Goal: Task Accomplishment & Management: Use online tool/utility

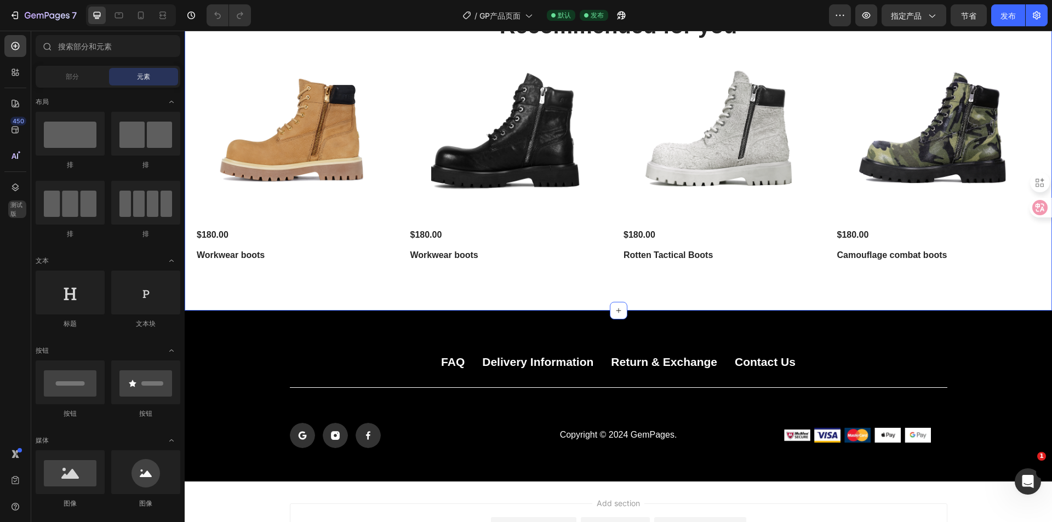
click at [594, 57] on div "Recommended for you Heading Product Images $180.00 Product Price Product Price …" at bounding box center [618, 138] width 845 height 256
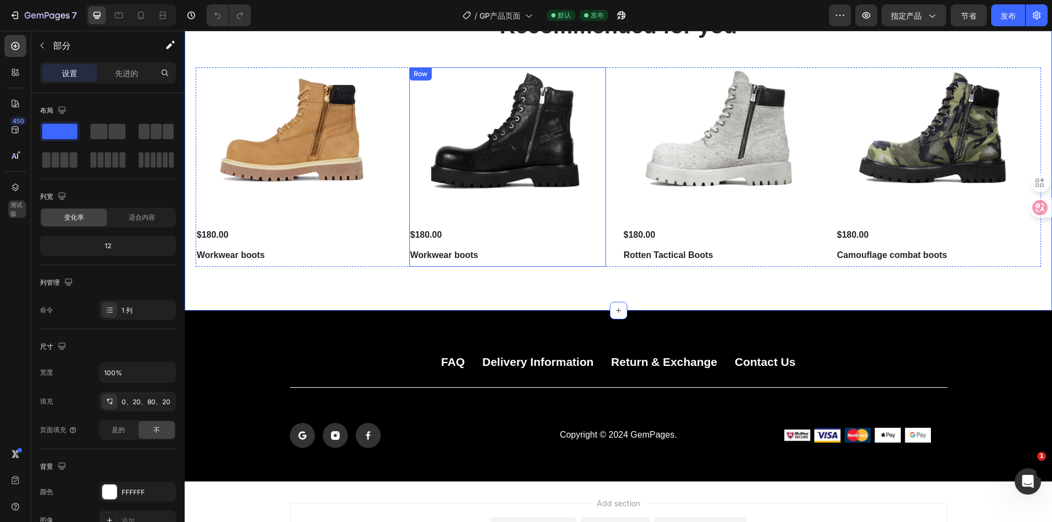
click at [585, 264] on div "Product Images $180.00 Product Price Product Price Workwear boots Product Title" at bounding box center [507, 166] width 197 height 199
click at [587, 287] on div "Recommended for you Heading Product Images $180.00 Product Price Product Price …" at bounding box center [618, 160] width 867 height 300
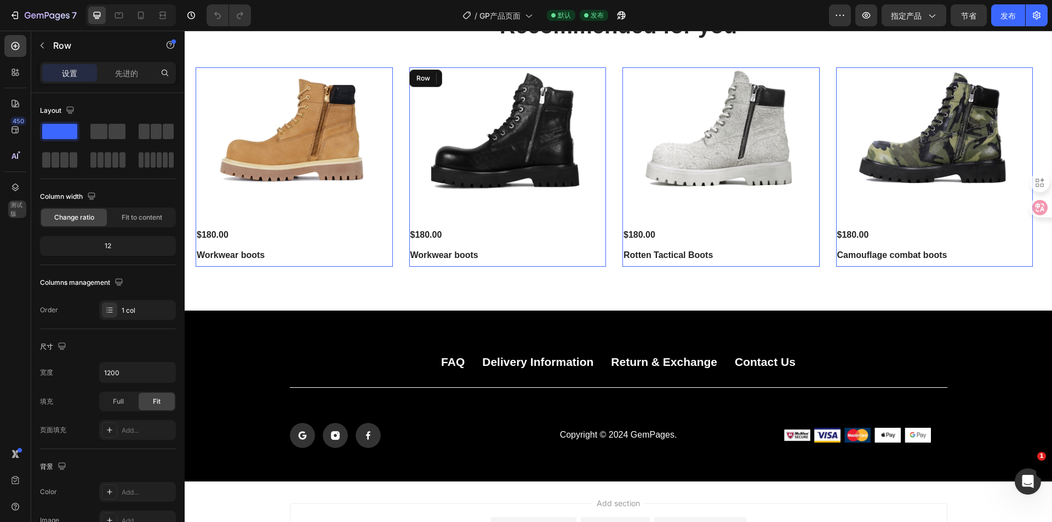
click at [605, 244] on div "Product Images $180.00 Product Price Product Price Workwear boots Product Title" at bounding box center [507, 166] width 197 height 199
click at [609, 256] on div "Product Images $180.00 Product Price Product Price Workwear boots Product Title…" at bounding box center [618, 166] width 845 height 199
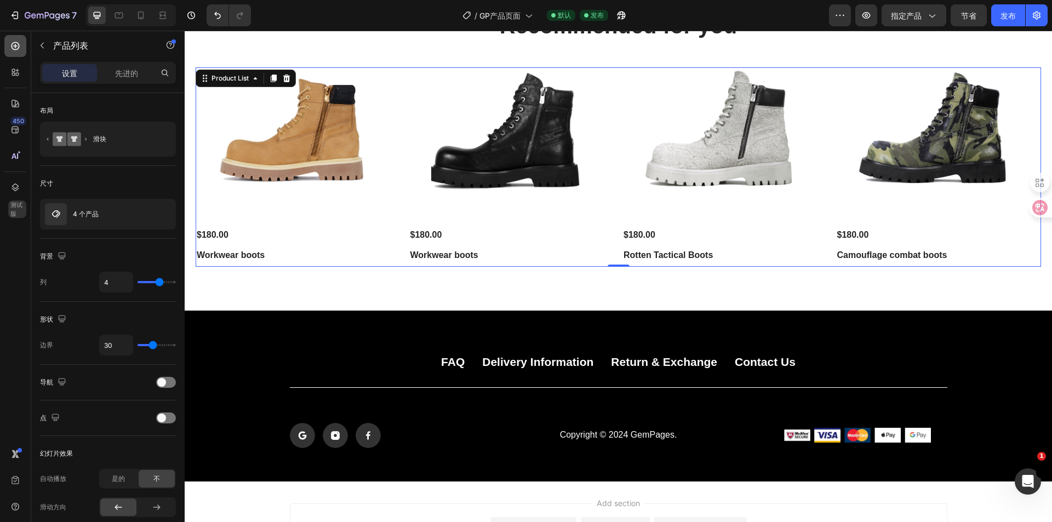
click at [19, 41] on icon at bounding box center [15, 46] width 11 height 11
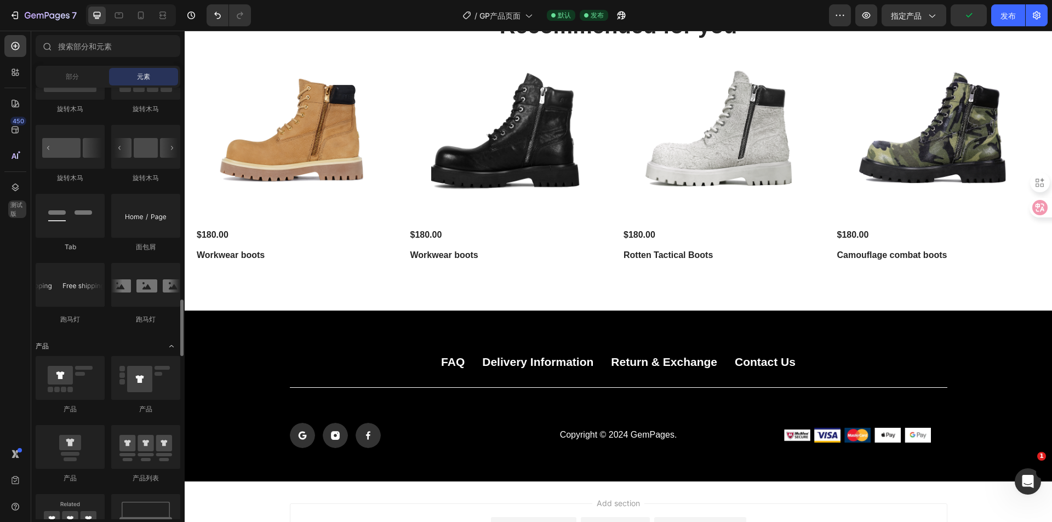
scroll to position [1260, 0]
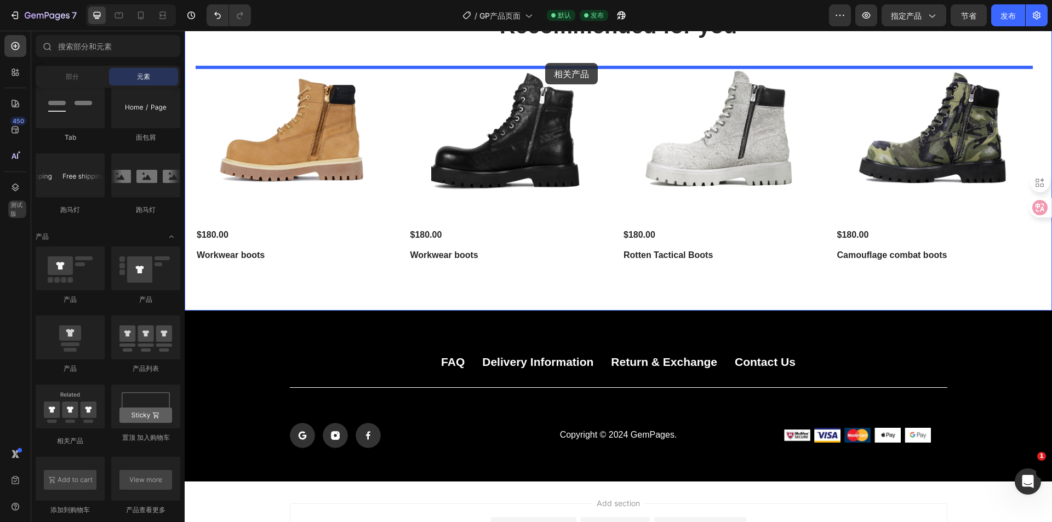
drag, startPoint x: 265, startPoint y: 436, endPoint x: 545, endPoint y: 63, distance: 466.8
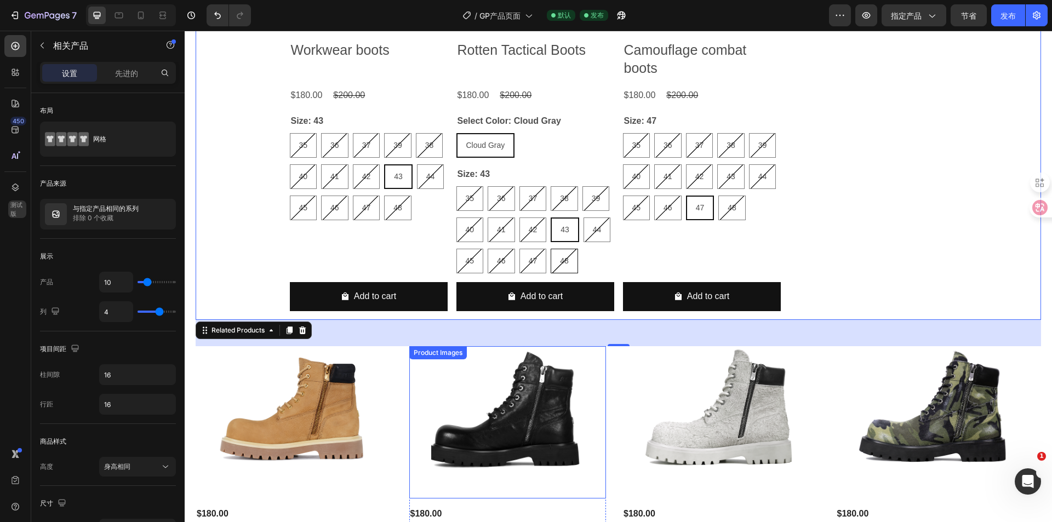
scroll to position [164, 0]
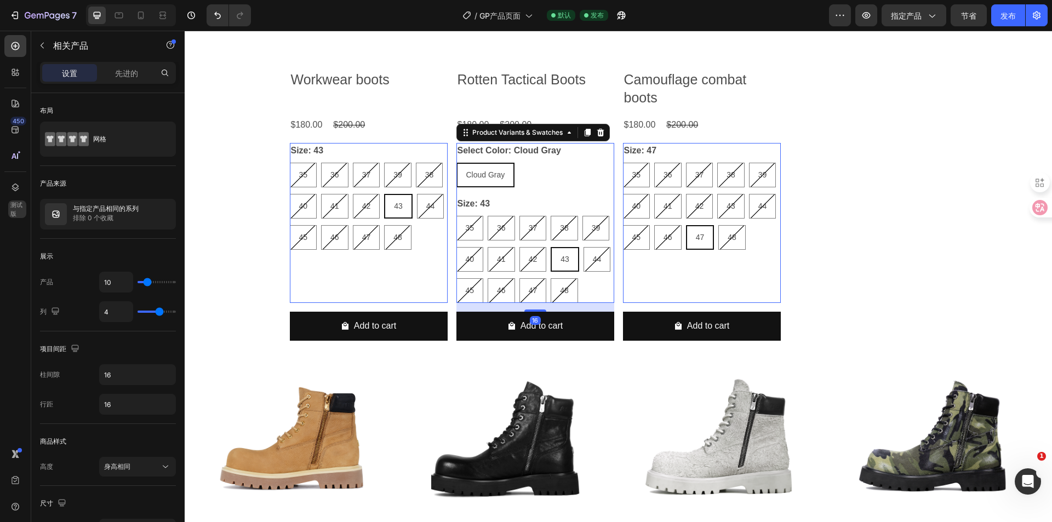
click at [554, 181] on div "Cloud Gray Cloud Gray Cloud Gray" at bounding box center [535, 175] width 158 height 25
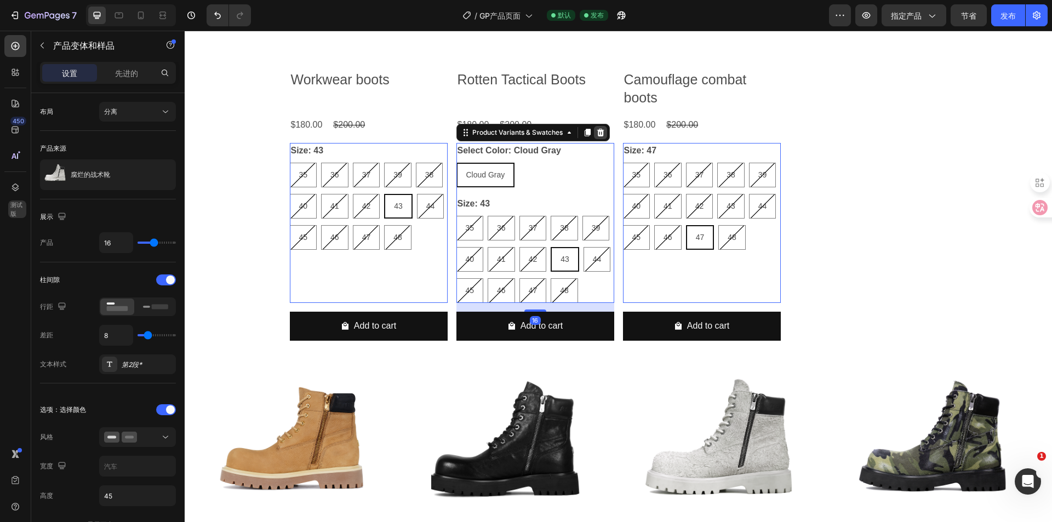
click at [596, 132] on icon at bounding box center [600, 132] width 9 height 9
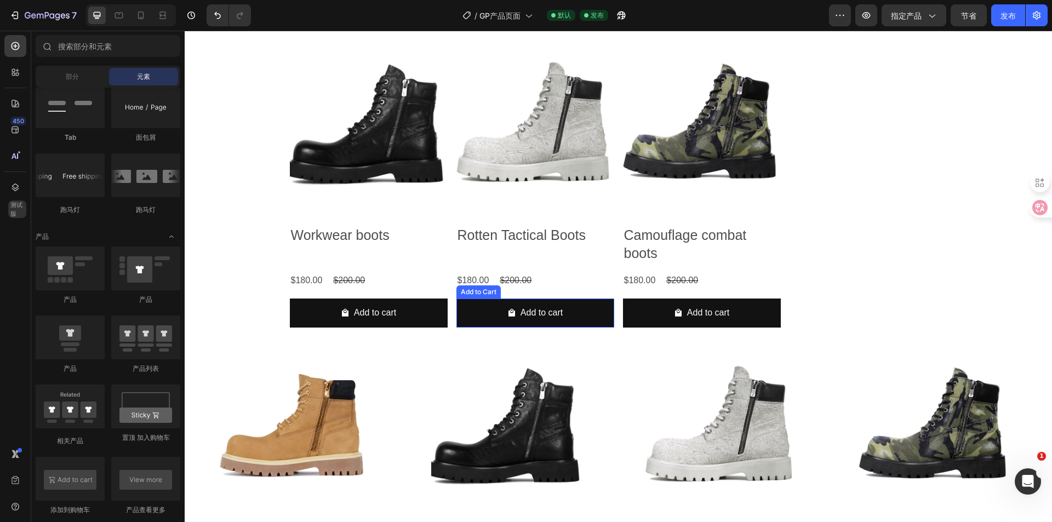
scroll to position [0, 0]
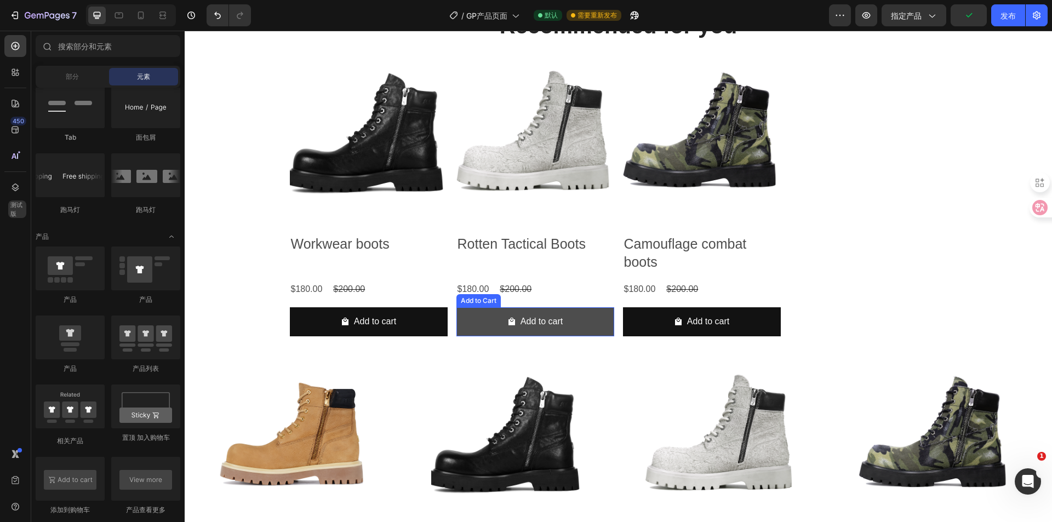
click at [606, 331] on button "Add to cart" at bounding box center [535, 321] width 158 height 29
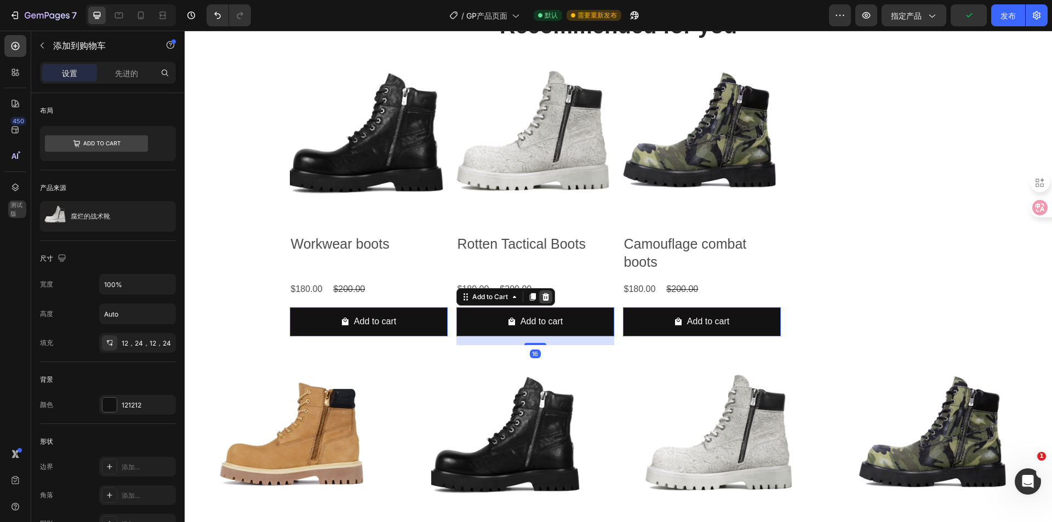
click at [541, 294] on icon at bounding box center [545, 297] width 9 height 9
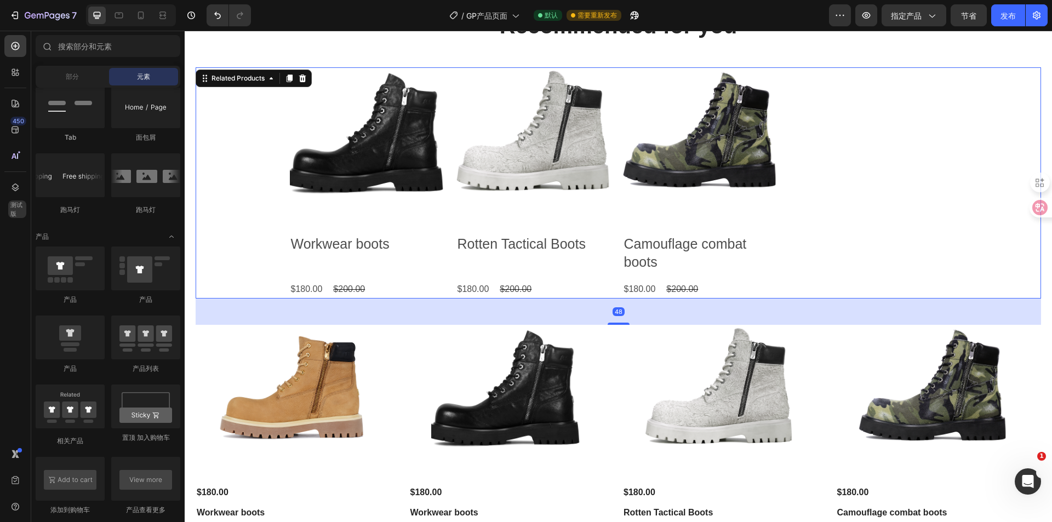
click at [612, 256] on div "Product Images Workwear boots Product Title $180.00 Product Price Product Price…" at bounding box center [618, 182] width 657 height 231
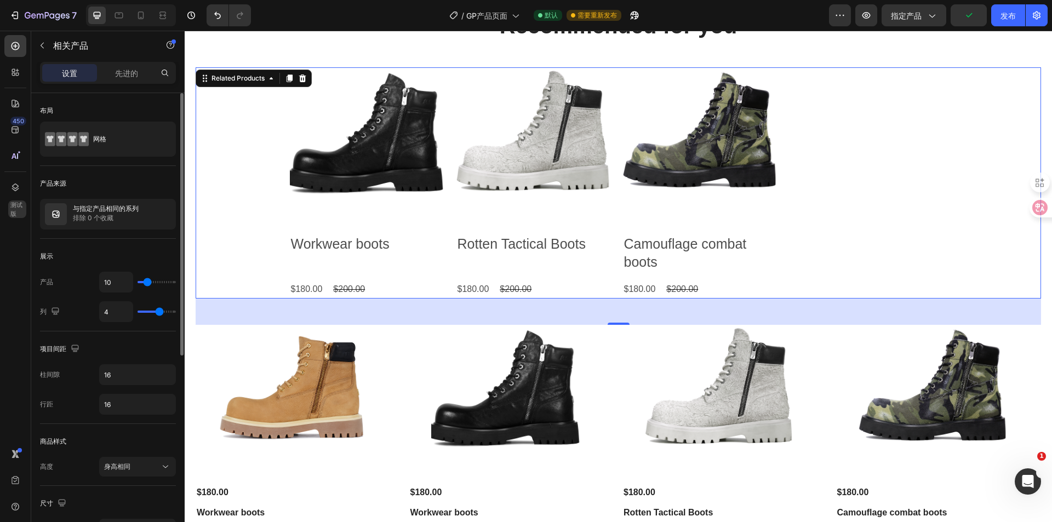
type input "9"
type input "7"
type input "6"
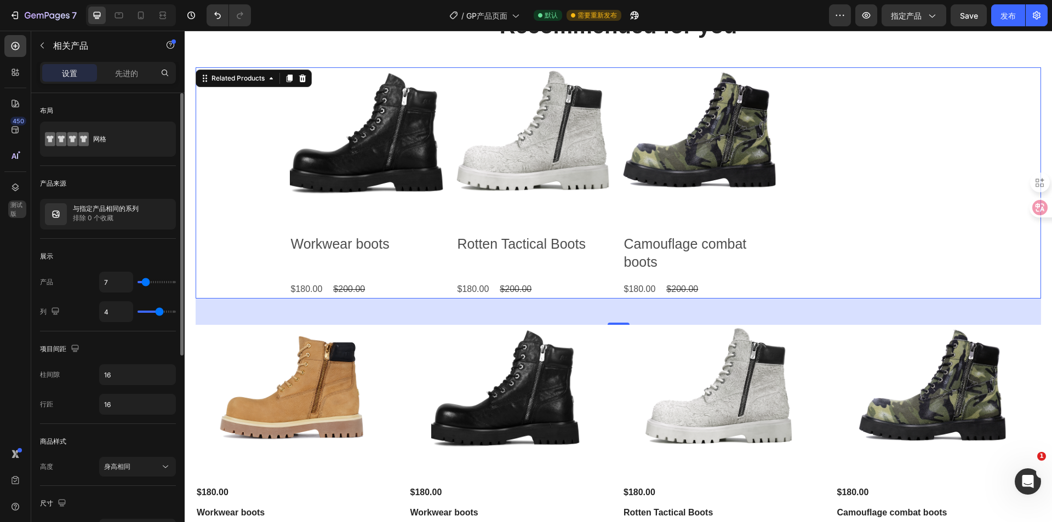
type input "6"
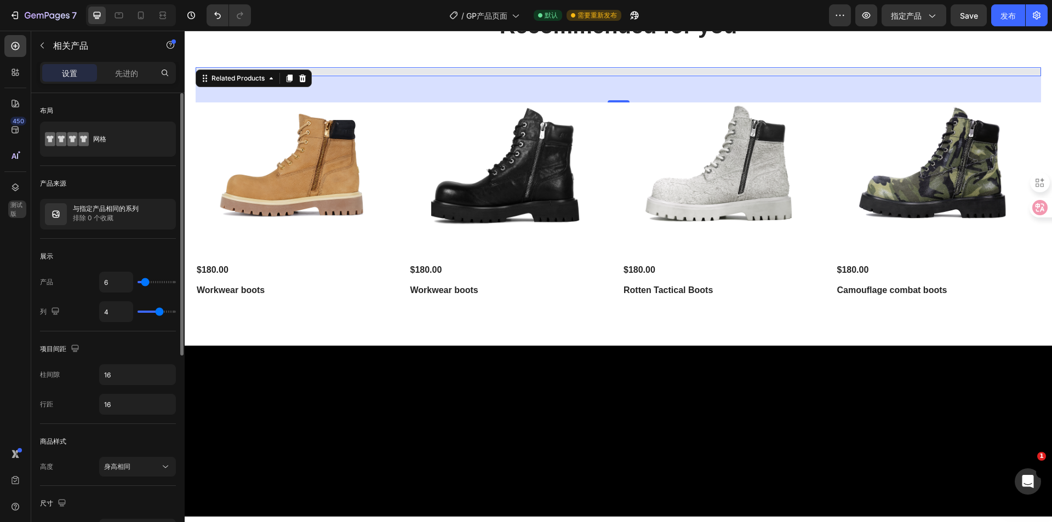
type input "4"
type input "3"
type input "2"
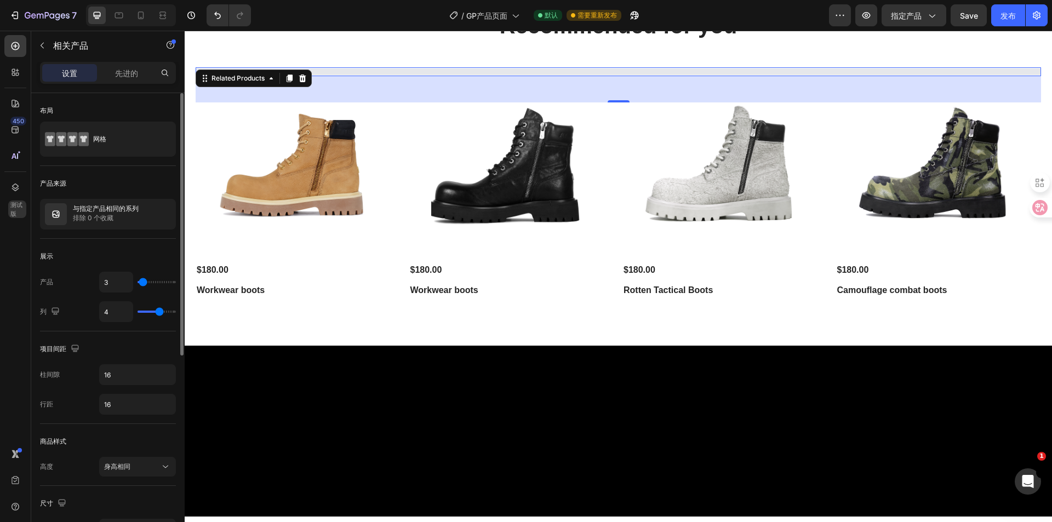
type input "2"
type input "1"
type input "2"
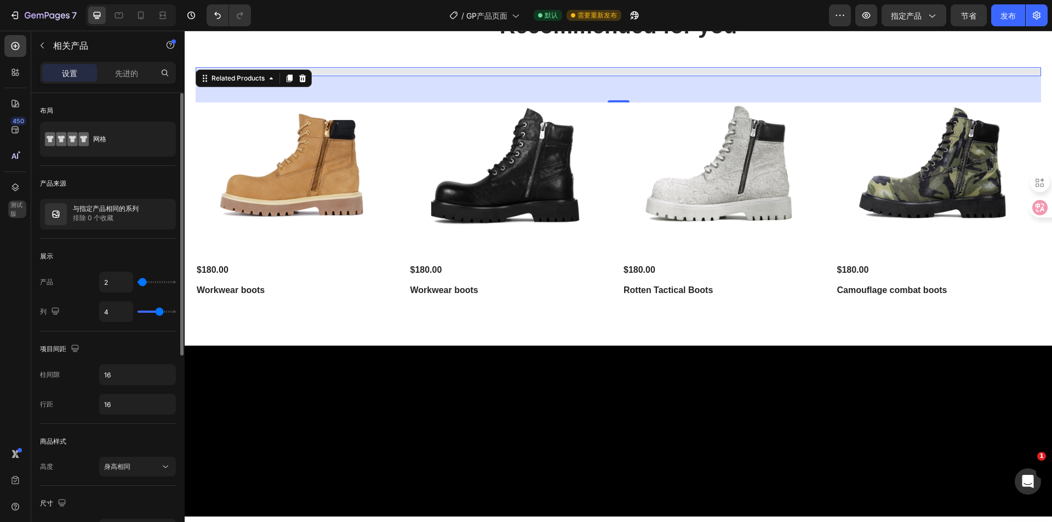
type input "3"
type input "4"
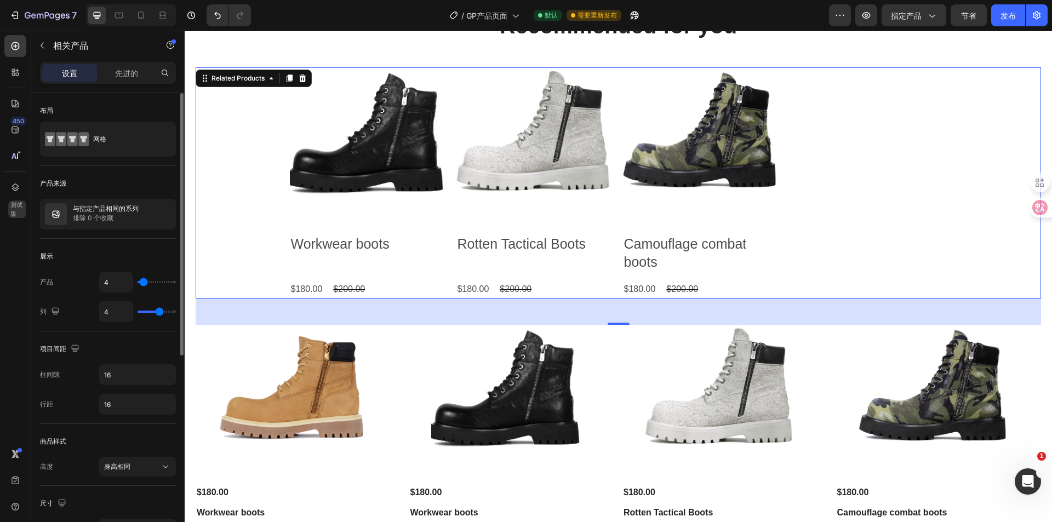
type input "4"
click at [144, 283] on input "range" at bounding box center [157, 282] width 38 height 2
type input "3"
type input "2"
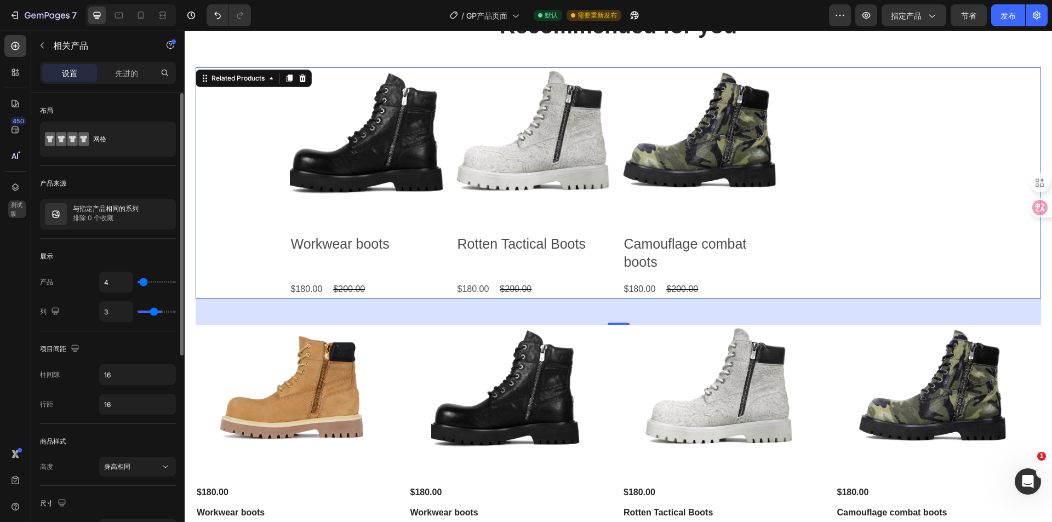
type input "2"
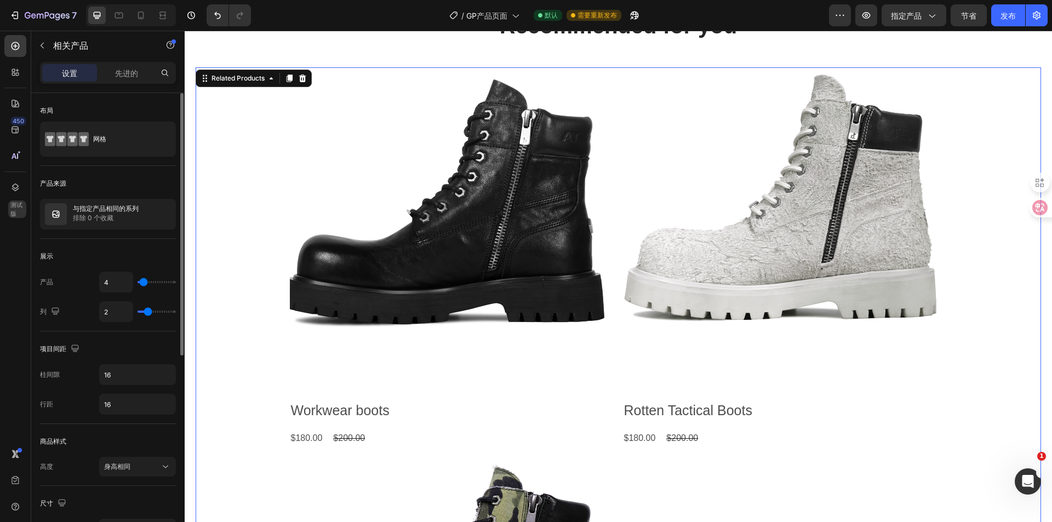
type input "1"
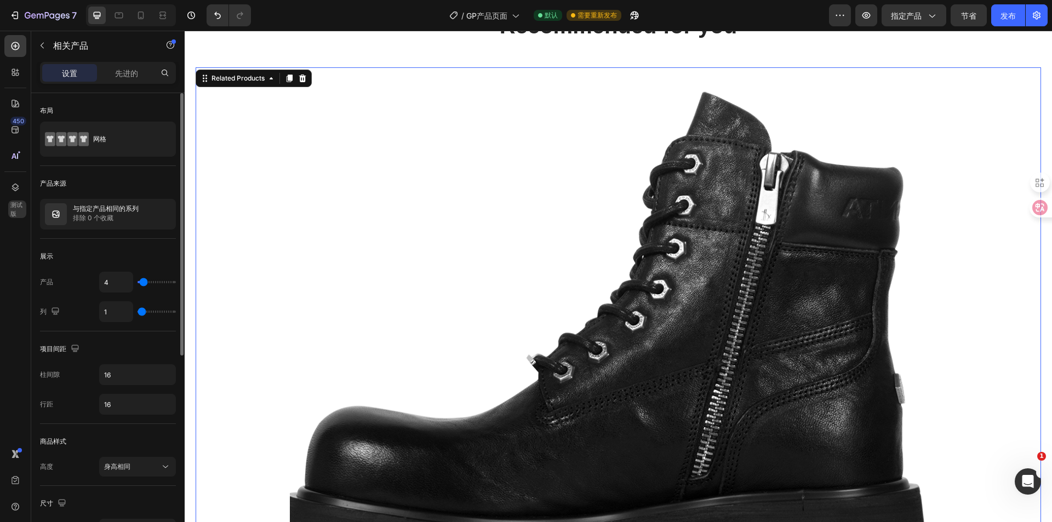
type input "2"
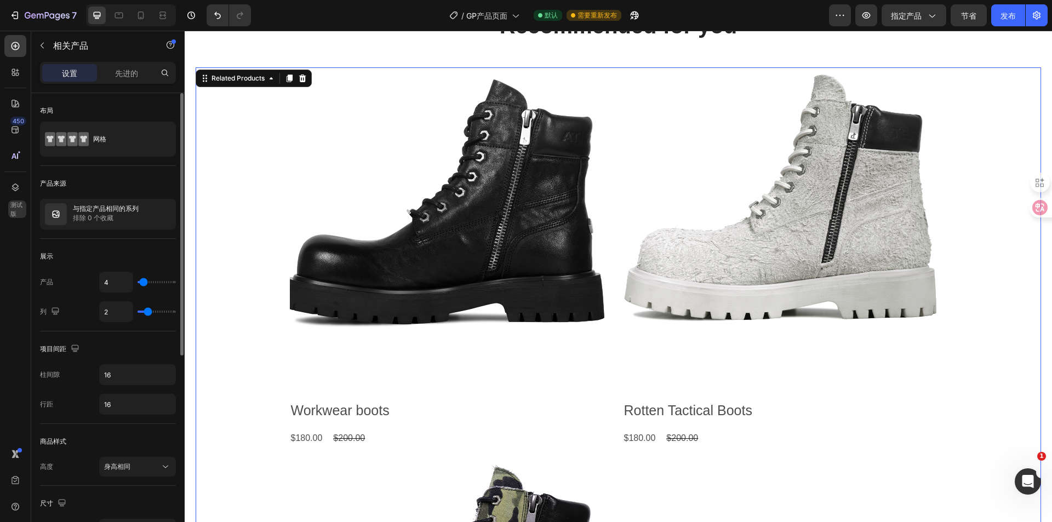
type input "3"
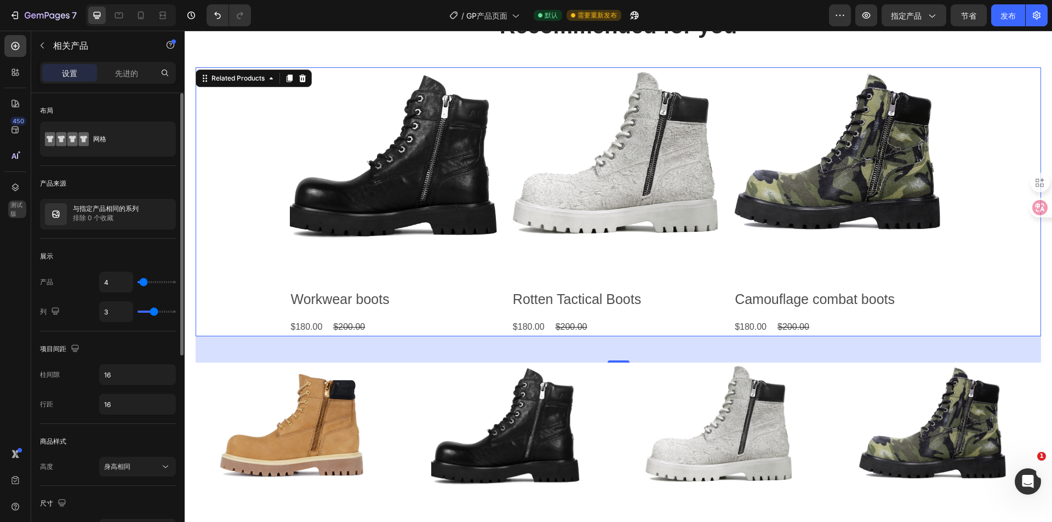
type input "4"
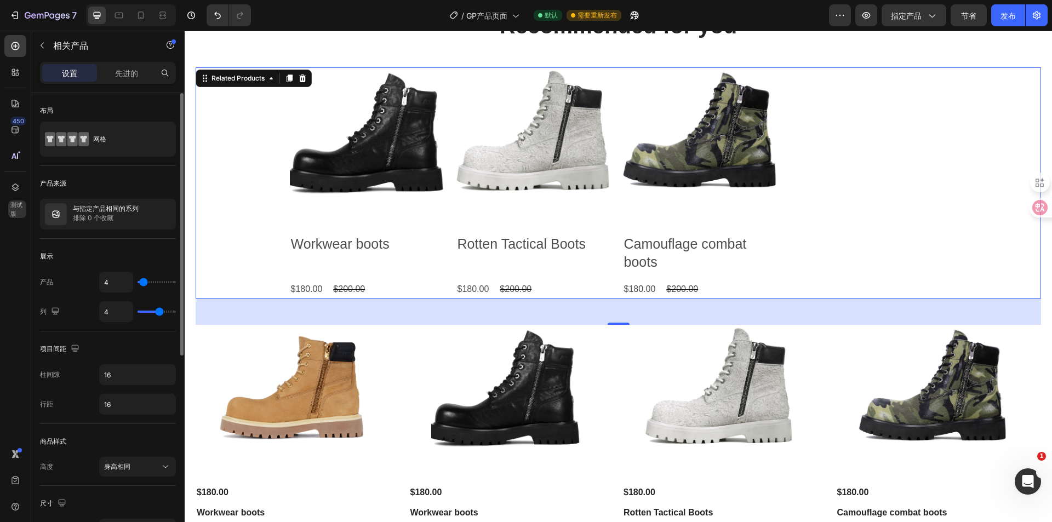
click at [158, 311] on input "range" at bounding box center [157, 312] width 38 height 2
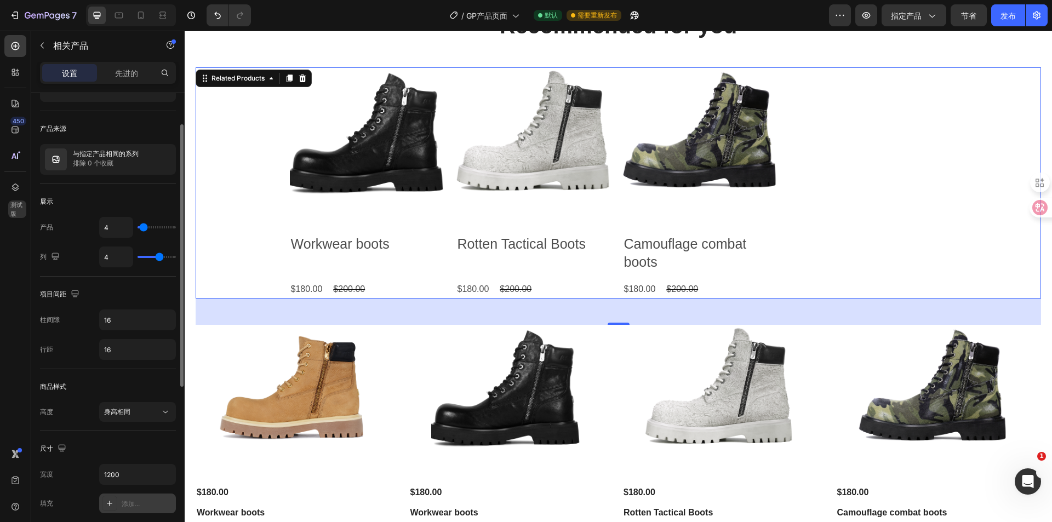
scroll to position [164, 0]
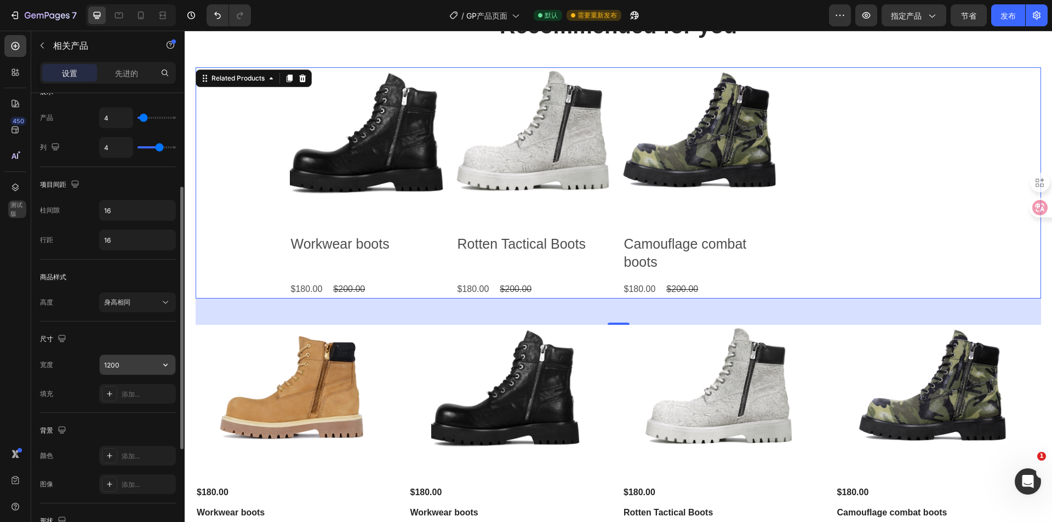
click at [128, 370] on input "1200" at bounding box center [138, 365] width 76 height 20
click at [157, 364] on button "button" at bounding box center [166, 365] width 20 height 20
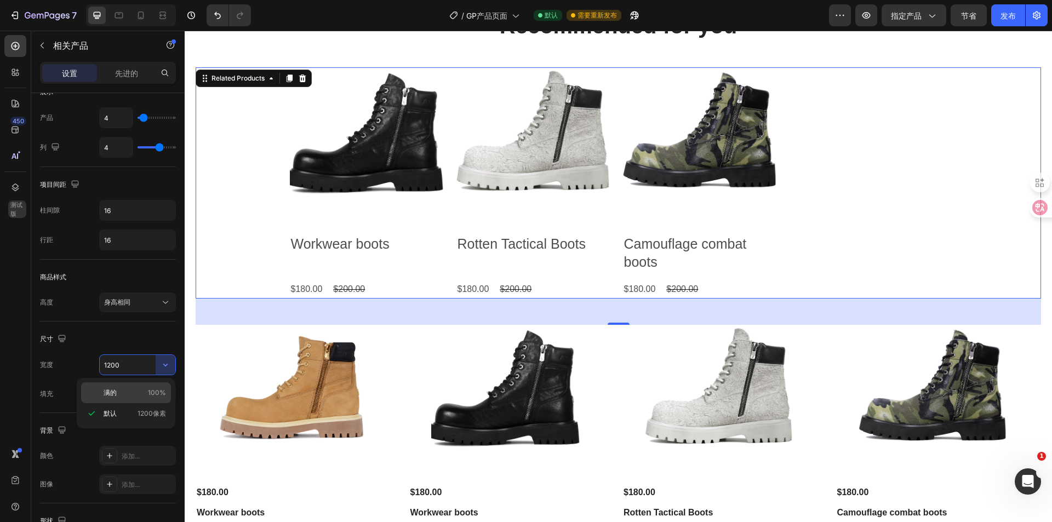
click at [127, 398] on div "满的 100%" at bounding box center [126, 392] width 90 height 21
type input "100%"
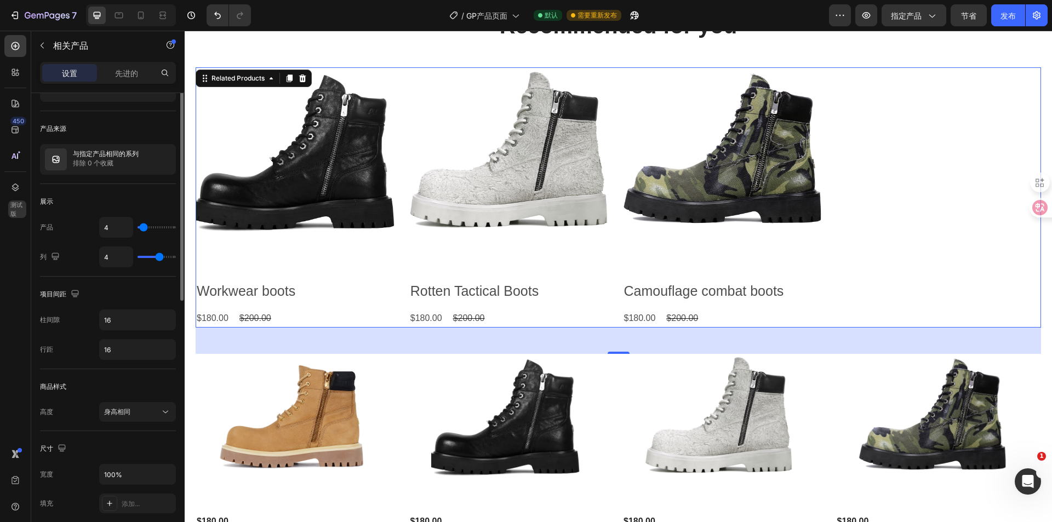
scroll to position [0, 0]
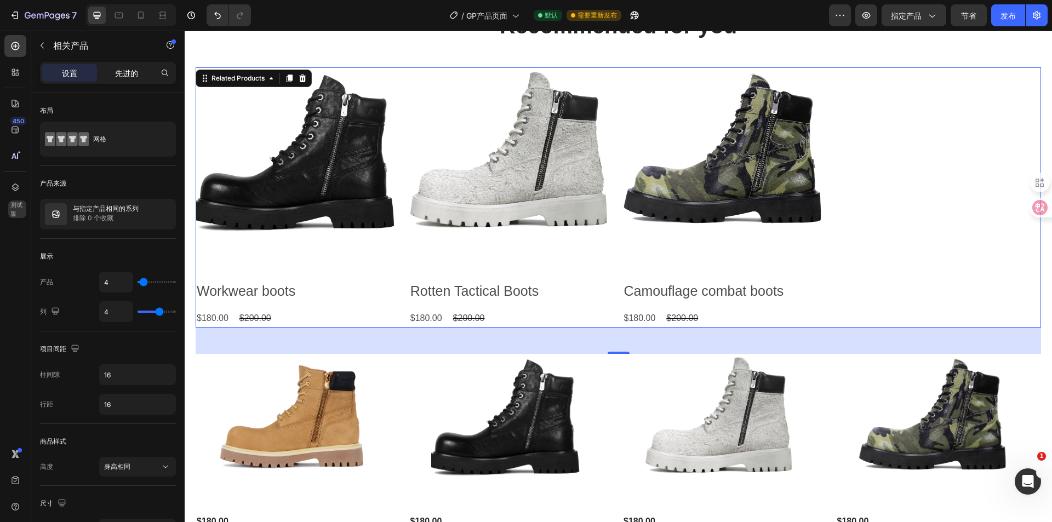
click at [118, 76] on font "先进的" at bounding box center [126, 72] width 23 height 9
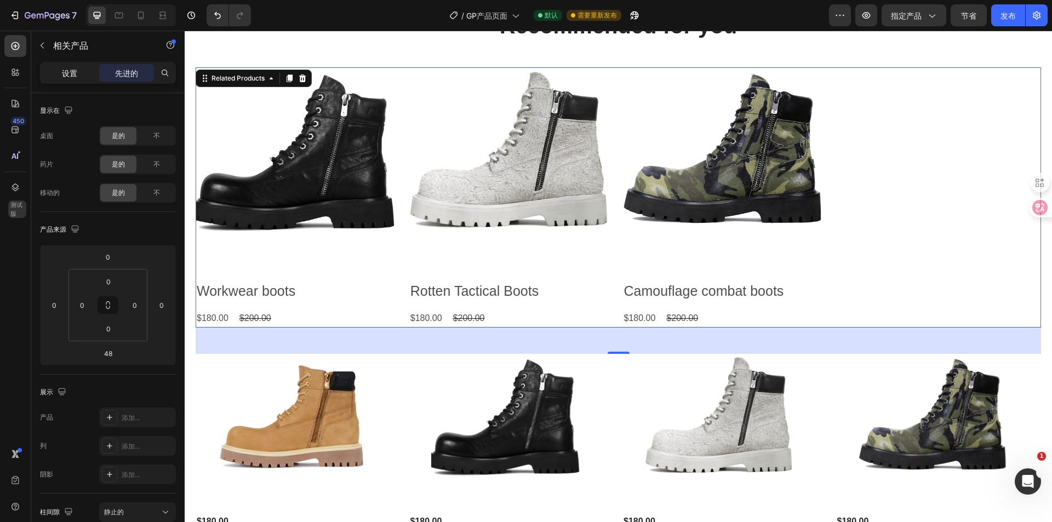
click at [77, 70] on font "设置" at bounding box center [69, 72] width 15 height 9
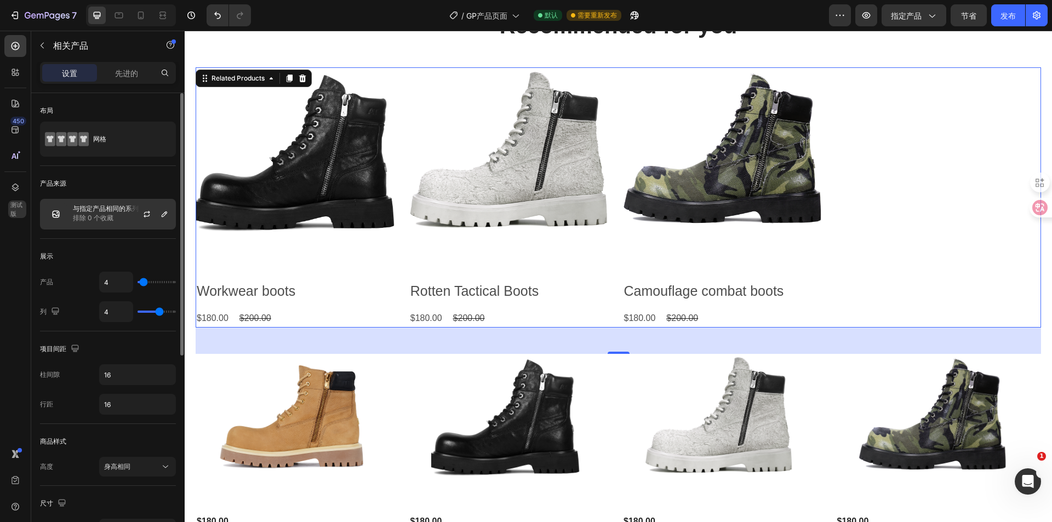
click at [65, 214] on img at bounding box center [56, 214] width 22 height 22
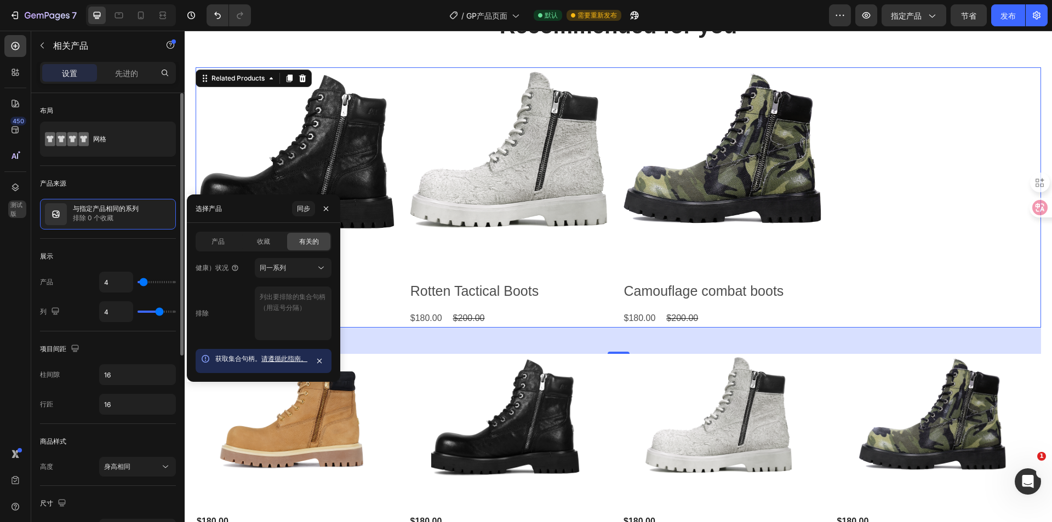
click at [77, 248] on div "展示" at bounding box center [108, 257] width 136 height 18
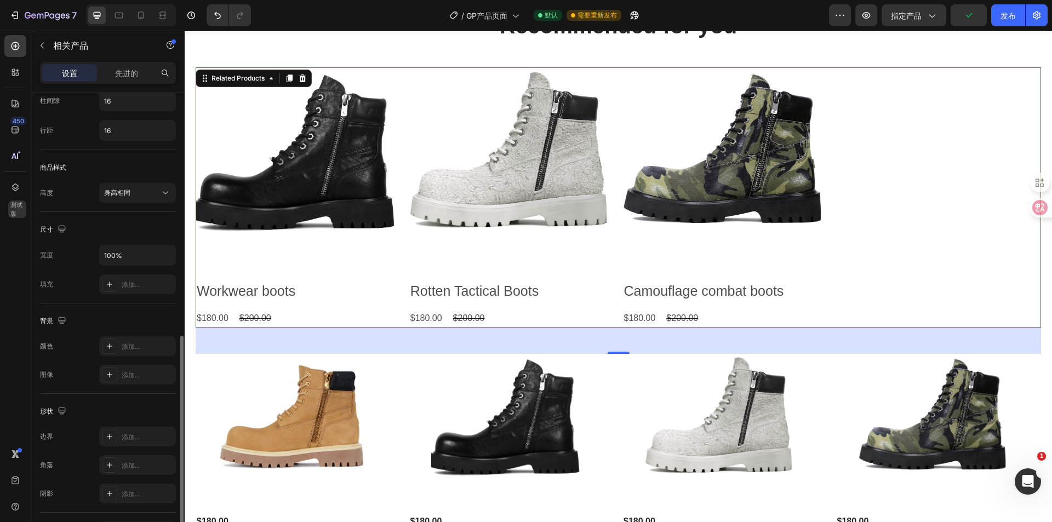
scroll to position [346, 0]
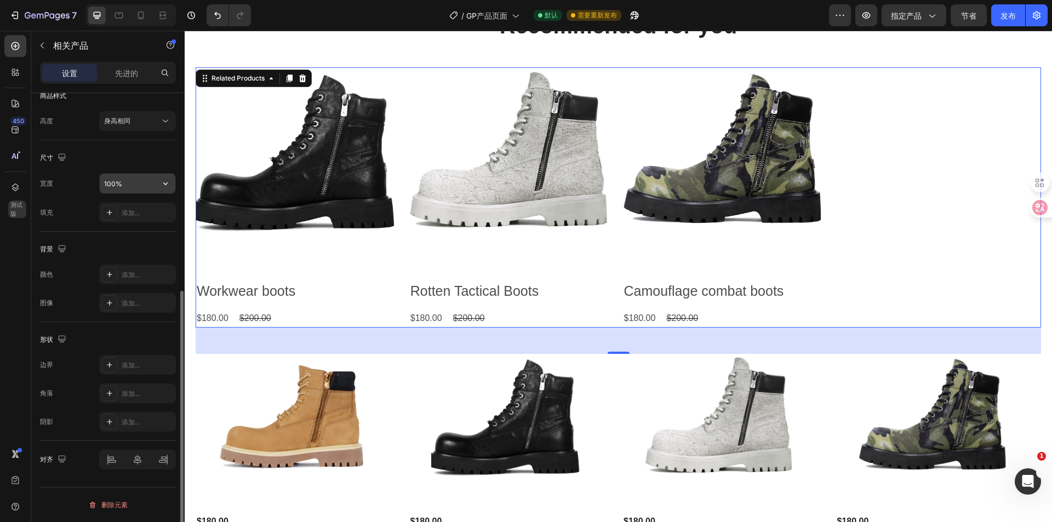
click at [131, 177] on input "100%" at bounding box center [138, 184] width 76 height 20
click at [161, 184] on icon "button" at bounding box center [165, 183] width 11 height 11
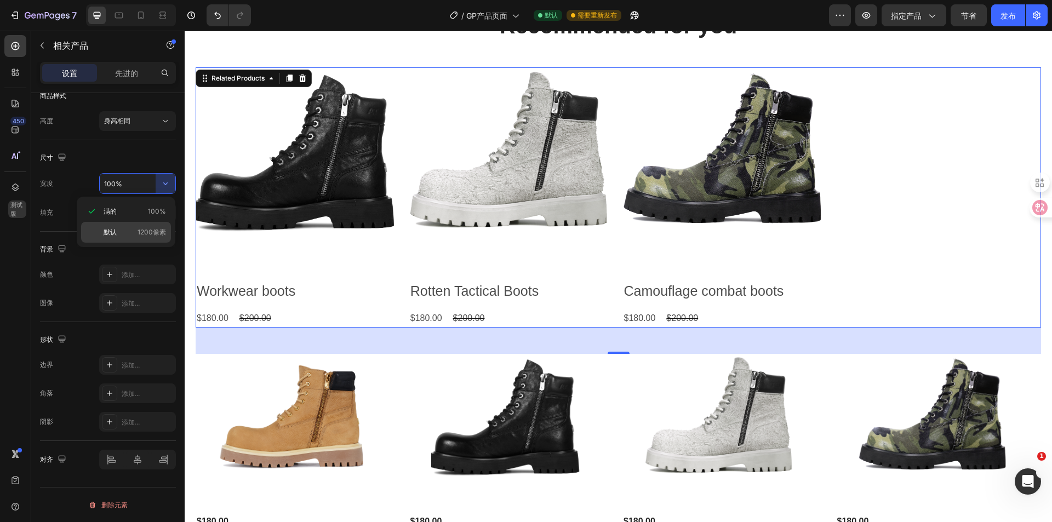
click at [130, 231] on p "默认 1200像素" at bounding box center [135, 232] width 62 height 10
type input "1200"
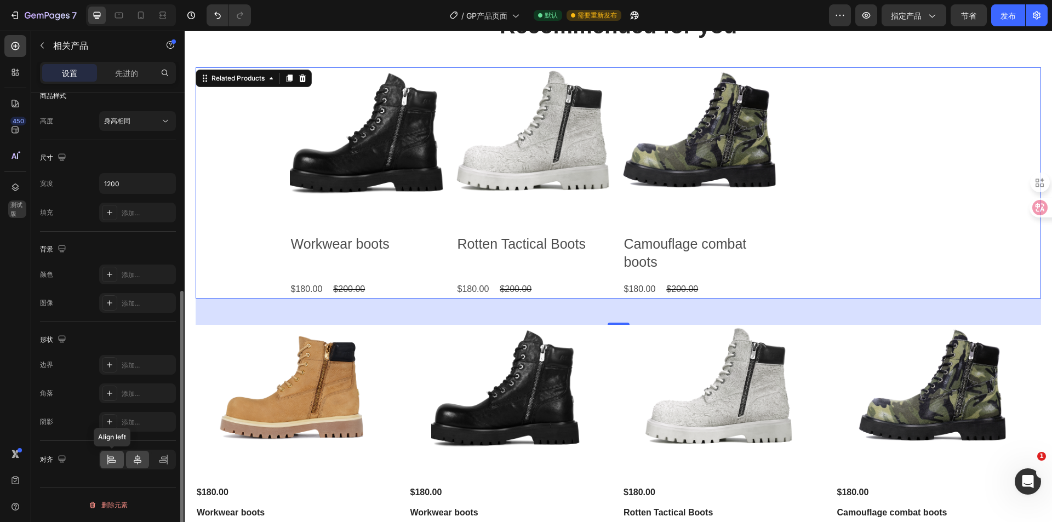
click at [115, 463] on icon at bounding box center [111, 459] width 11 height 11
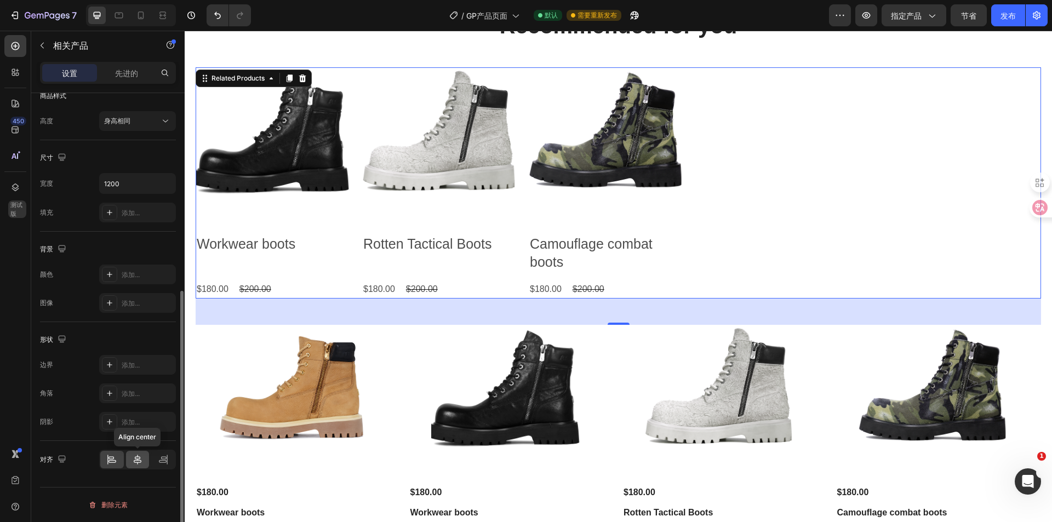
click at [139, 460] on icon at bounding box center [138, 460] width 8 height 10
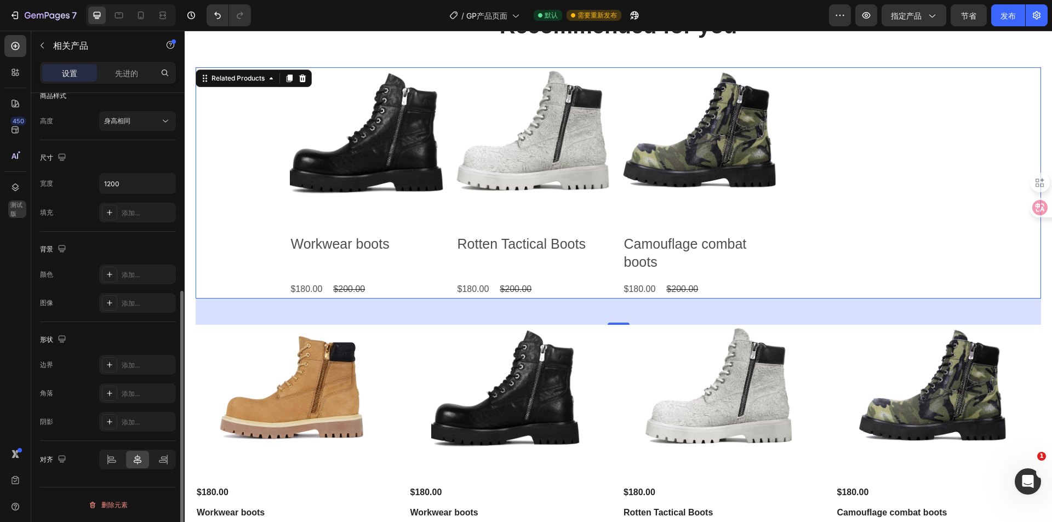
scroll to position [236, 0]
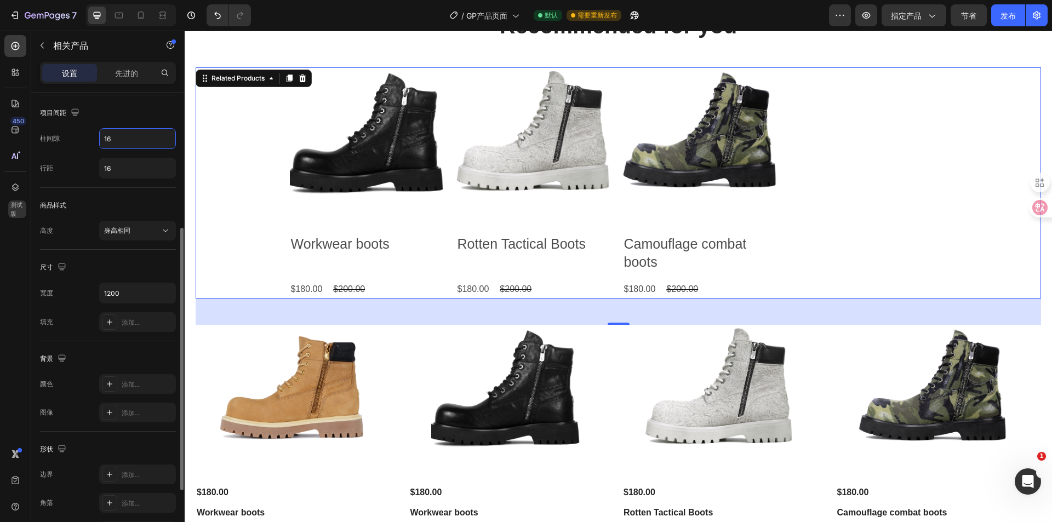
click at [121, 142] on input "16" at bounding box center [138, 139] width 76 height 20
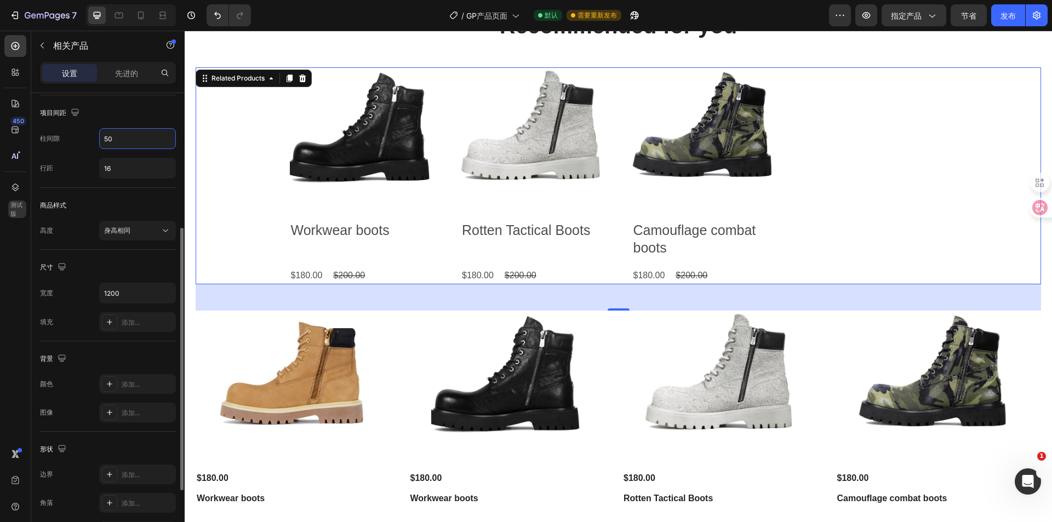
drag, startPoint x: 129, startPoint y: 139, endPoint x: 95, endPoint y: 142, distance: 33.6
click at [95, 142] on div "柱间隙 50" at bounding box center [108, 138] width 136 height 21
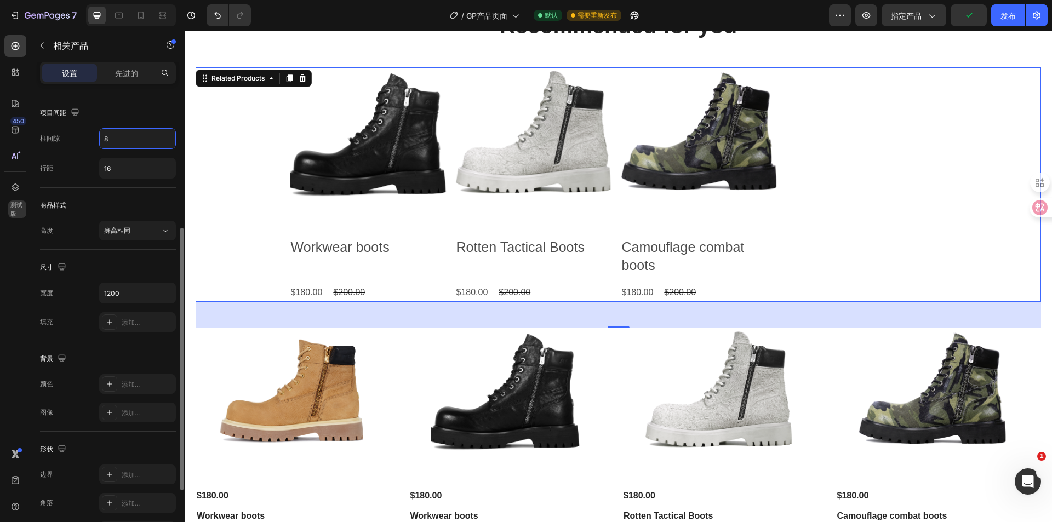
type input "80"
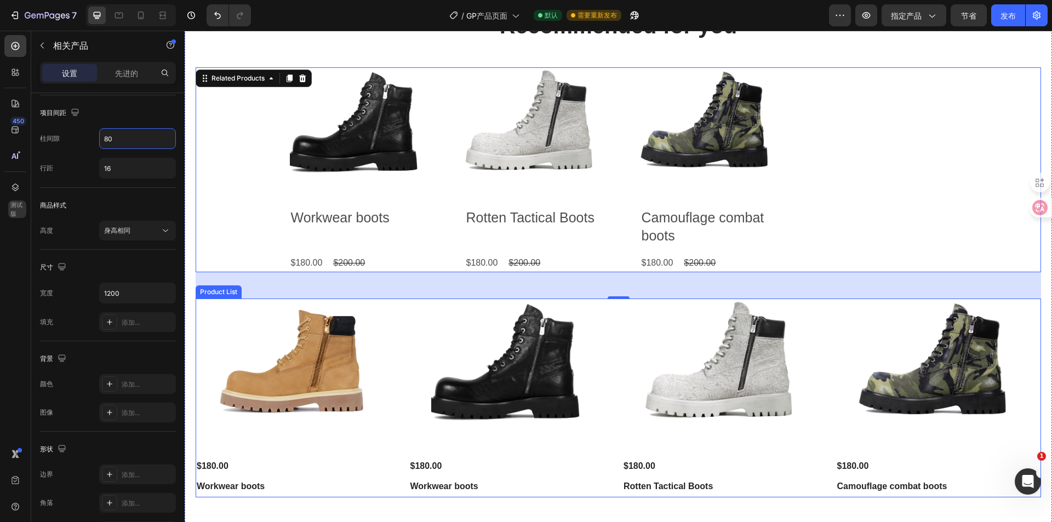
click at [401, 399] on div "Product Images $180.00 Product Price Product Price Workwear boots Product Title…" at bounding box center [618, 398] width 845 height 199
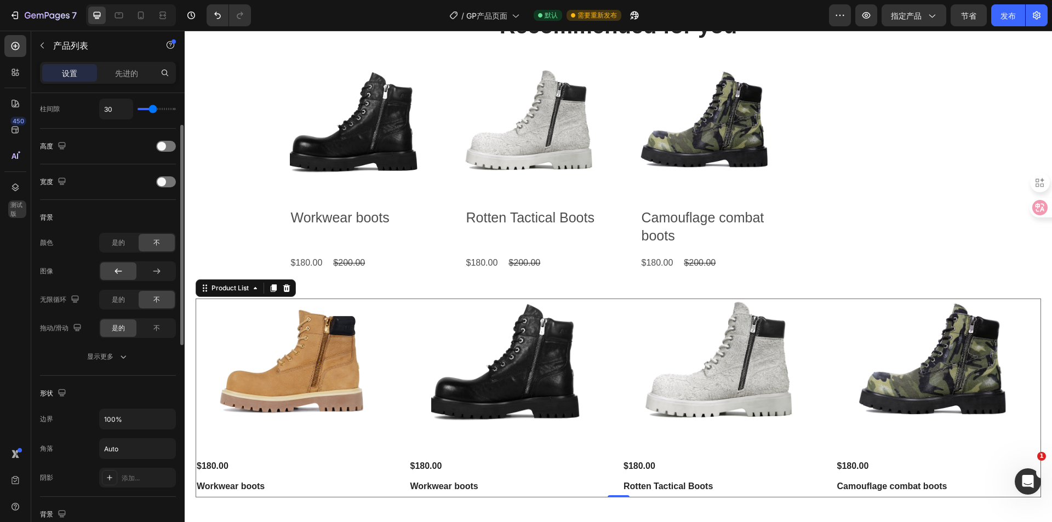
scroll to position [127, 0]
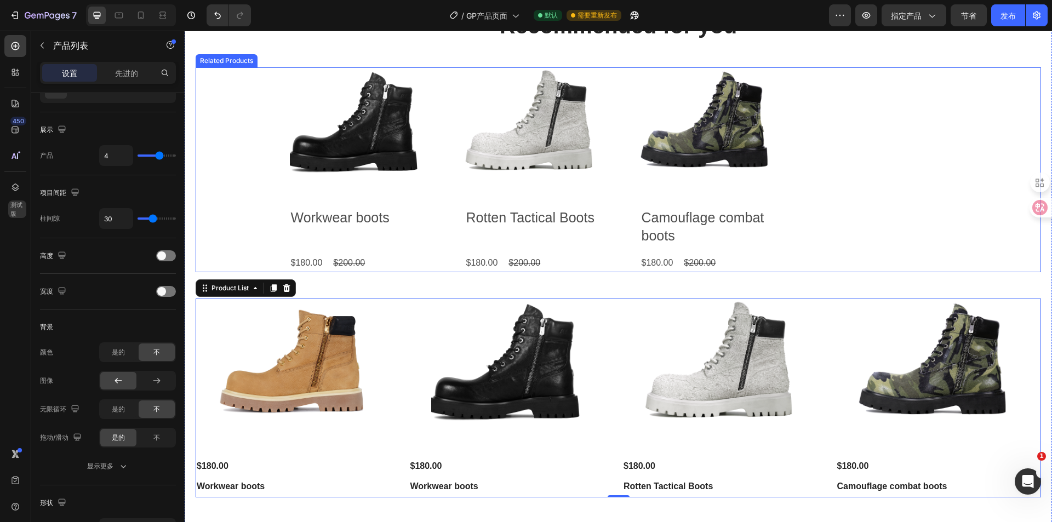
click at [442, 209] on div "Product Images Workwear boots Product Title $180.00 Product Price Product Price…" at bounding box center [618, 169] width 657 height 205
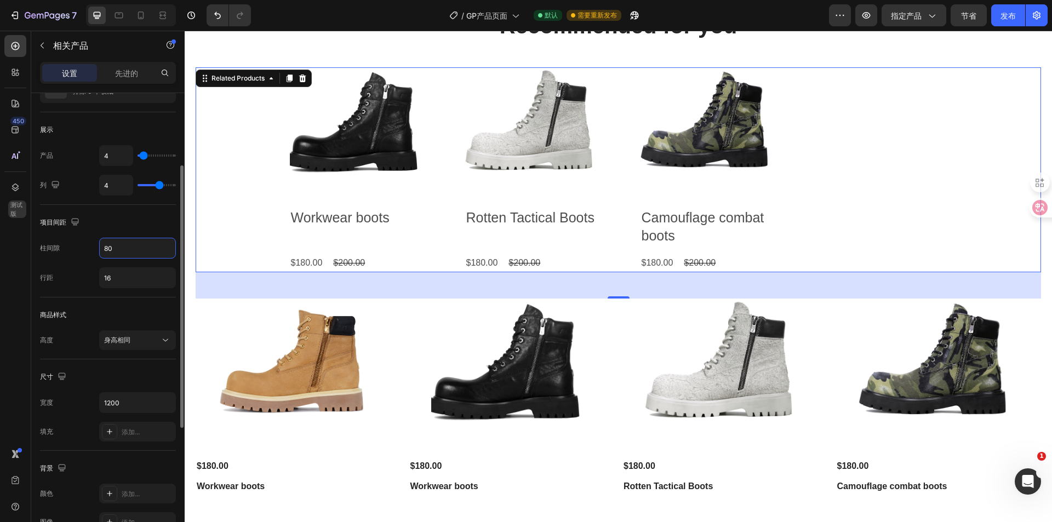
click at [120, 244] on input "80" at bounding box center [138, 248] width 76 height 20
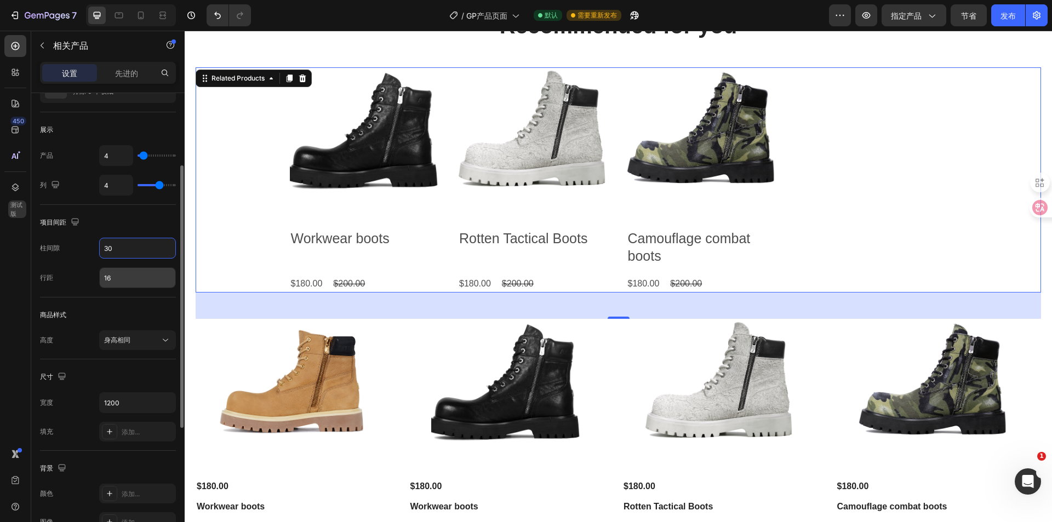
type input "30"
click at [119, 278] on input "16" at bounding box center [138, 278] width 76 height 20
type input "50"
click at [79, 282] on div "行距 50" at bounding box center [108, 277] width 136 height 21
click at [131, 278] on input "50" at bounding box center [138, 278] width 76 height 20
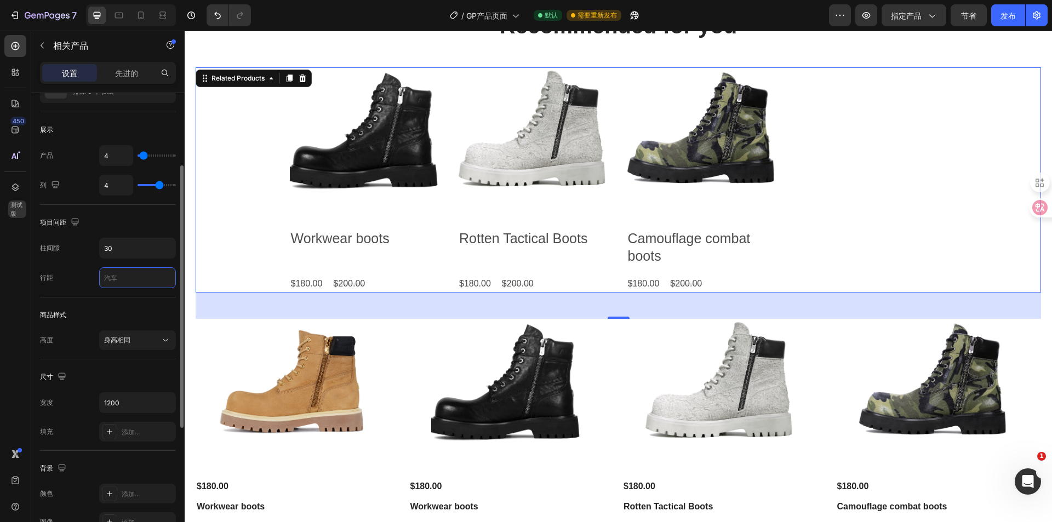
type input "0"
click at [78, 260] on div "柱间隙 30 行距 0" at bounding box center [108, 263] width 136 height 50
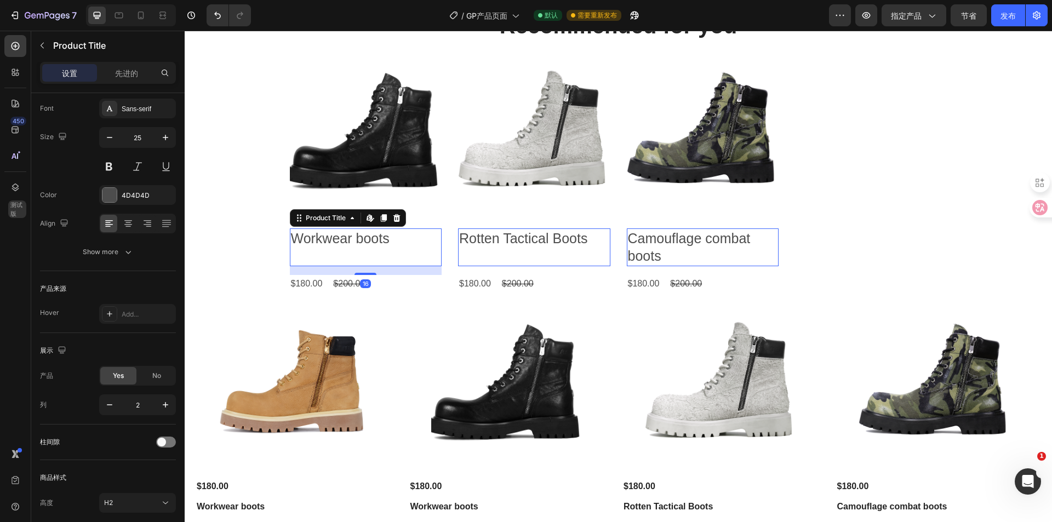
click at [435, 244] on h2 "Workwear boots" at bounding box center [366, 238] width 152 height 20
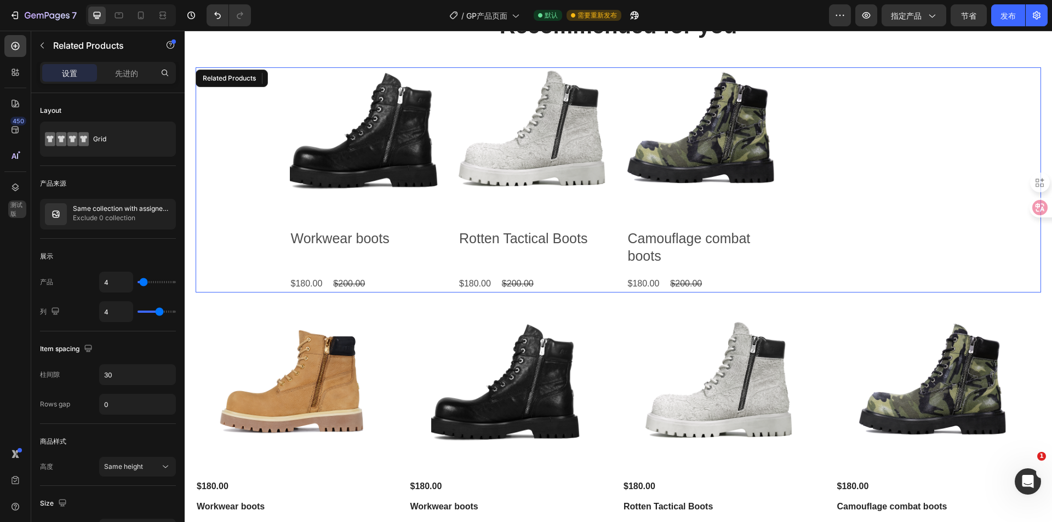
click at [273, 258] on div "Product Images Workwear boots Product Title Edit content in Shopify 16 $180.00 …" at bounding box center [618, 179] width 845 height 225
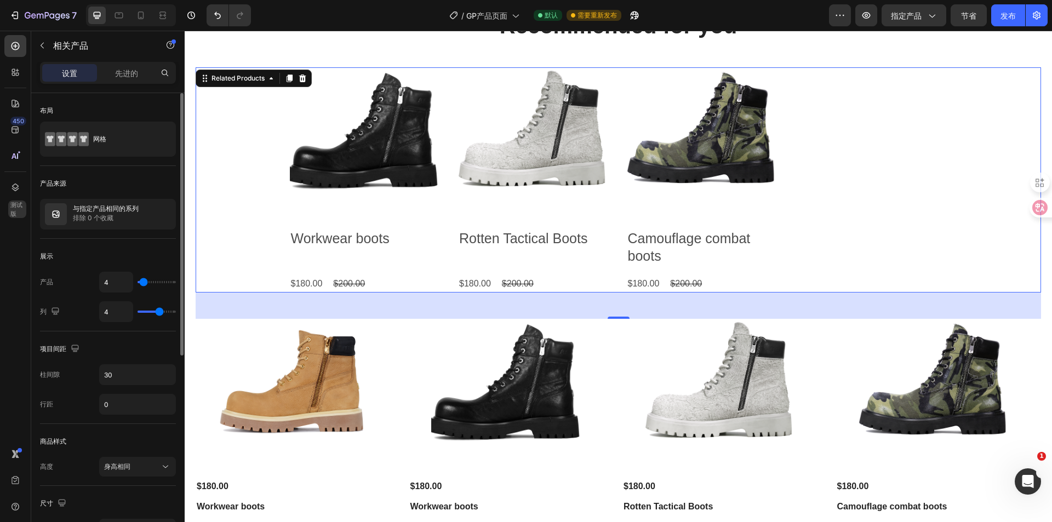
scroll to position [55, 0]
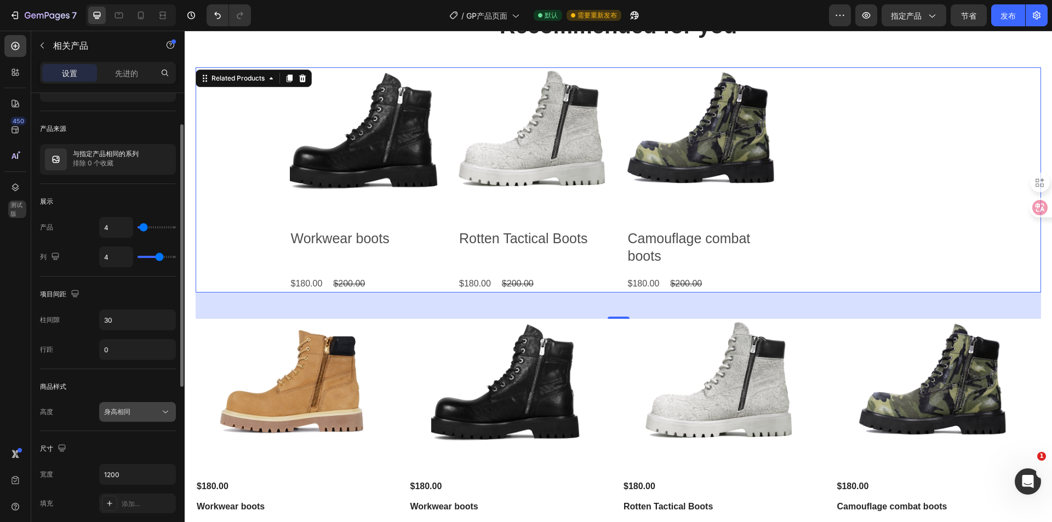
click at [144, 408] on div "身高相同" at bounding box center [132, 412] width 56 height 10
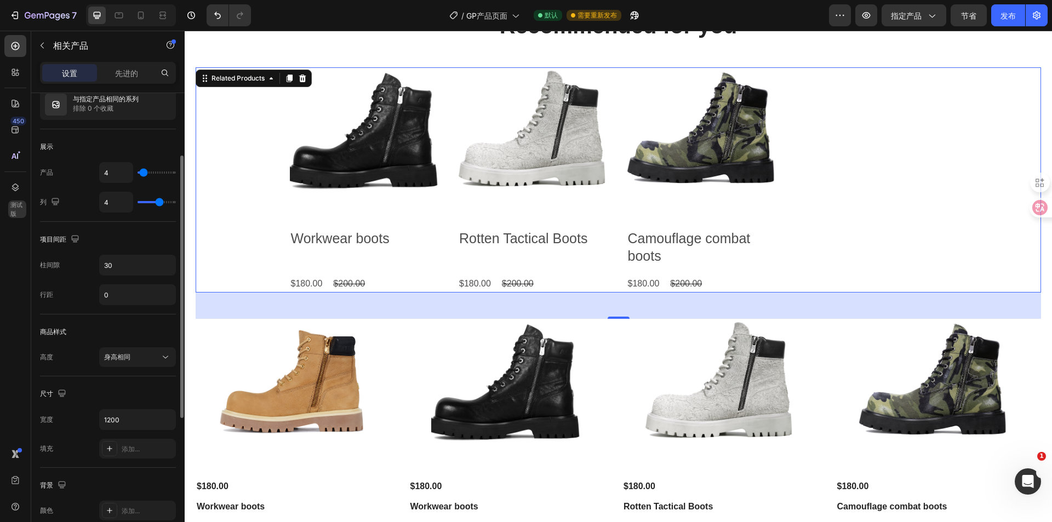
click at [49, 367] on div "商品样式 高度 身高相同" at bounding box center [108, 345] width 136 height 62
click at [134, 426] on input "1200" at bounding box center [138, 420] width 76 height 20
click at [158, 423] on button "button" at bounding box center [166, 420] width 20 height 20
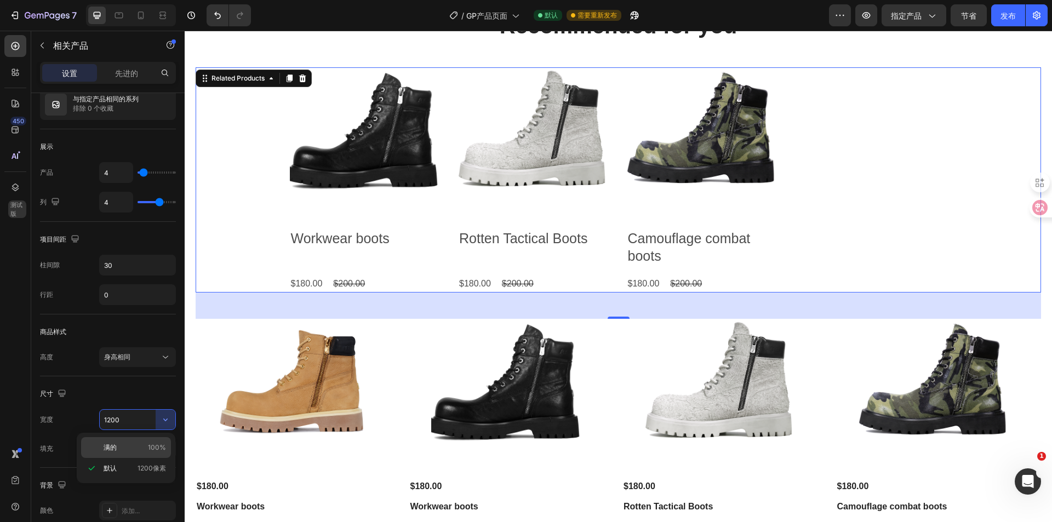
click at [129, 453] on div "满的 100%" at bounding box center [126, 447] width 90 height 21
type input "100%"
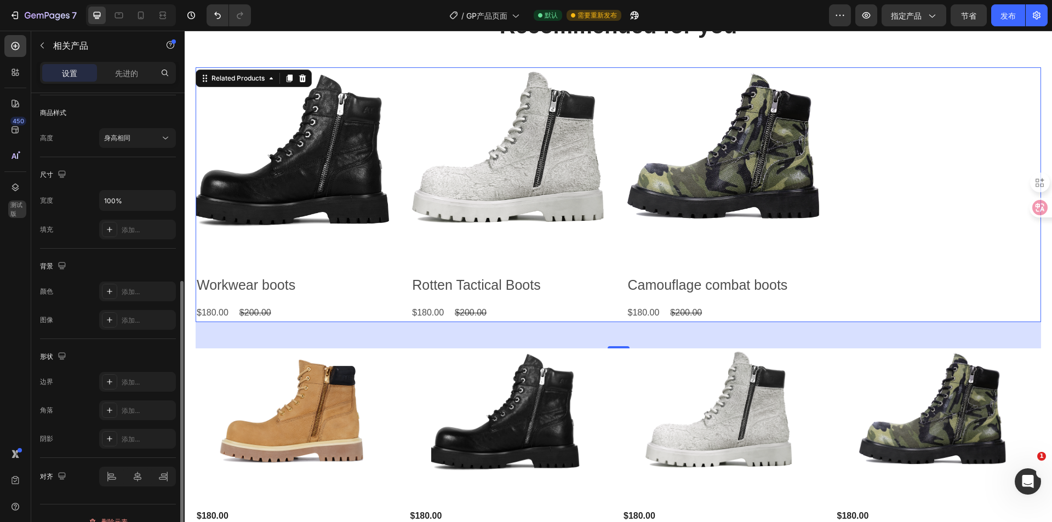
scroll to position [219, 0]
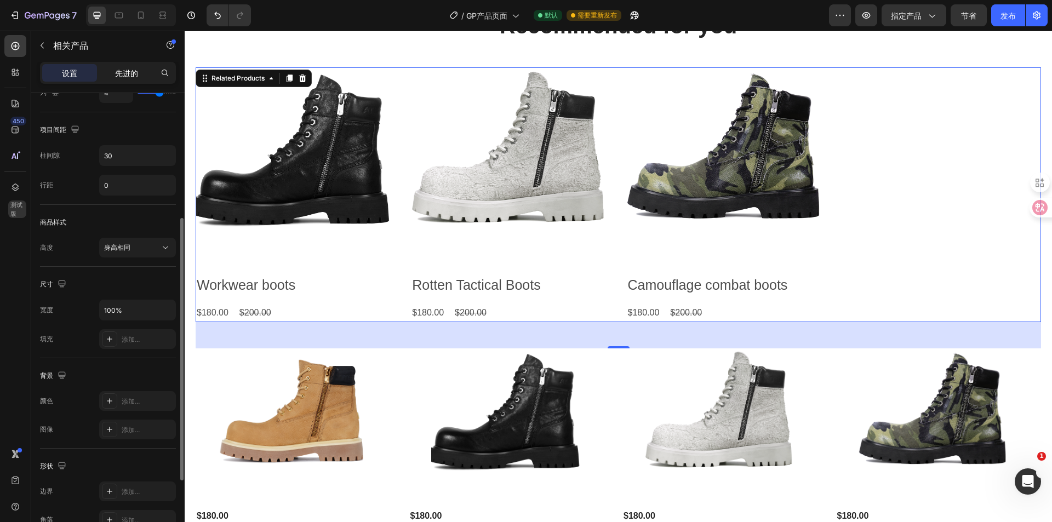
click at [140, 72] on div "先进的" at bounding box center [126, 73] width 55 height 18
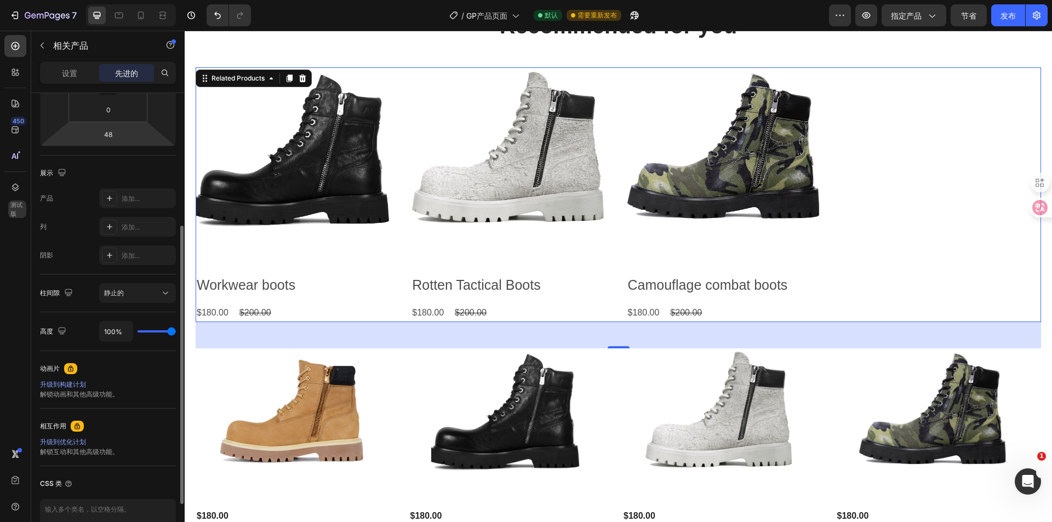
scroll to position [110, 0]
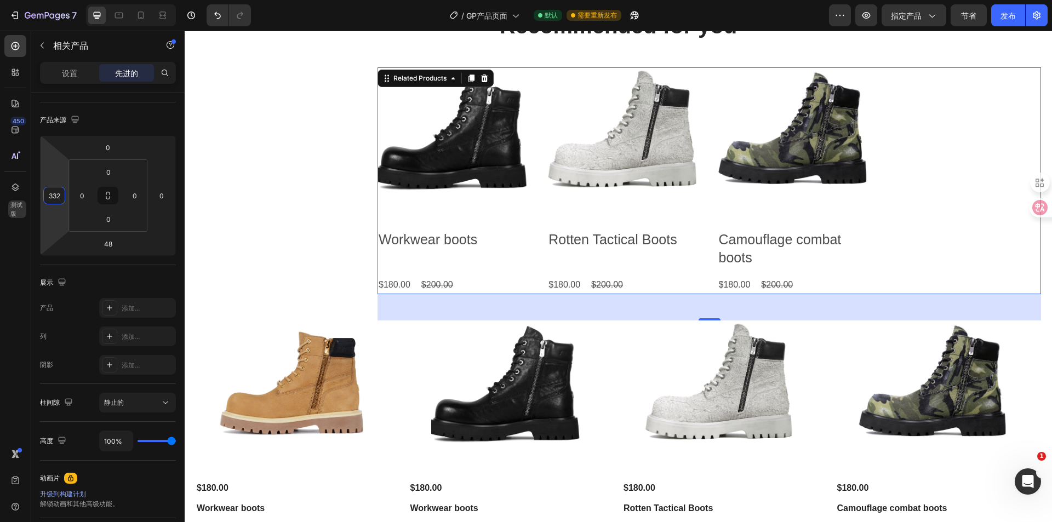
drag, startPoint x: 61, startPoint y: 204, endPoint x: 66, endPoint y: 113, distance: 91.1
click at [66, 0] on html "7 / GP产品页面 默认 需要重新发布 预览 指定产品 节省 发布 450 测试版 章节(18) 元素(84) 部分 元素 Hero Section Pro…" at bounding box center [526, 0] width 1052 height 0
click at [872, 14] on button "button" at bounding box center [866, 15] width 22 height 22
click at [132, 405] on div "静止的" at bounding box center [132, 403] width 56 height 10
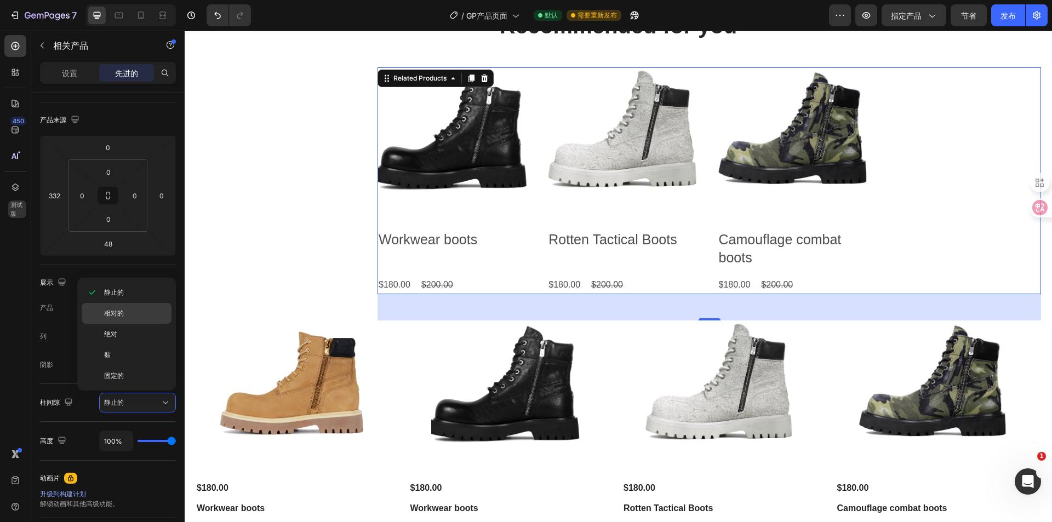
click at [123, 310] on font "相对的" at bounding box center [114, 313] width 20 height 8
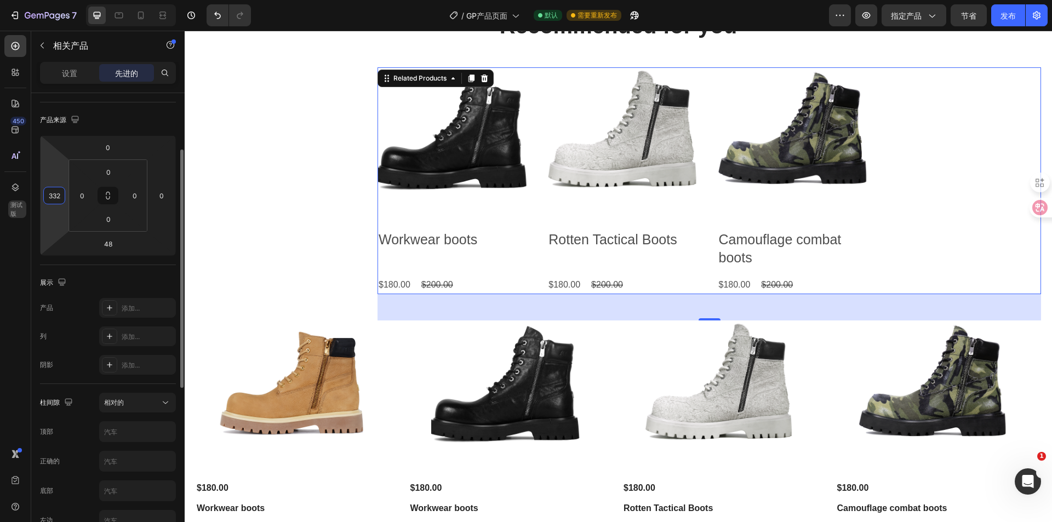
click at [60, 196] on input "332" at bounding box center [54, 195] width 16 height 16
type input "0"
click at [131, 117] on div "产品来源" at bounding box center [108, 120] width 136 height 18
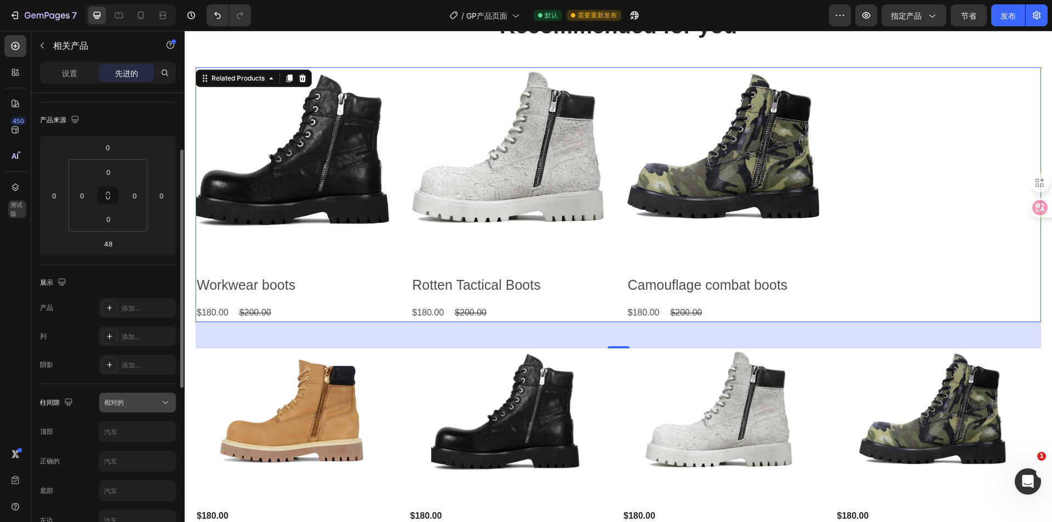
click at [140, 409] on button "相对的" at bounding box center [137, 403] width 77 height 20
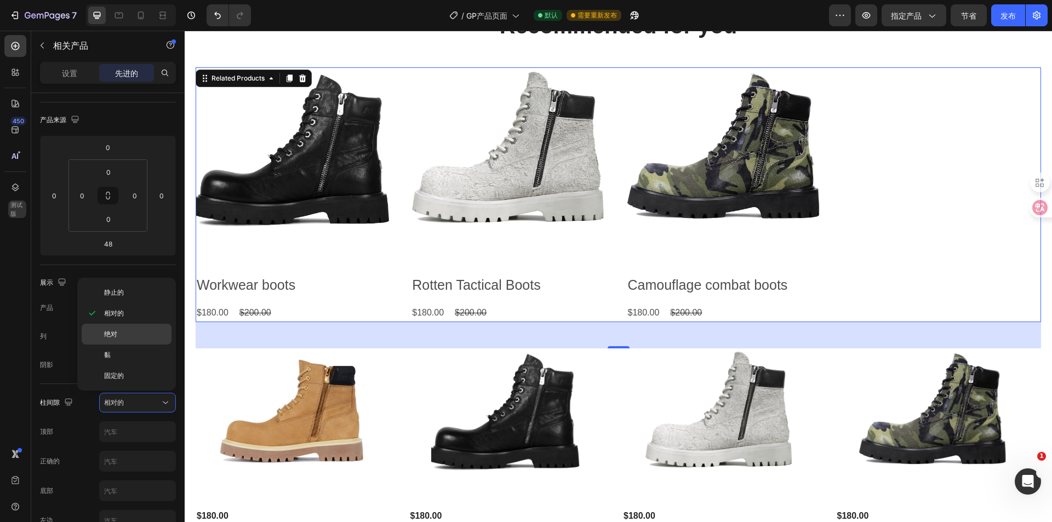
click at [125, 341] on div "绝对" at bounding box center [127, 334] width 90 height 21
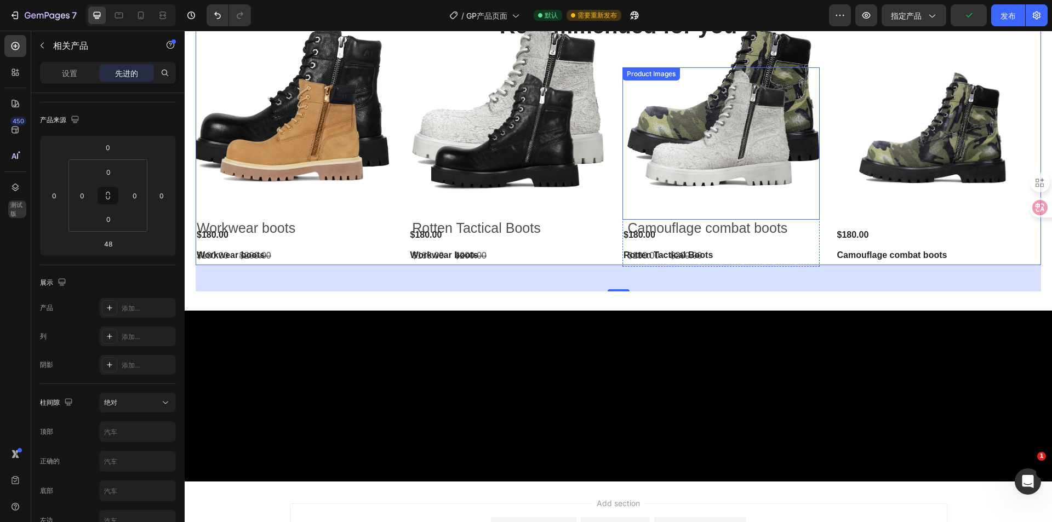
click at [772, 208] on img at bounding box center [721, 143] width 152 height 152
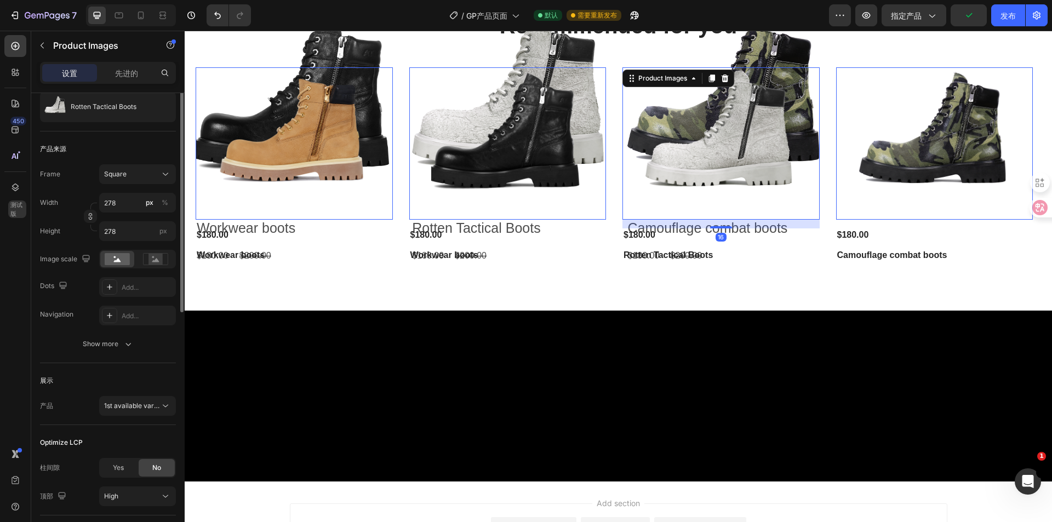
scroll to position [0, 0]
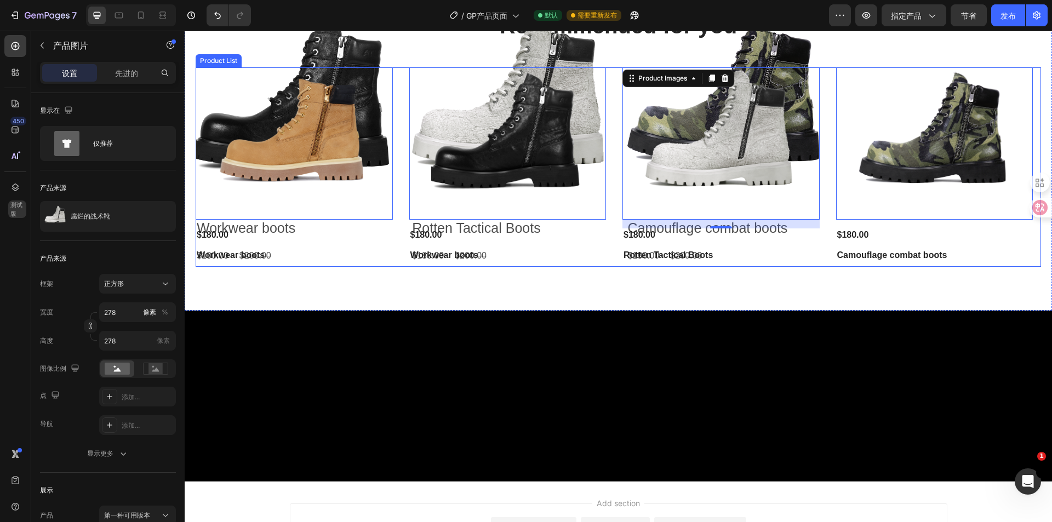
click at [828, 258] on div "Product Images 0 $180.00 Product Price Product Price Workwear boots Product Tit…" at bounding box center [618, 166] width 845 height 199
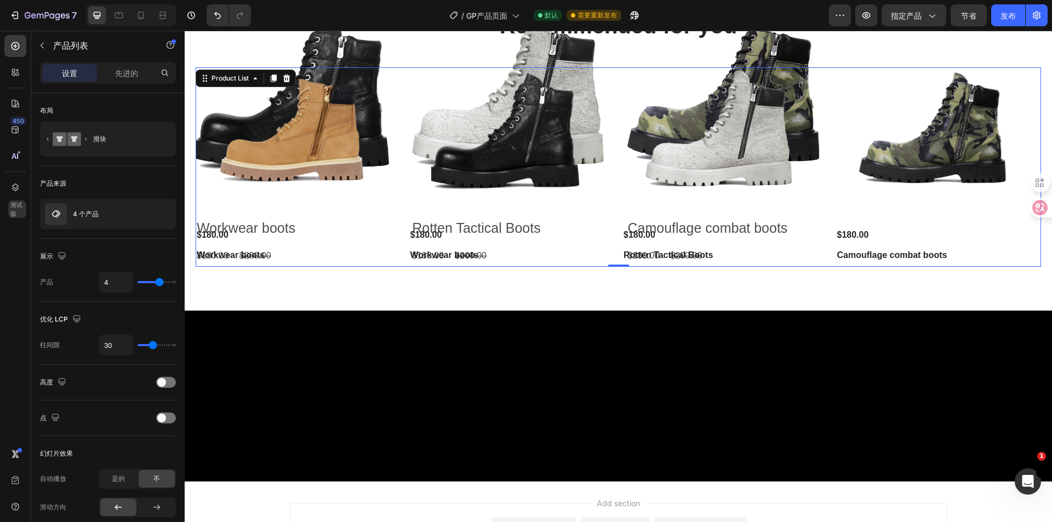
click at [822, 257] on div "Product Images $180.00 Product Price Product Price Workwear boots Product Title…" at bounding box center [618, 166] width 845 height 199
click at [289, 73] on div at bounding box center [286, 78] width 13 height 13
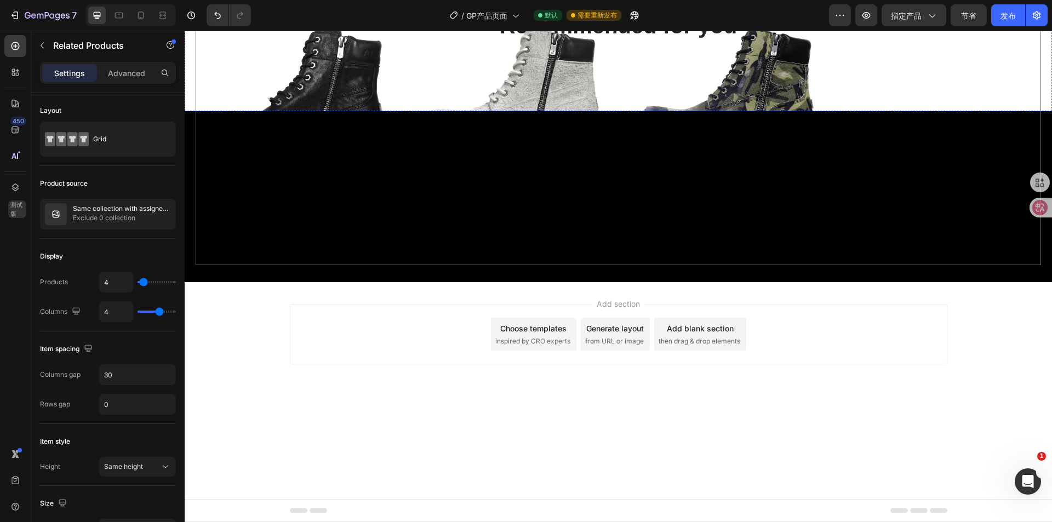
click at [408, 66] on div "Product Images Workwear boots Product Title $180.00 Product Price Product Price…" at bounding box center [618, 137] width 845 height 255
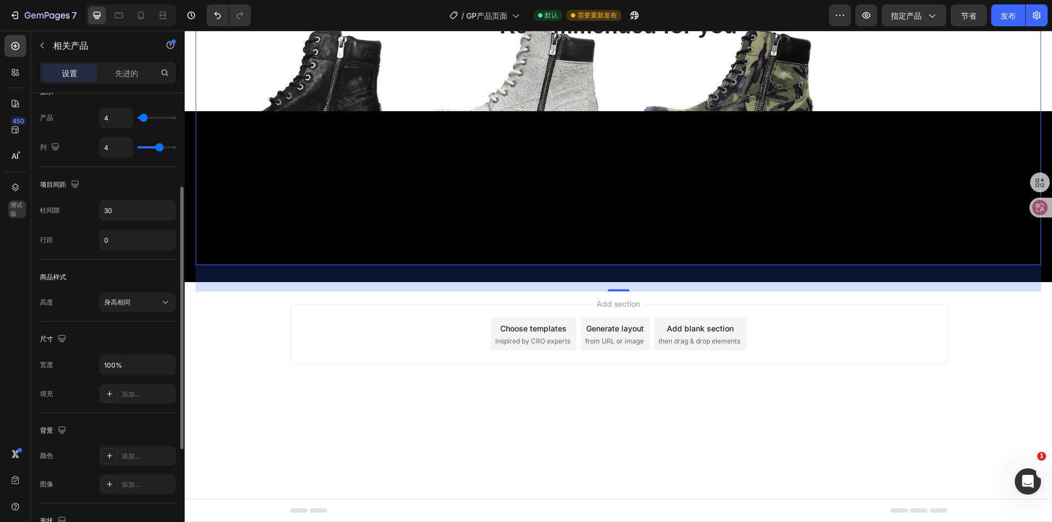
scroll to position [346, 0]
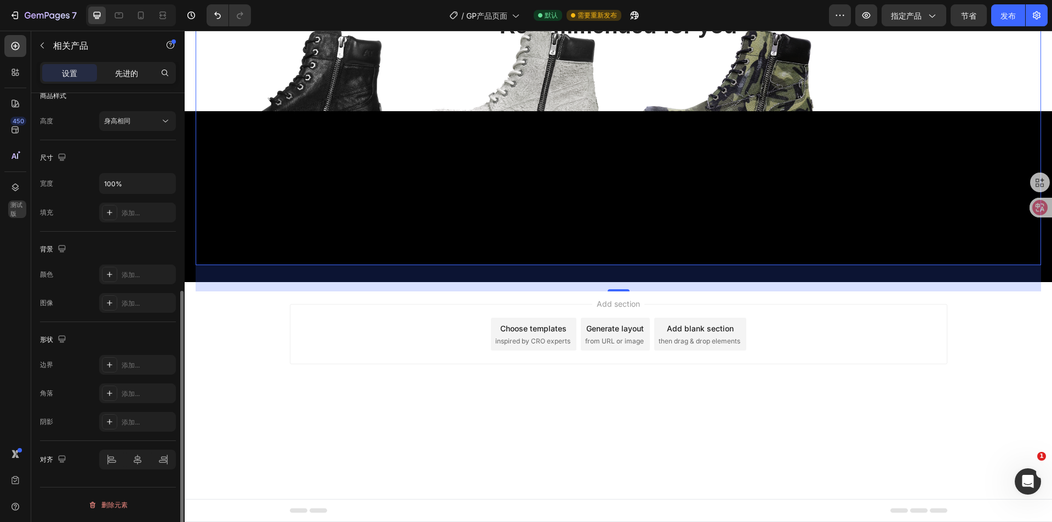
click at [122, 73] on font "先进的" at bounding box center [126, 72] width 23 height 9
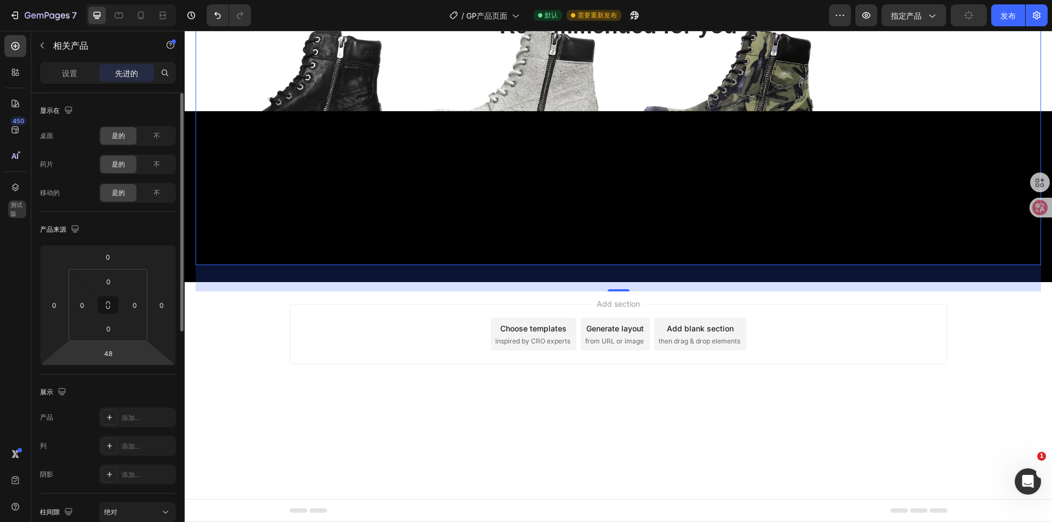
scroll to position [110, 0]
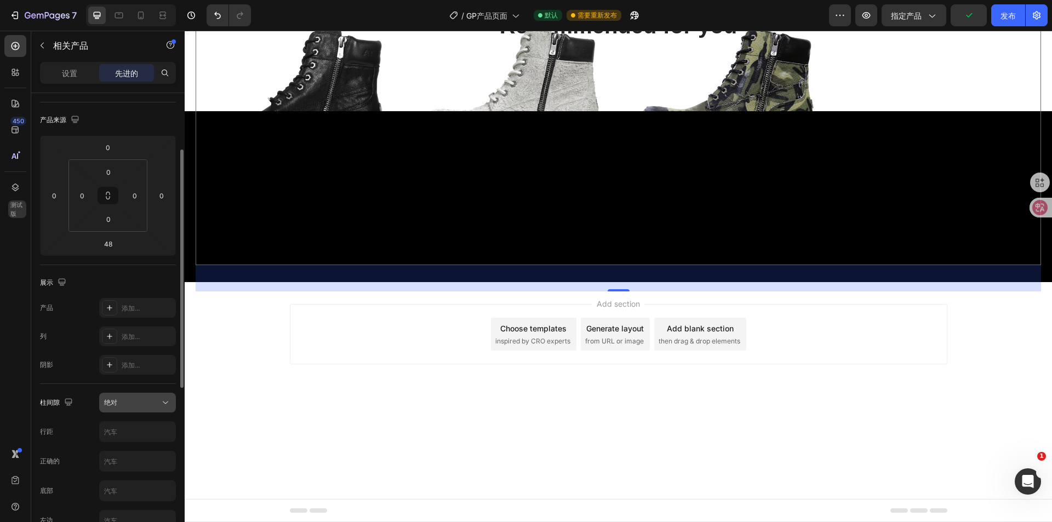
click at [121, 402] on div "绝对" at bounding box center [132, 403] width 56 height 10
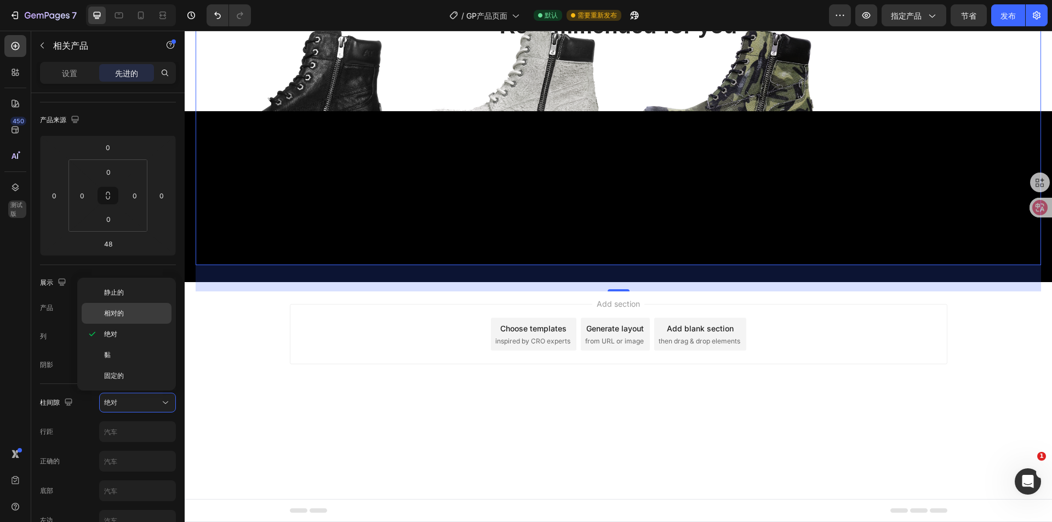
click at [129, 316] on p "相对的" at bounding box center [135, 313] width 62 height 10
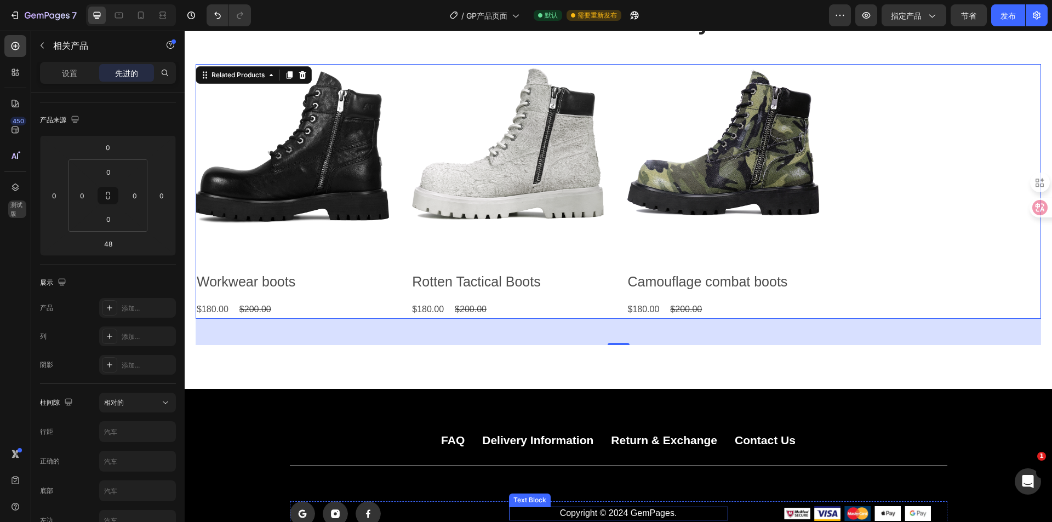
scroll to position [0, 0]
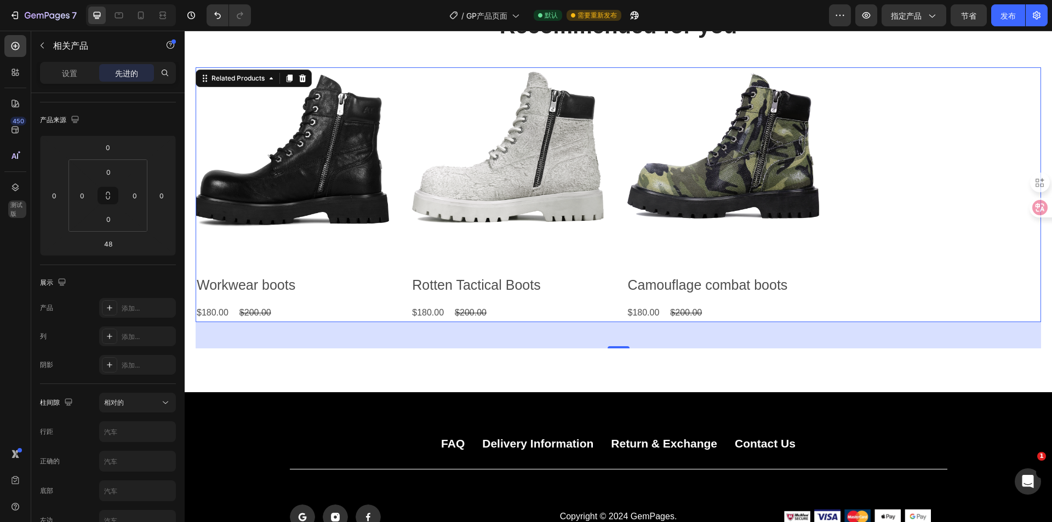
click at [620, 340] on div "48" at bounding box center [618, 335] width 845 height 26
click at [929, 25] on button "指定产品" at bounding box center [913, 15] width 65 height 22
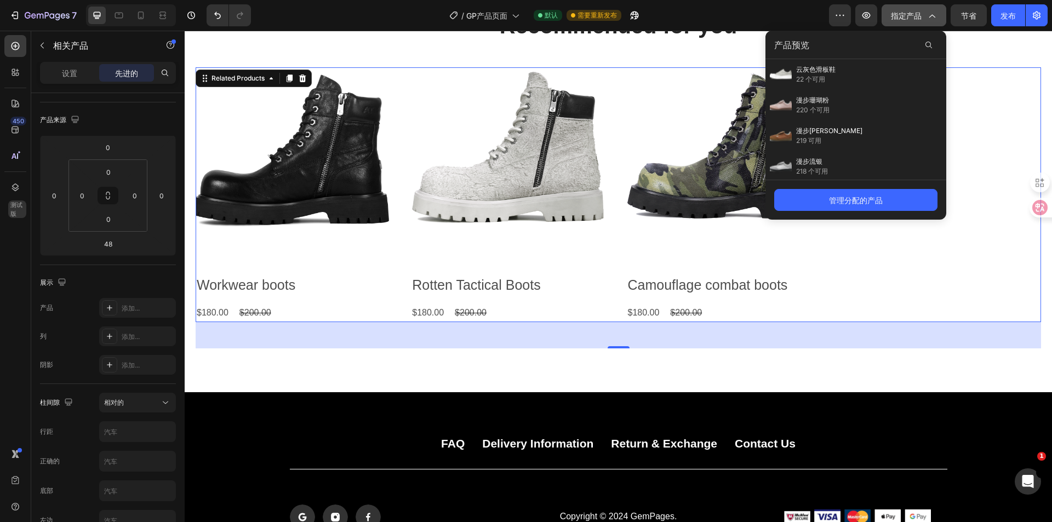
click at [933, 19] on icon "button" at bounding box center [931, 15] width 11 height 11
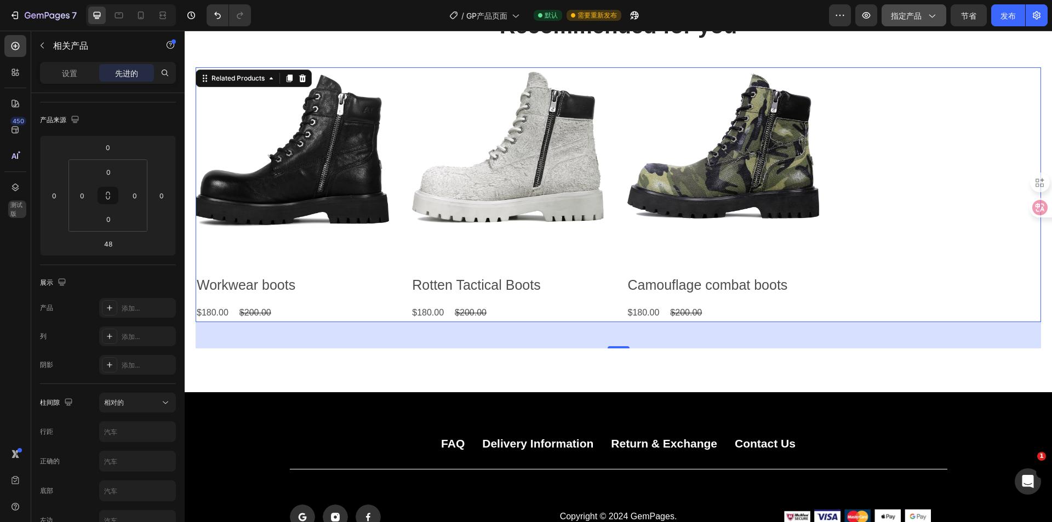
click at [917, 17] on font "指定产品" at bounding box center [906, 15] width 31 height 9
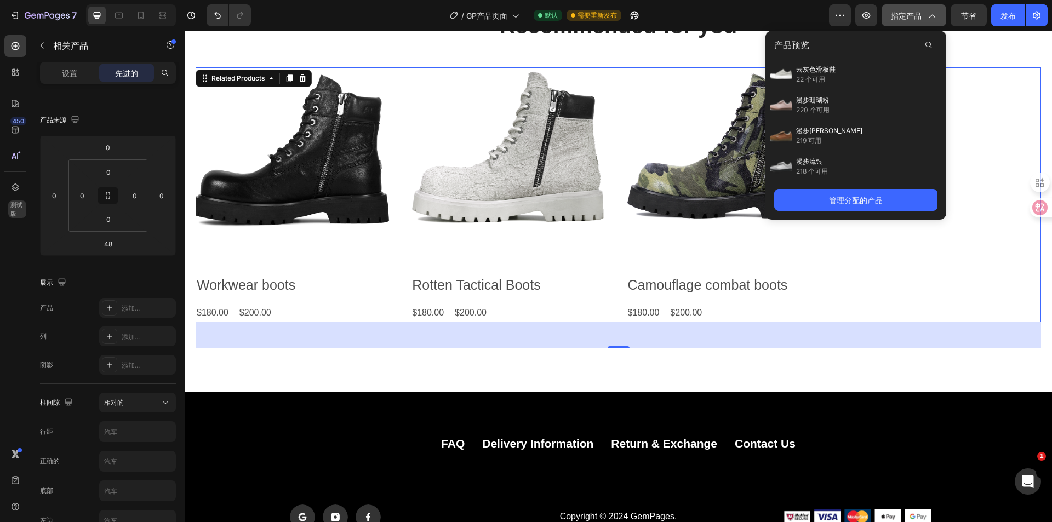
click at [917, 17] on font "指定产品" at bounding box center [906, 15] width 31 height 9
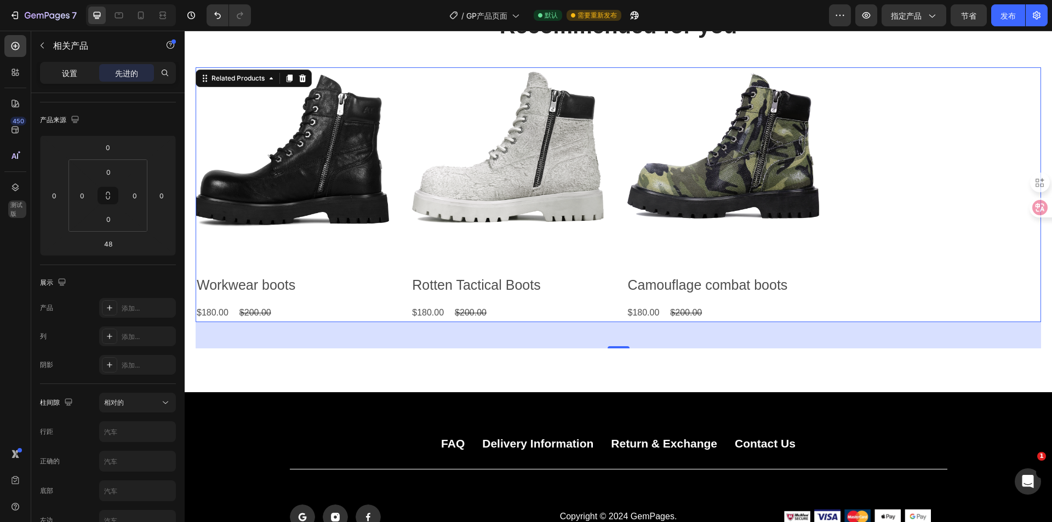
click at [51, 74] on div "设置" at bounding box center [69, 73] width 55 height 18
type input "0"
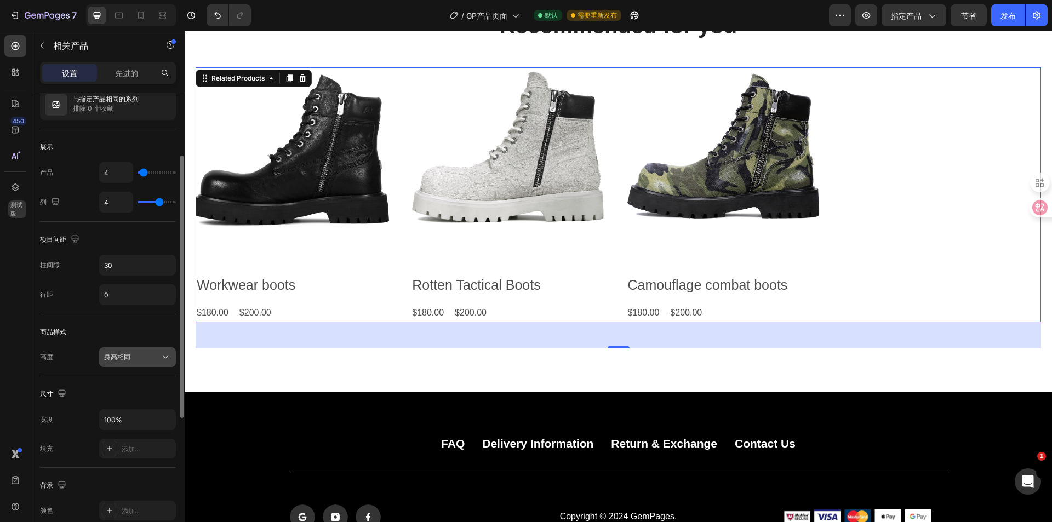
click at [131, 361] on div "身高相同" at bounding box center [132, 357] width 56 height 10
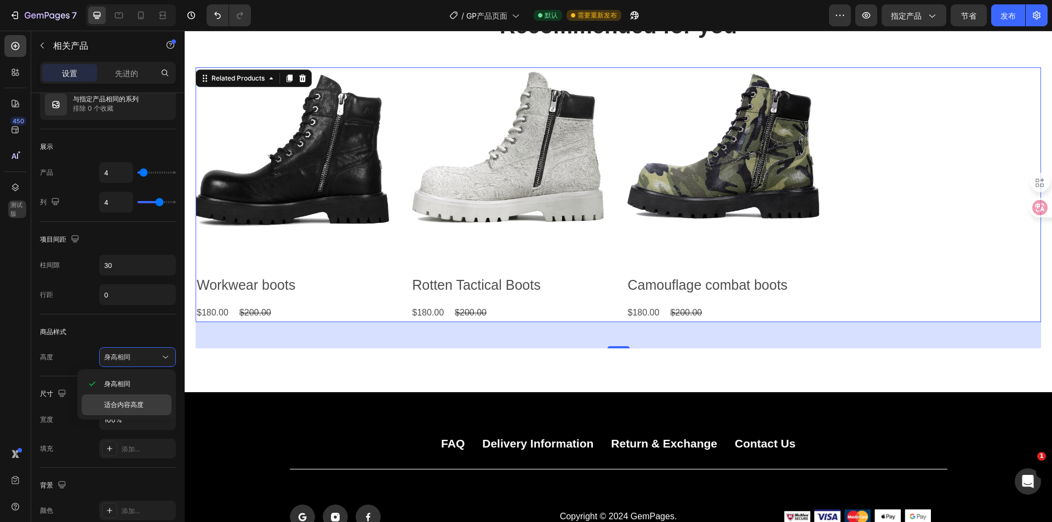
click at [133, 400] on font "适合内容高度" at bounding box center [123, 404] width 39 height 8
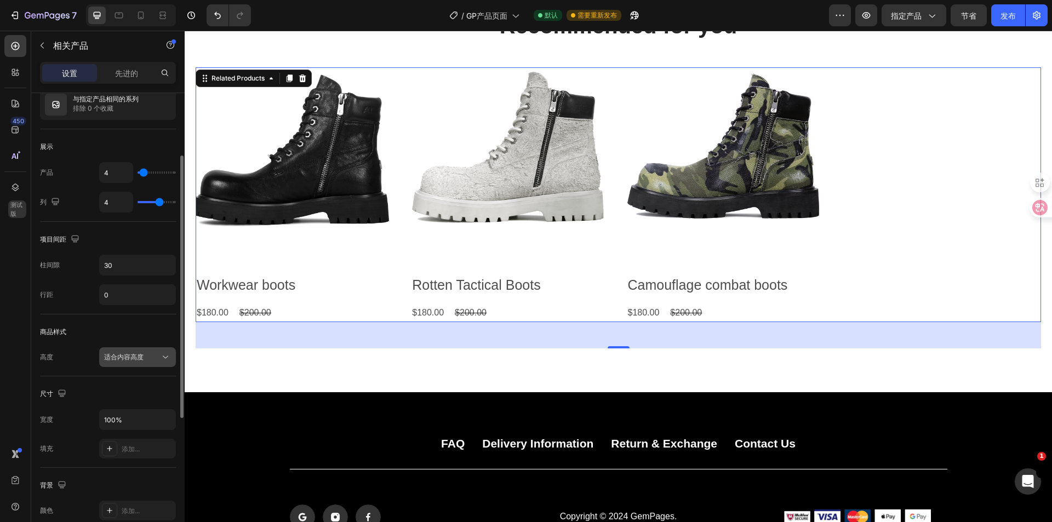
click at [143, 365] on button "适合内容高度" at bounding box center [137, 357] width 77 height 20
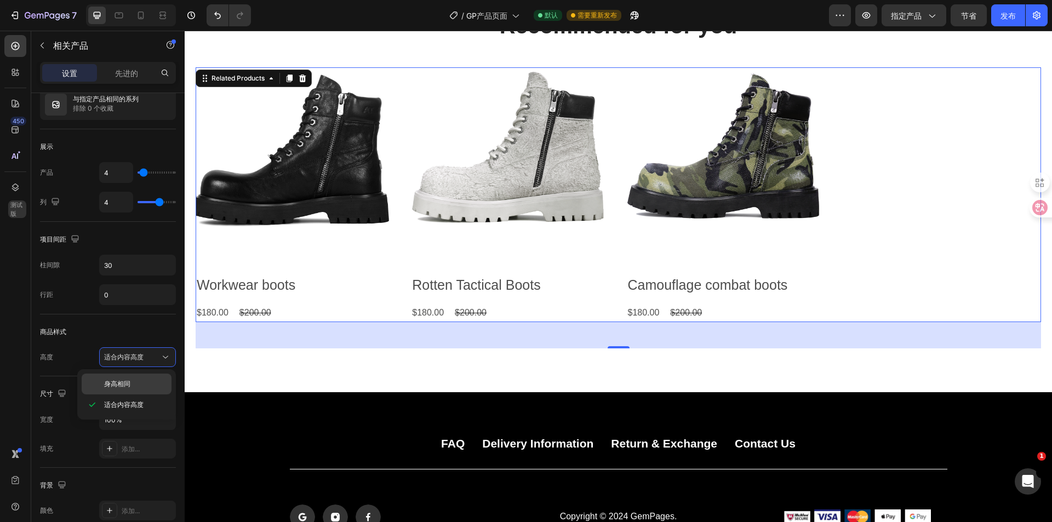
click at [143, 383] on p "身高相同" at bounding box center [135, 384] width 62 height 10
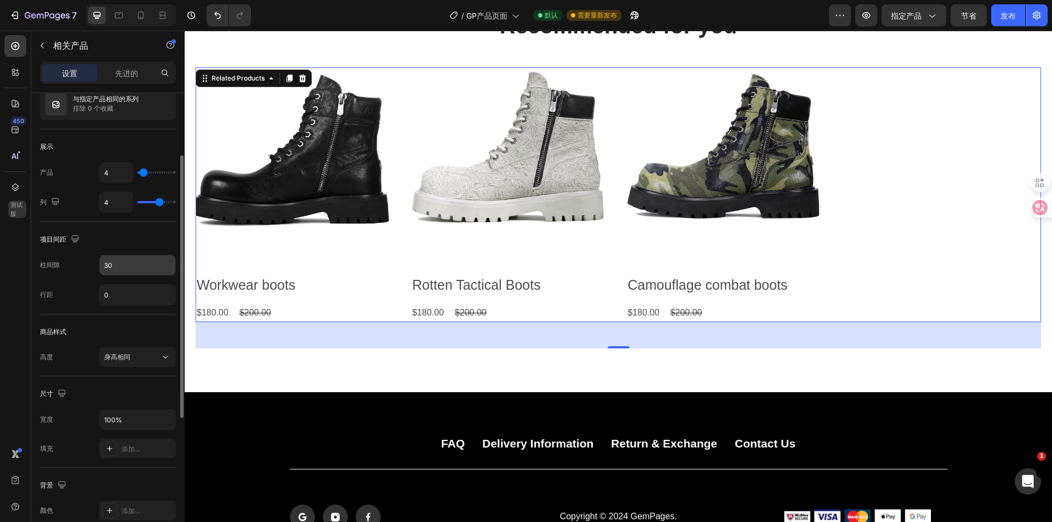
click at [139, 262] on input "30" at bounding box center [138, 265] width 76 height 20
type input "6"
type input "5"
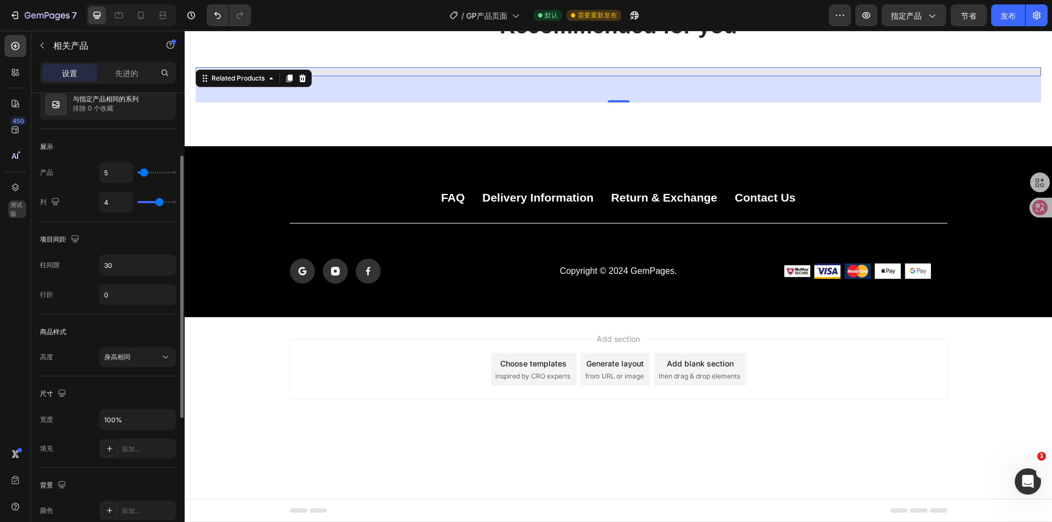
type input "2"
click at [142, 171] on input "range" at bounding box center [157, 172] width 38 height 2
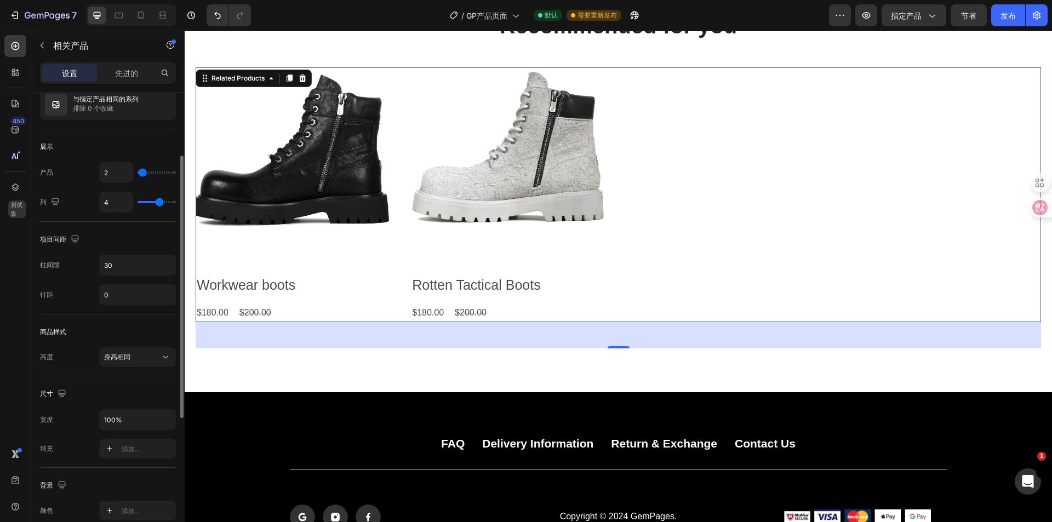
type input "1"
type input "3"
type input "5"
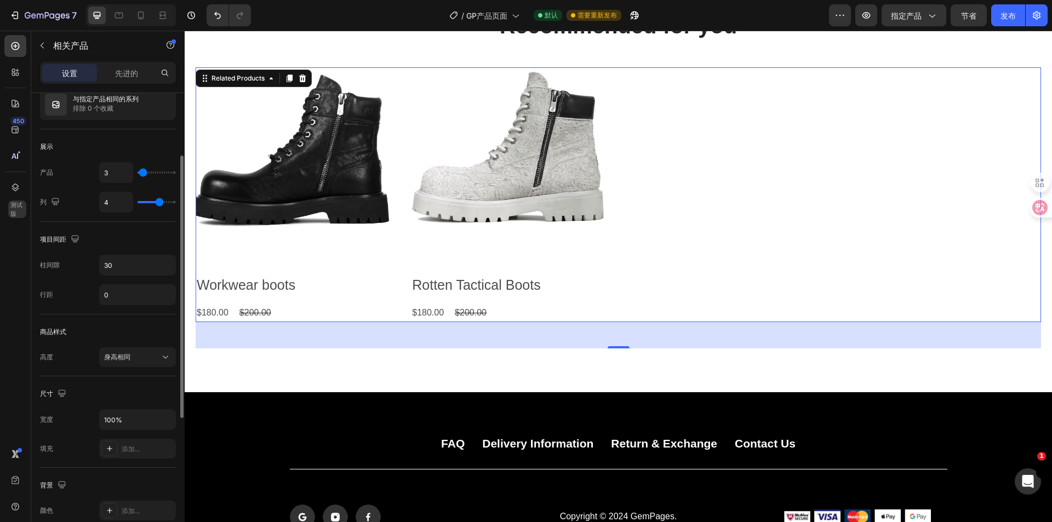
type input "5"
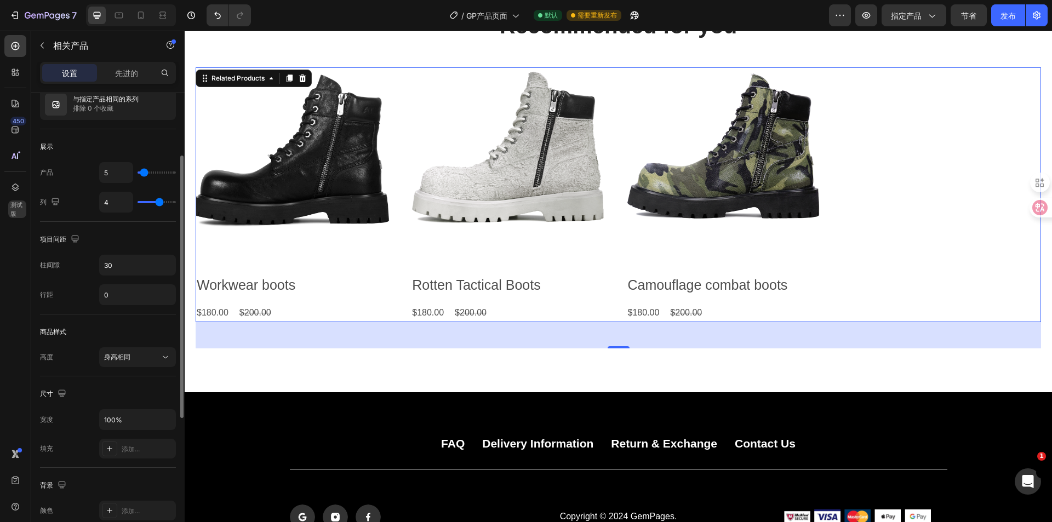
type input "6"
type input "5"
type input "2"
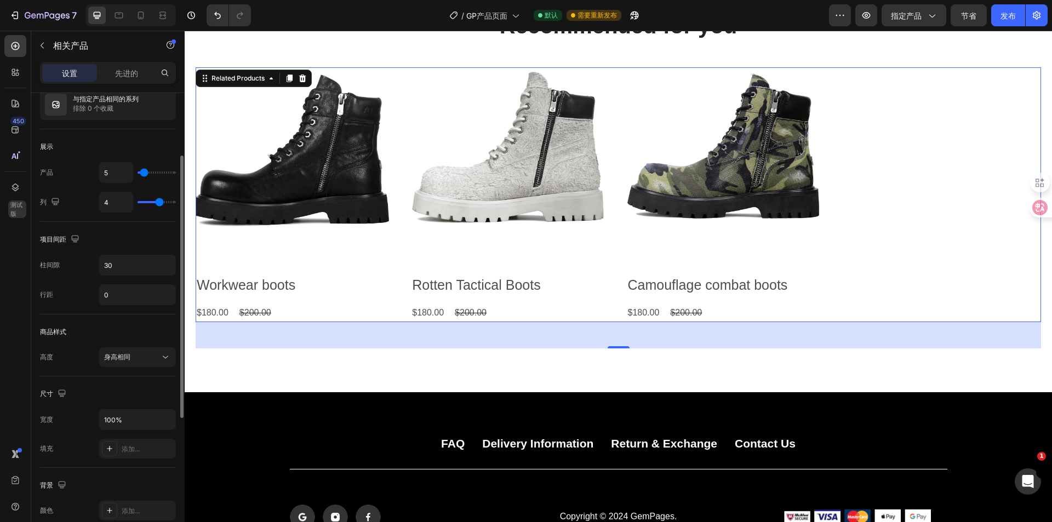
type input "2"
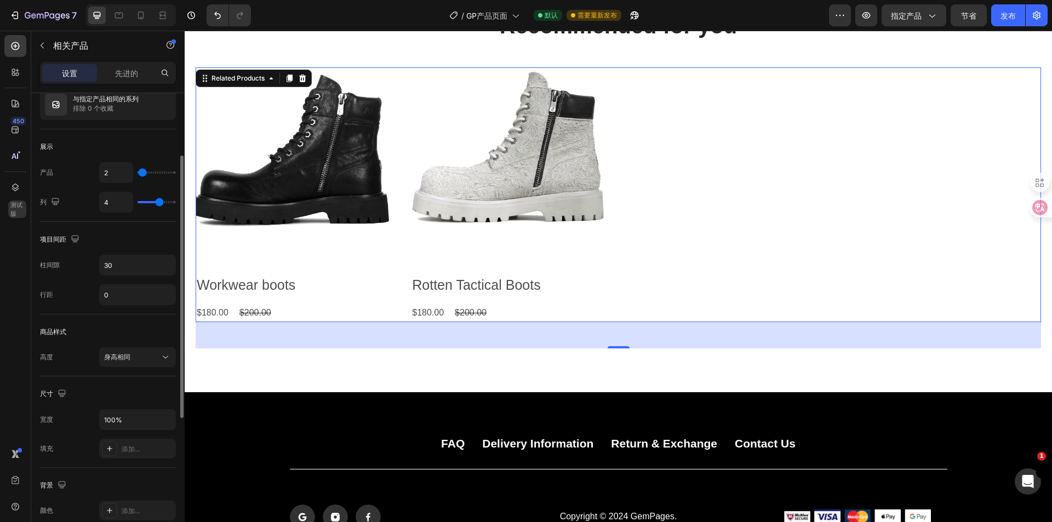
type input "3"
type input "4"
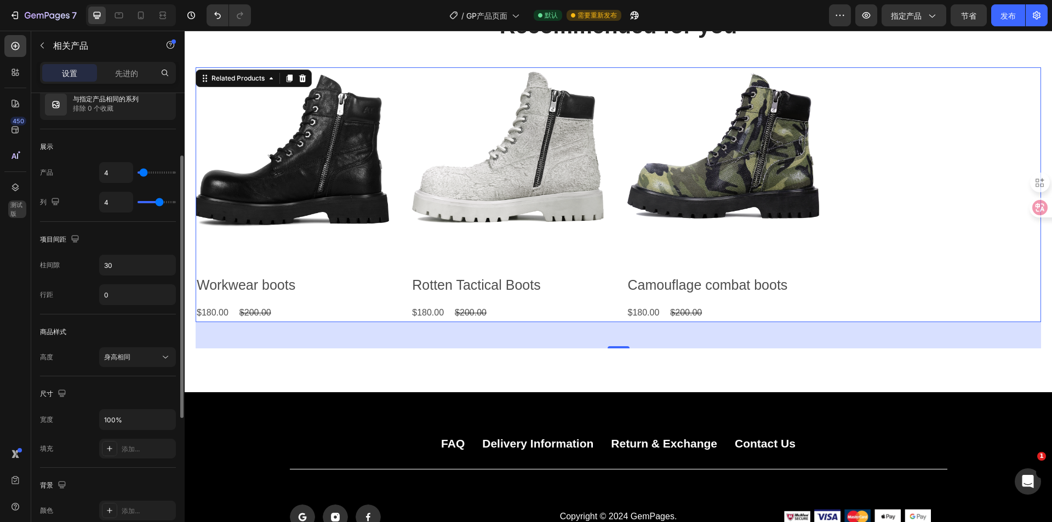
type input "4"
click at [144, 172] on input "range" at bounding box center [157, 172] width 38 height 2
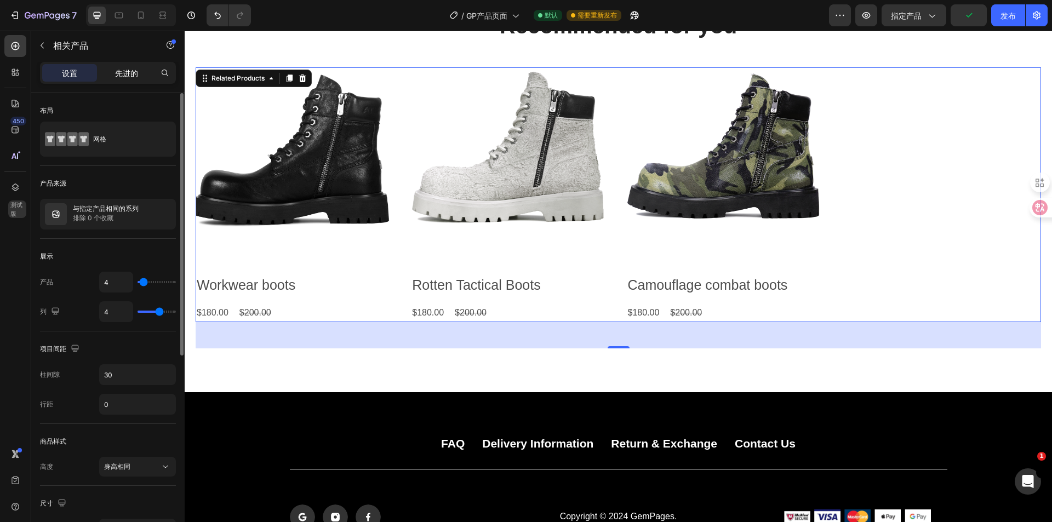
click at [129, 78] on p "先进的" at bounding box center [126, 73] width 23 height 12
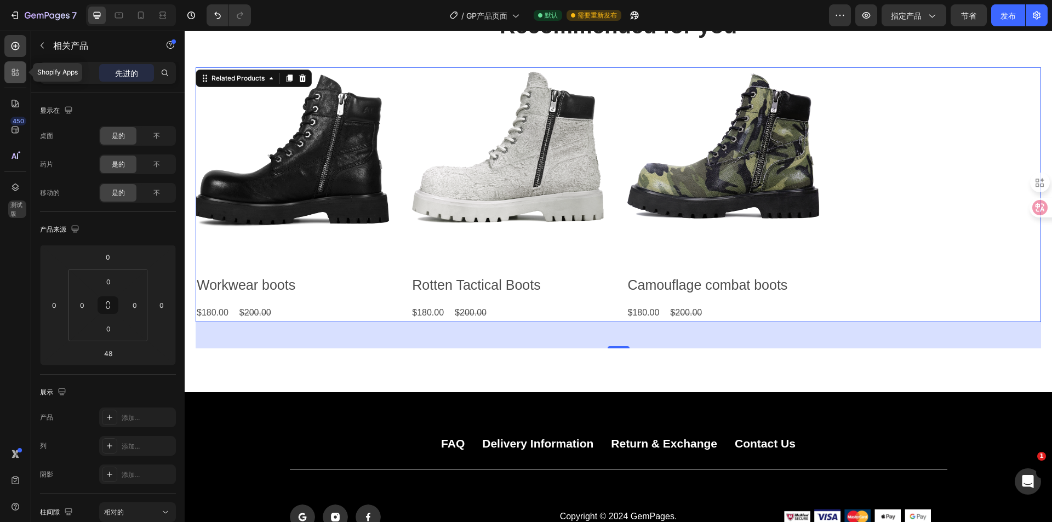
click at [18, 74] on icon at bounding box center [17, 74] width 3 height 3
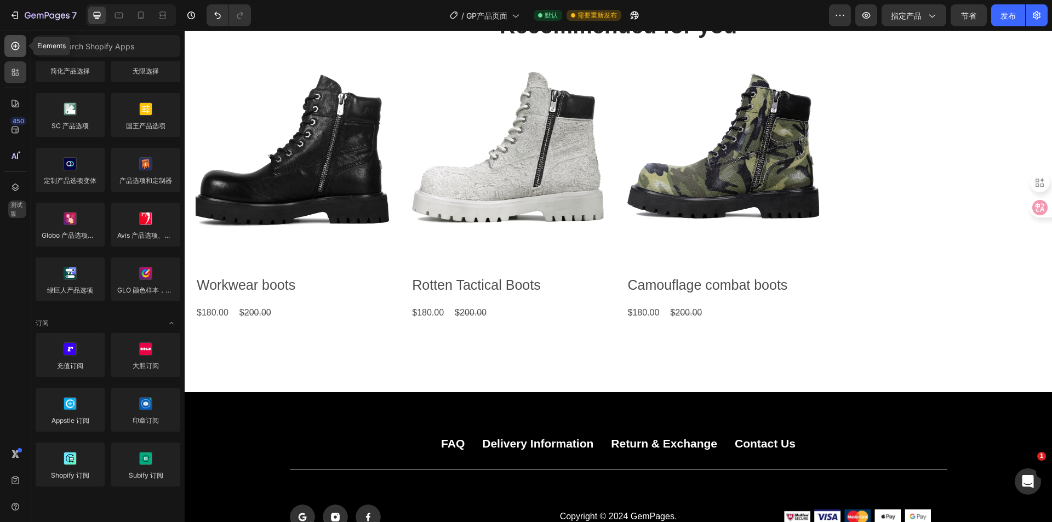
click at [19, 48] on icon at bounding box center [16, 46] width 8 height 8
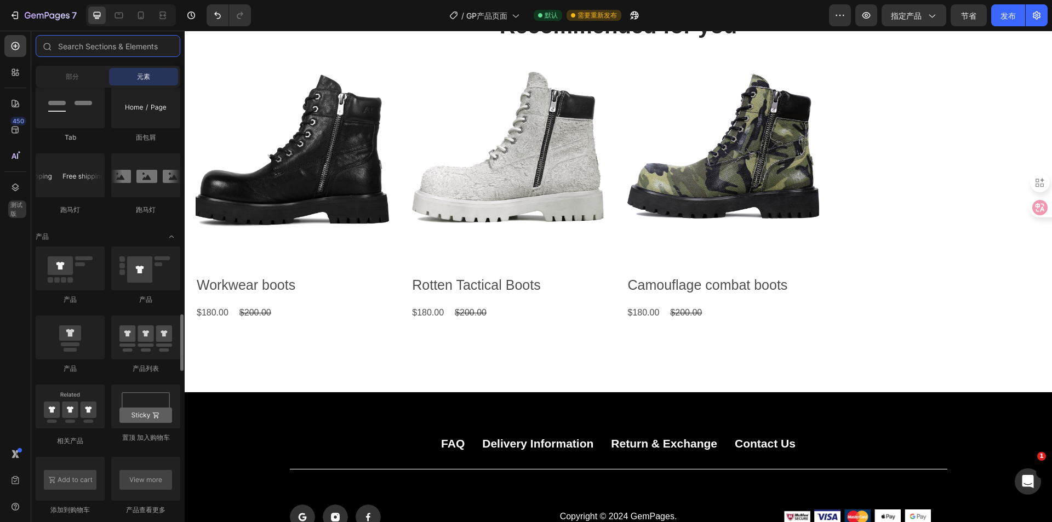
scroll to position [1370, 0]
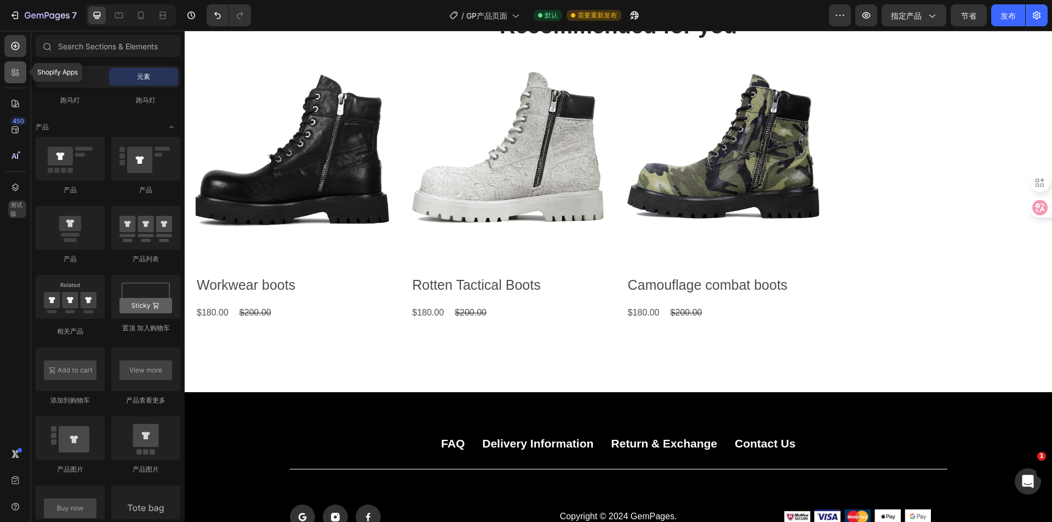
click at [20, 66] on div at bounding box center [15, 72] width 22 height 22
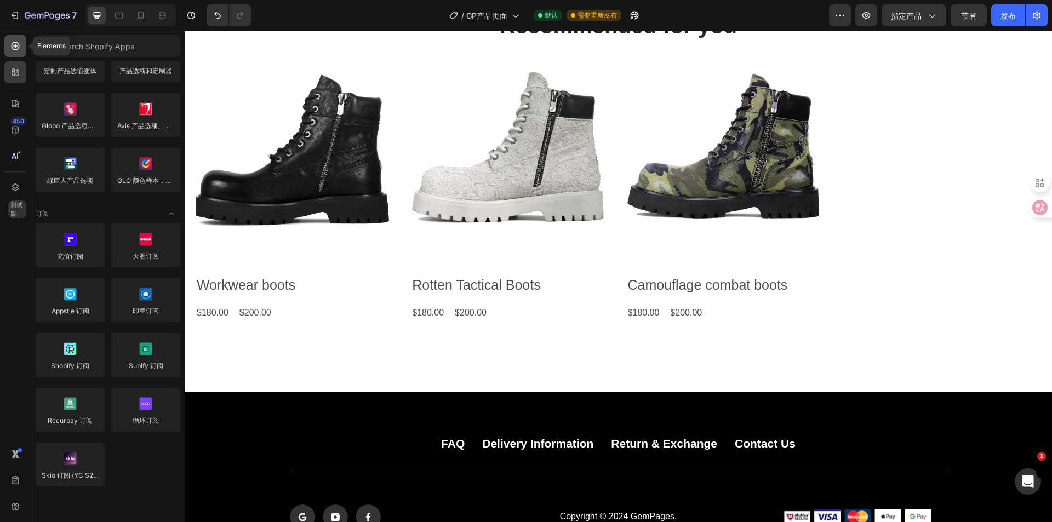
click at [16, 45] on icon at bounding box center [15, 46] width 11 height 11
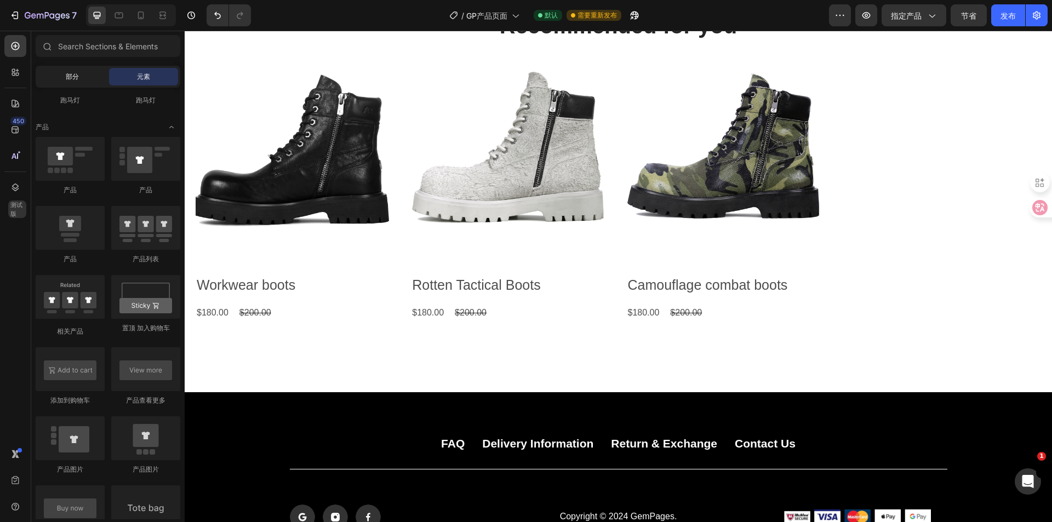
click at [69, 83] on div "部分" at bounding box center [72, 77] width 69 height 18
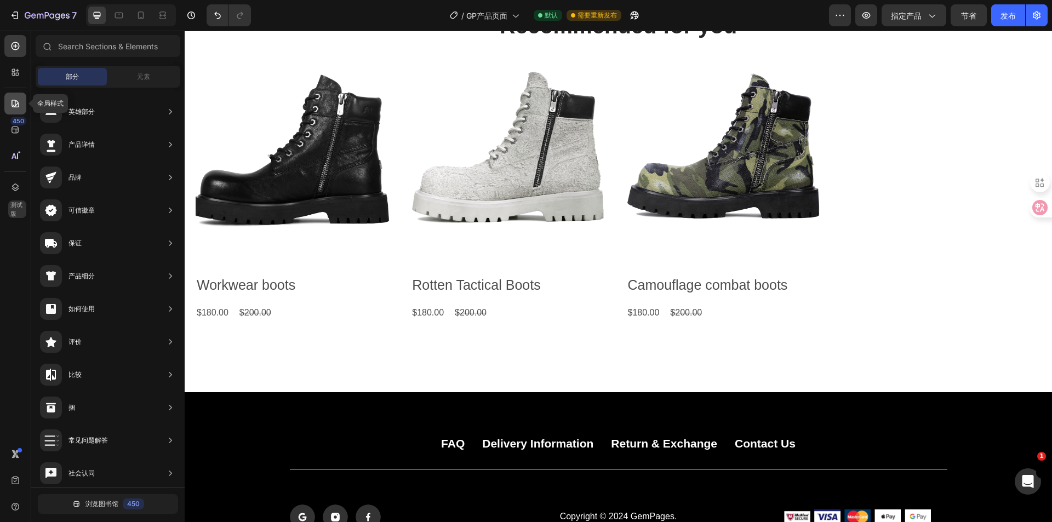
click at [8, 98] on div at bounding box center [15, 104] width 22 height 22
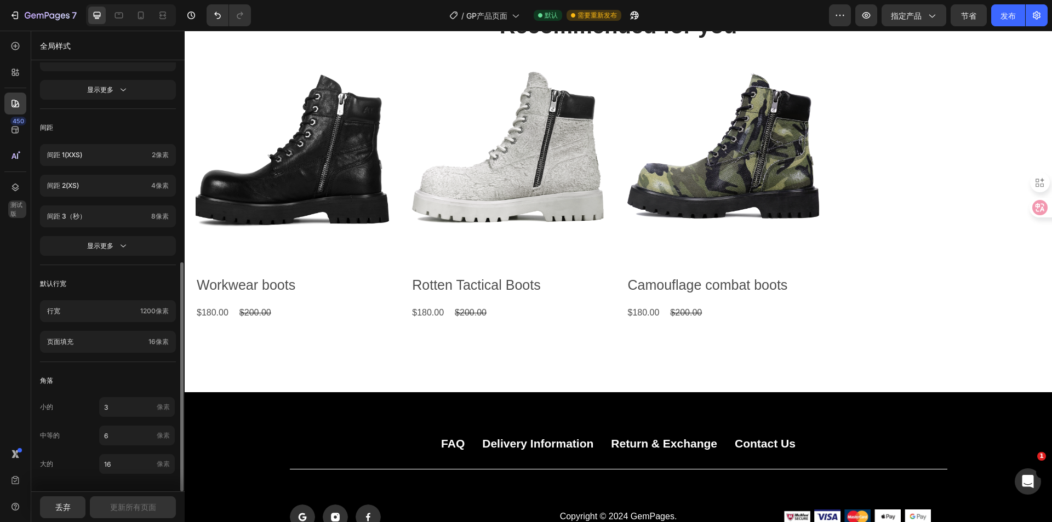
scroll to position [264, 0]
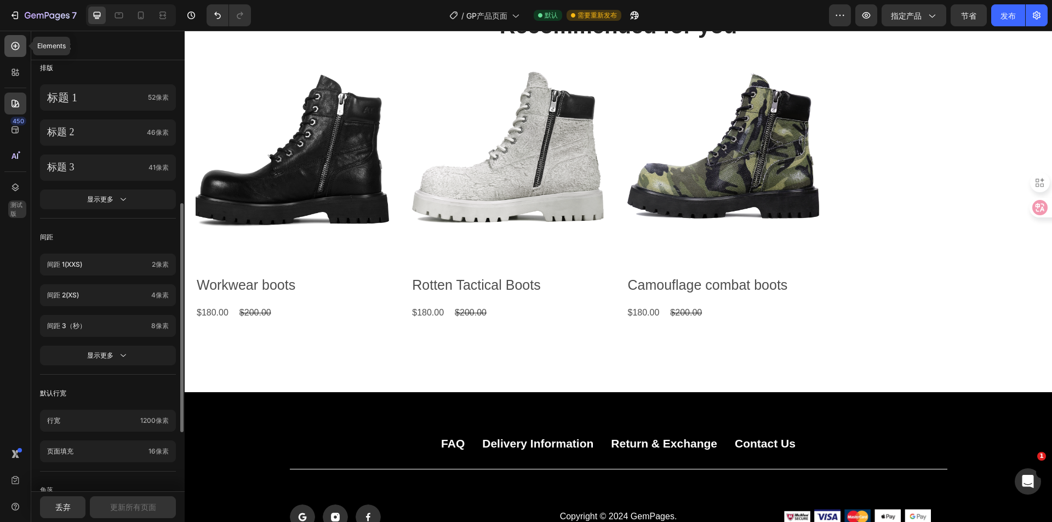
click at [13, 40] on div at bounding box center [15, 46] width 22 height 22
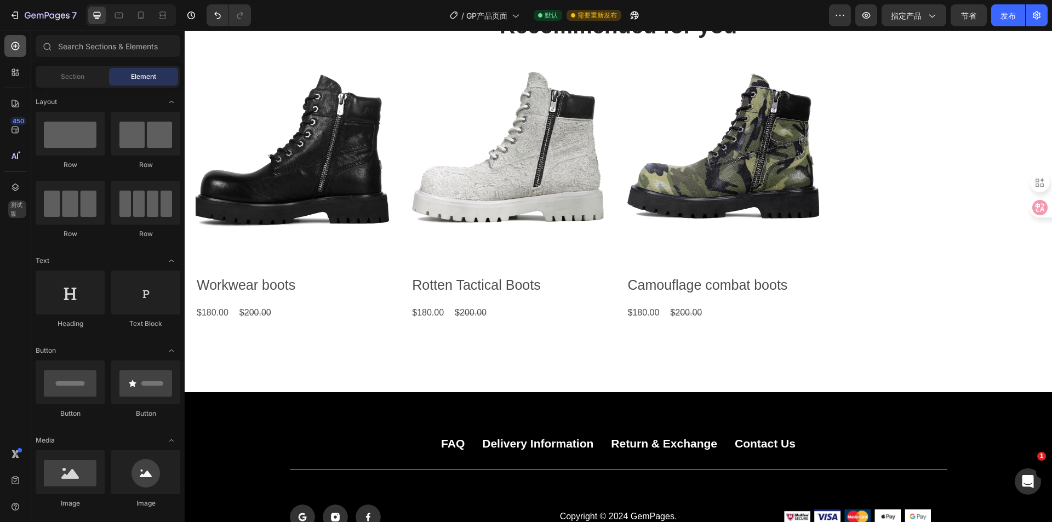
scroll to position [1370, 0]
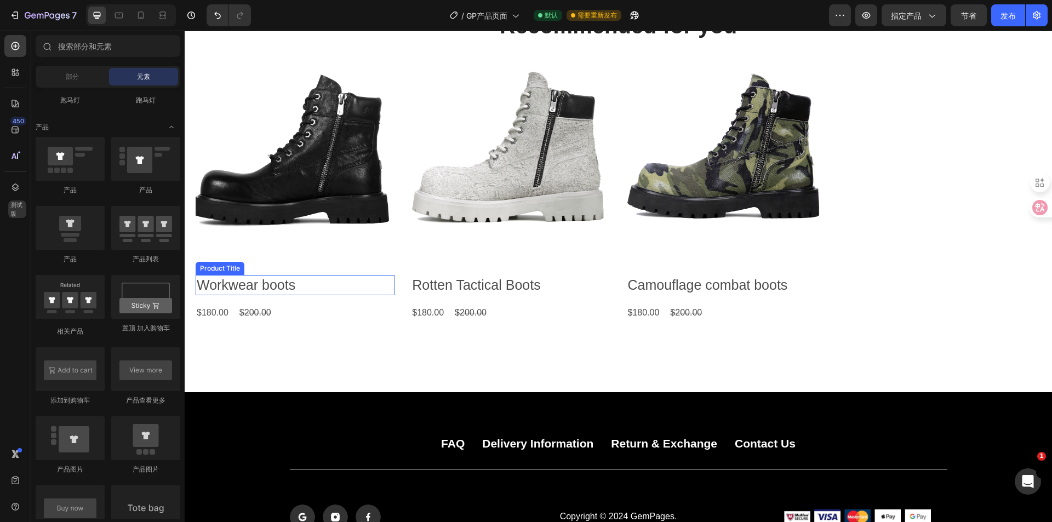
click at [391, 294] on div "Product Images Workwear boots Product Title $180.00 Product Price Product Price…" at bounding box center [295, 194] width 199 height 255
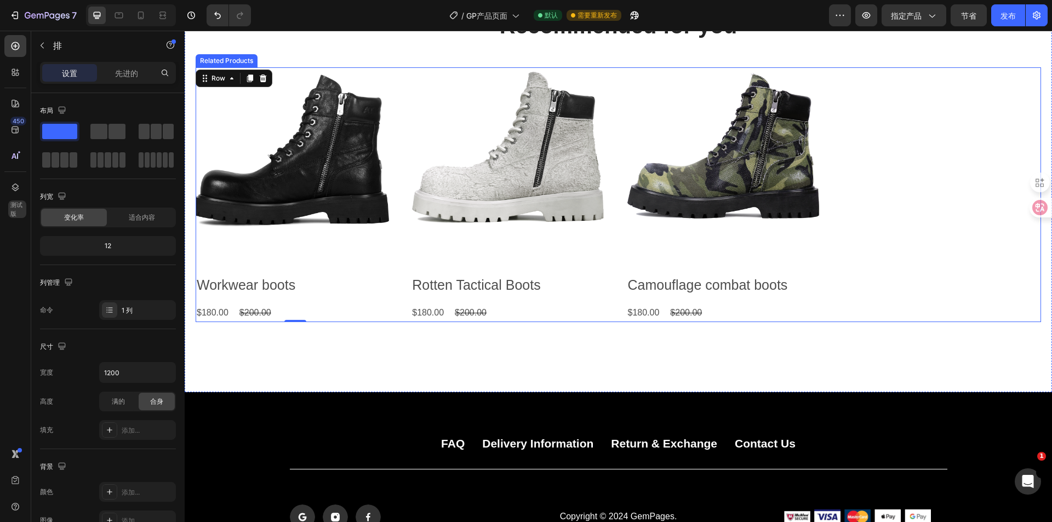
click at [393, 236] on div "Product Images Workwear boots Product Title $180.00 Product Price Product Price…" at bounding box center [618, 194] width 845 height 255
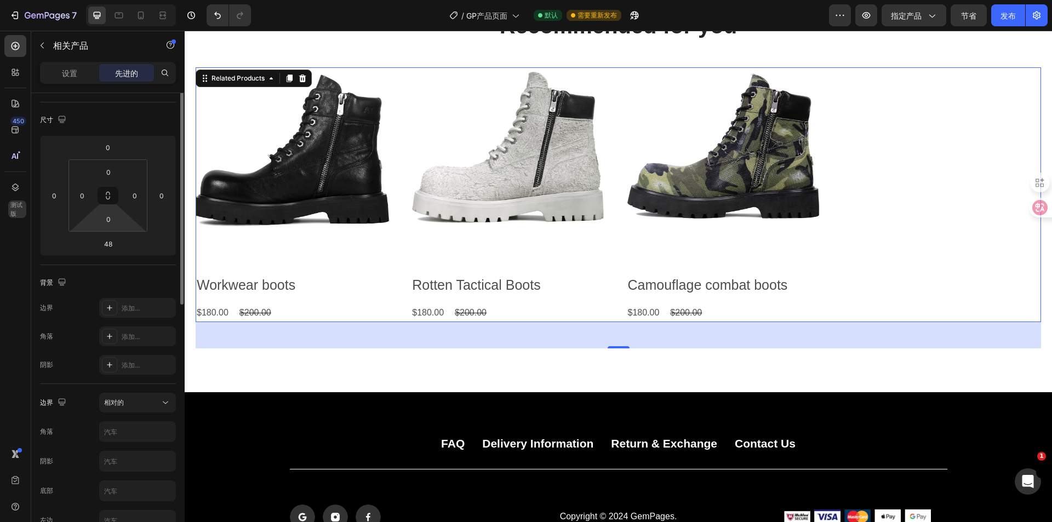
scroll to position [0, 0]
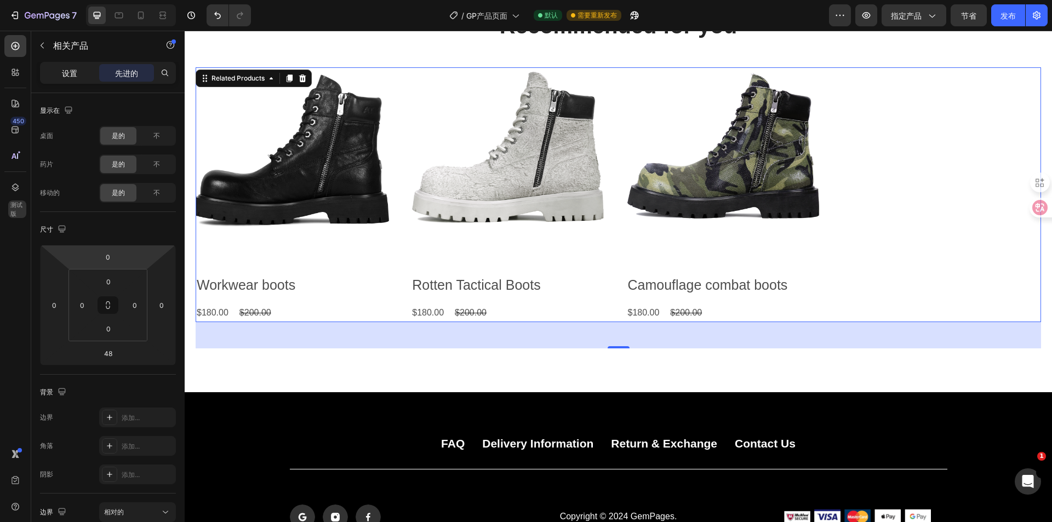
click at [68, 68] on font "设置" at bounding box center [69, 72] width 15 height 9
type input "0"
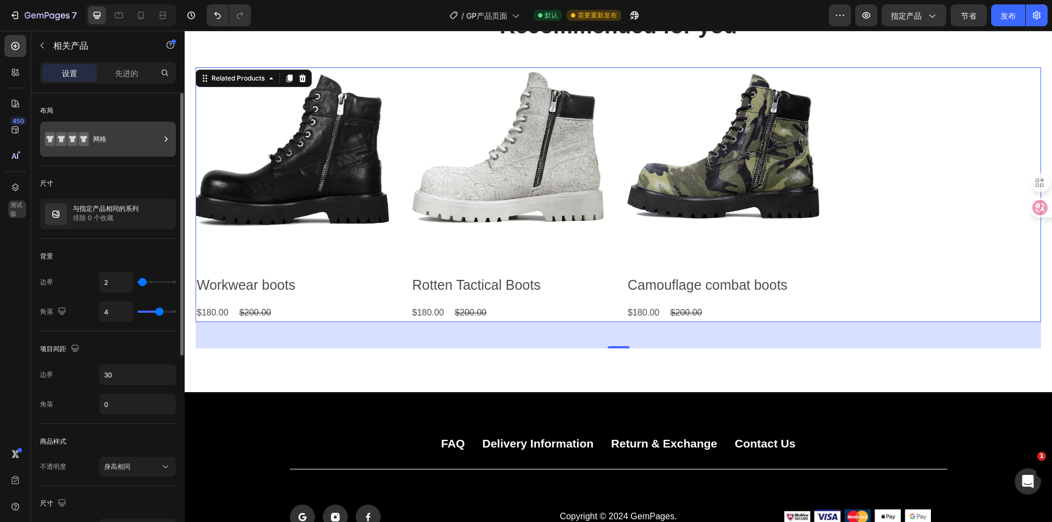
click at [105, 135] on font "网格" at bounding box center [99, 139] width 13 height 8
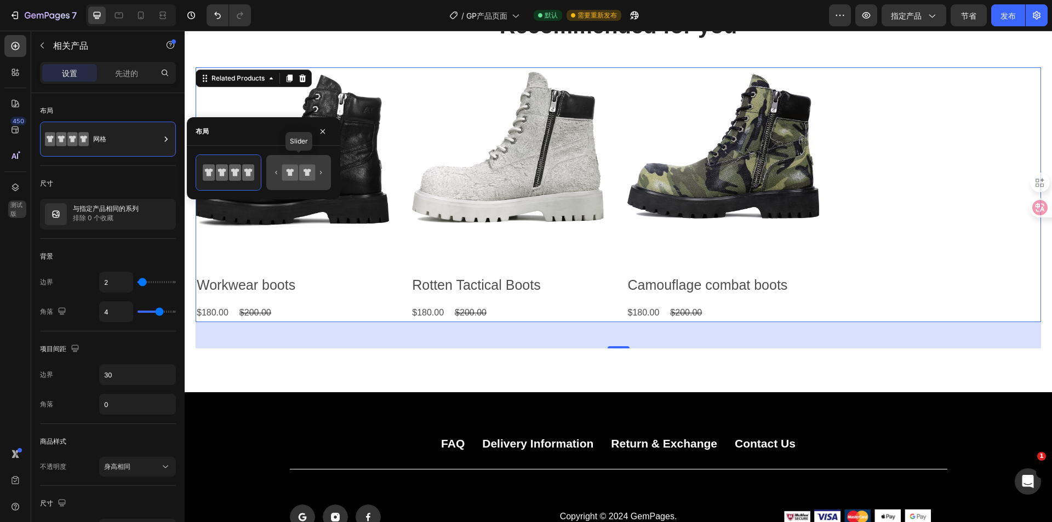
click at [299, 176] on icon at bounding box center [298, 173] width 51 height 22
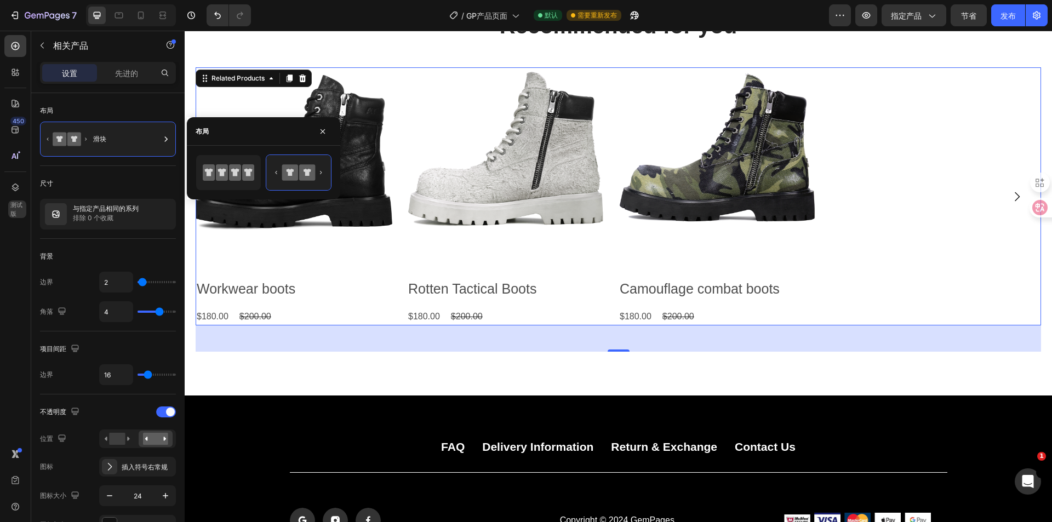
click at [1010, 192] on icon "Carousel Next Arrow" at bounding box center [1016, 196] width 13 height 13
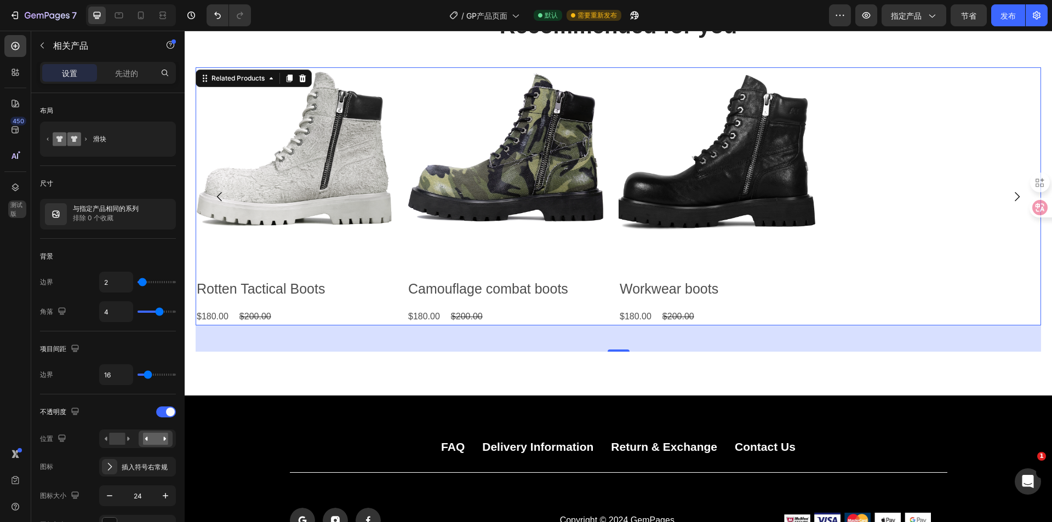
click at [1010, 192] on icon "Carousel Next Arrow" at bounding box center [1016, 196] width 13 height 13
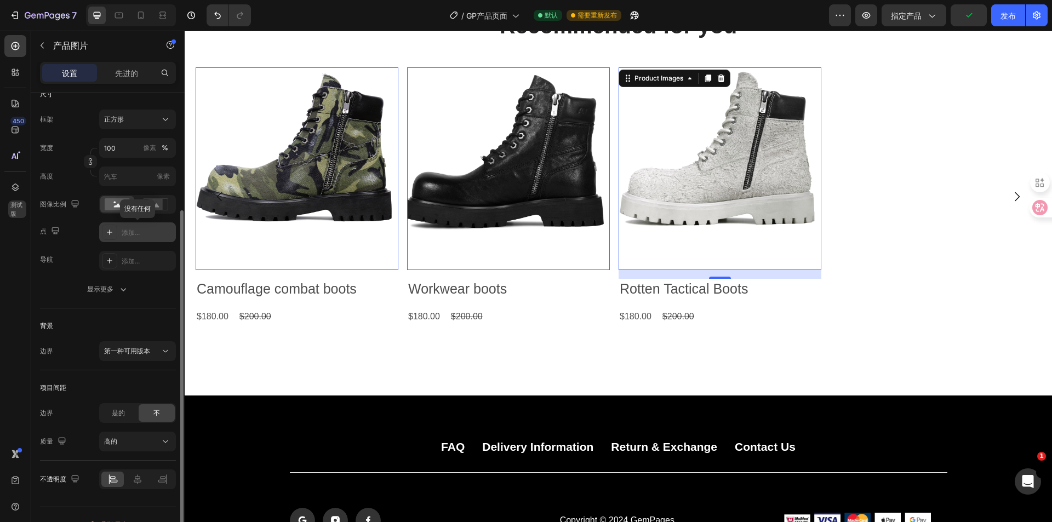
scroll to position [184, 0]
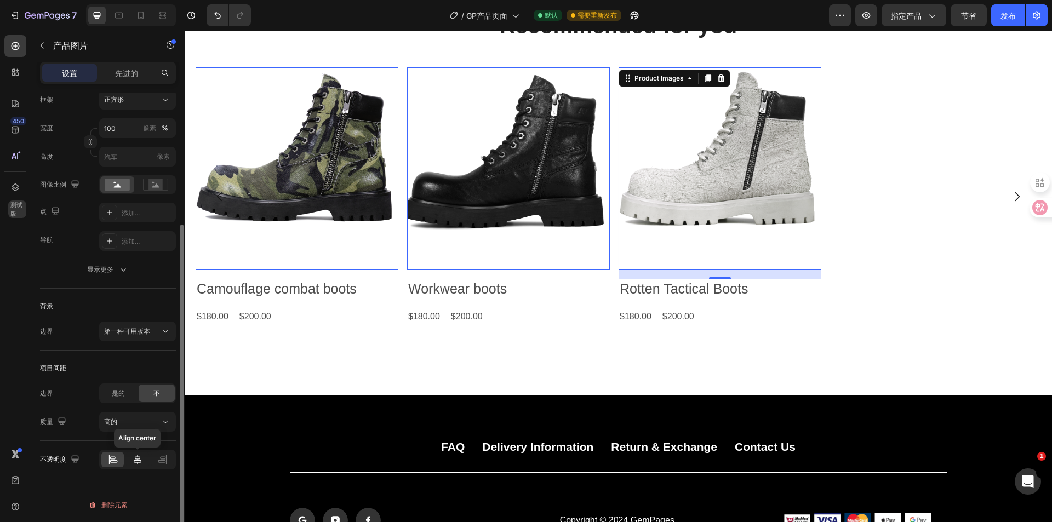
click at [139, 461] on icon at bounding box center [137, 459] width 11 height 11
click at [121, 456] on div at bounding box center [112, 459] width 22 height 15
click at [131, 461] on div at bounding box center [137, 459] width 22 height 15
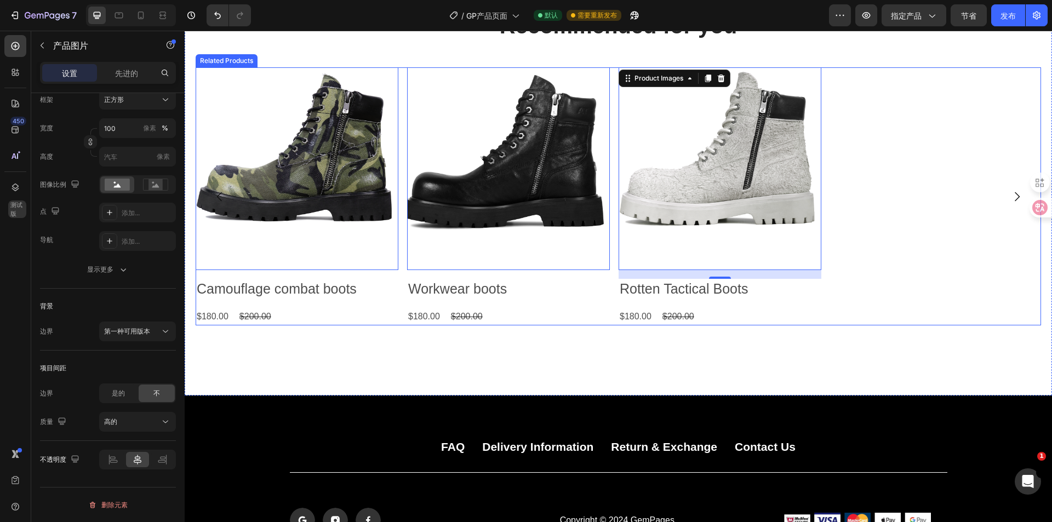
click at [941, 217] on div "Product Images 0 Workwear boots Product Title $180.00 Product Price Product Pri…" at bounding box center [618, 196] width 845 height 258
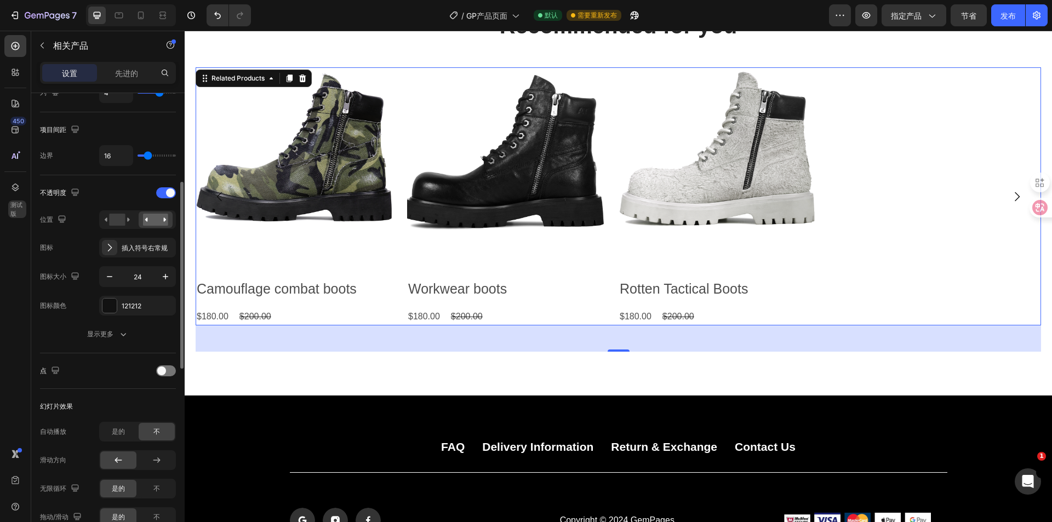
scroll to position [274, 0]
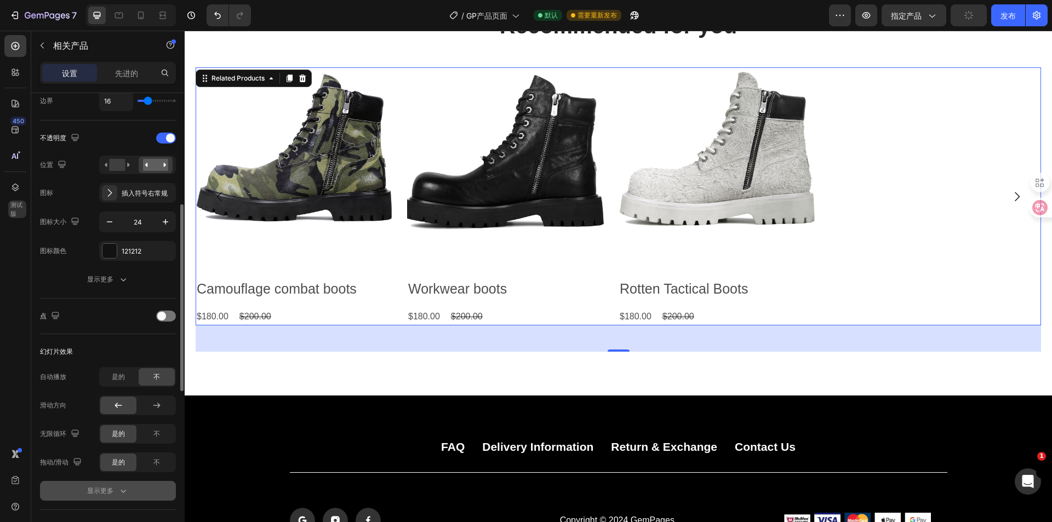
click at [122, 494] on icon "button" at bounding box center [123, 490] width 11 height 11
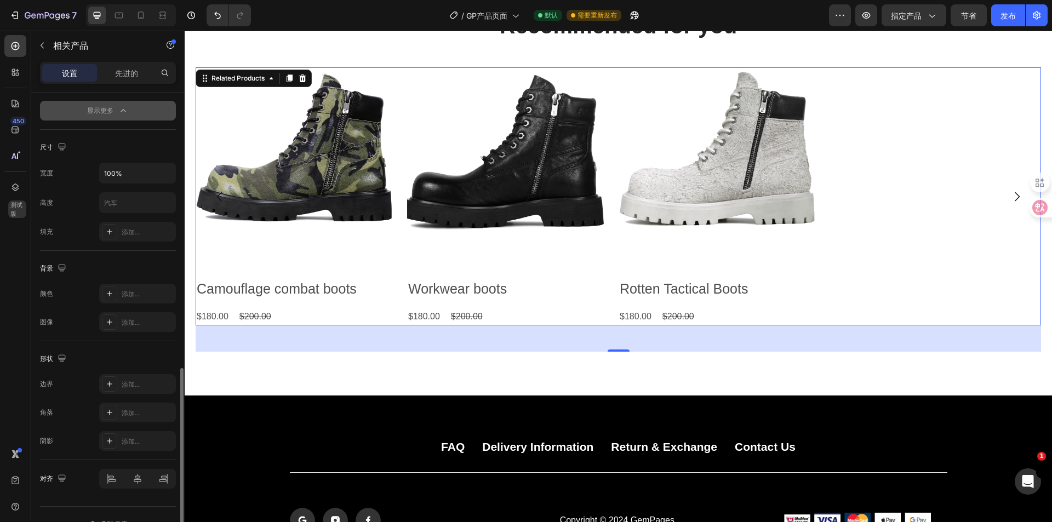
scroll to position [731, 0]
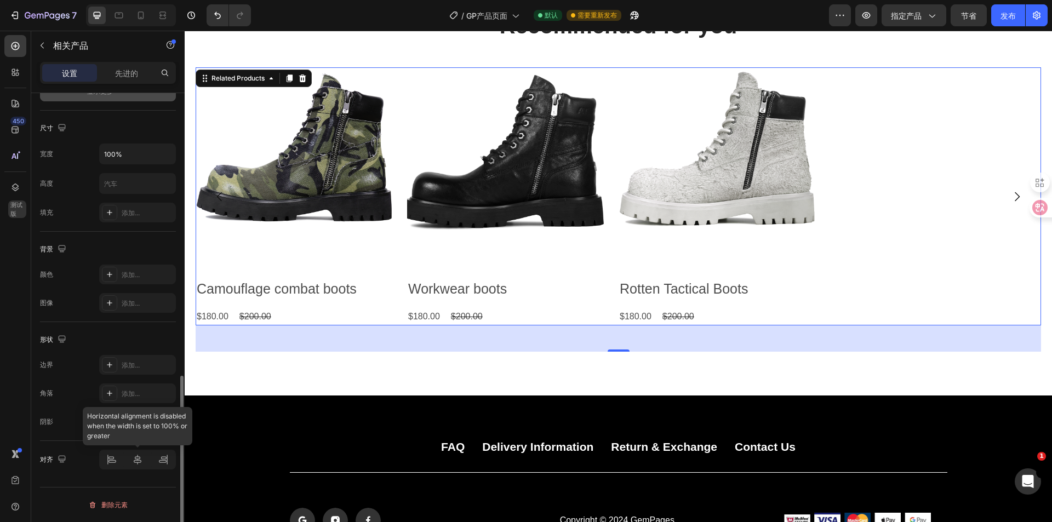
click at [140, 465] on div at bounding box center [137, 460] width 77 height 20
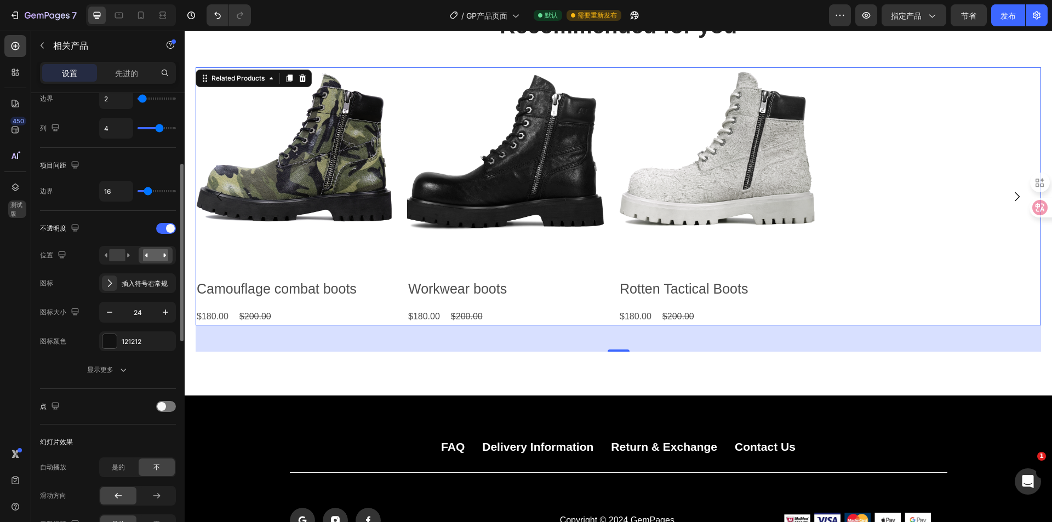
scroll to position [74, 0]
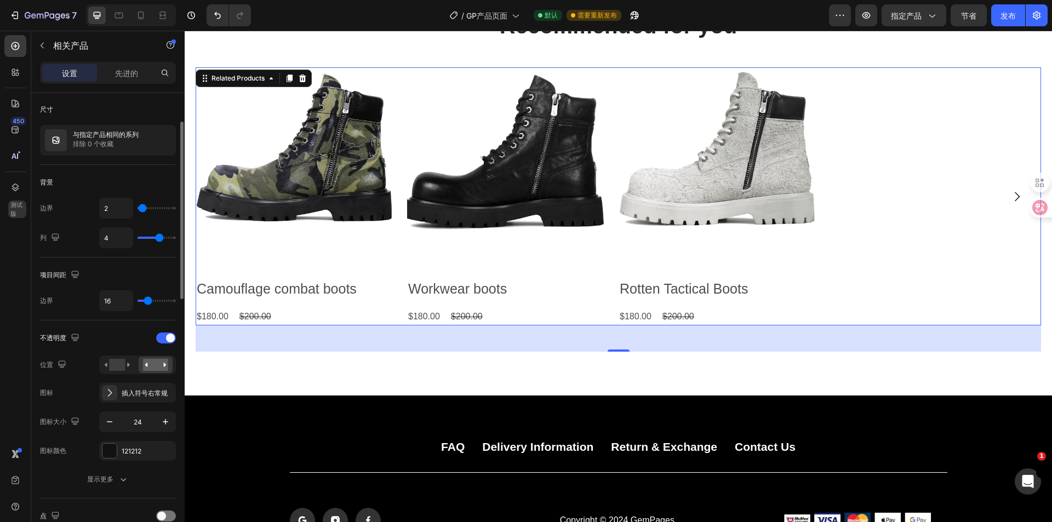
type input "27"
type input "36"
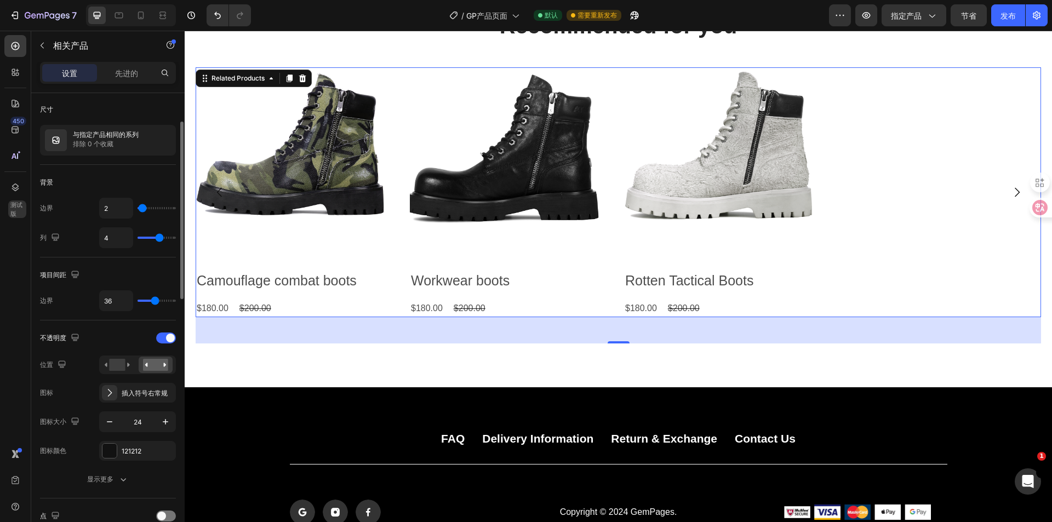
type input "40"
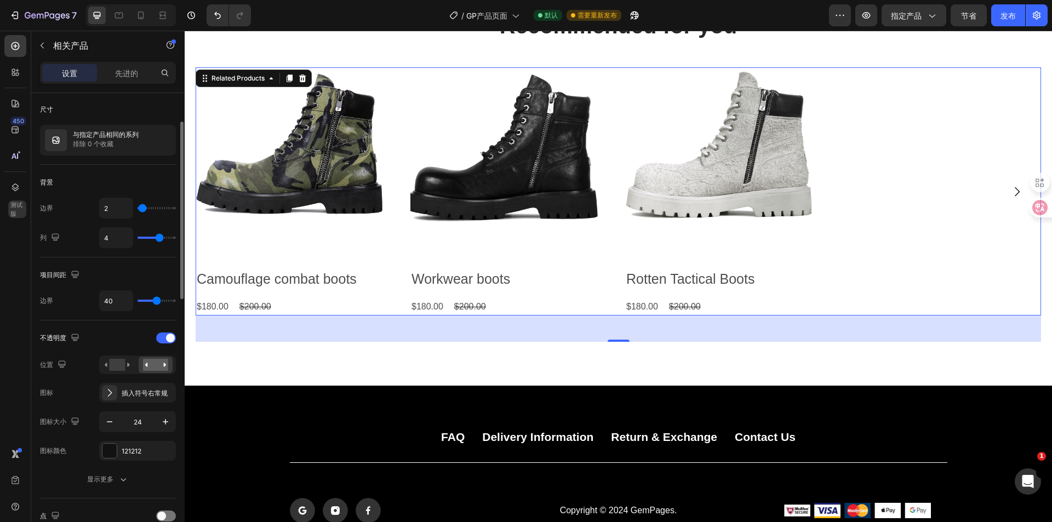
type input "47"
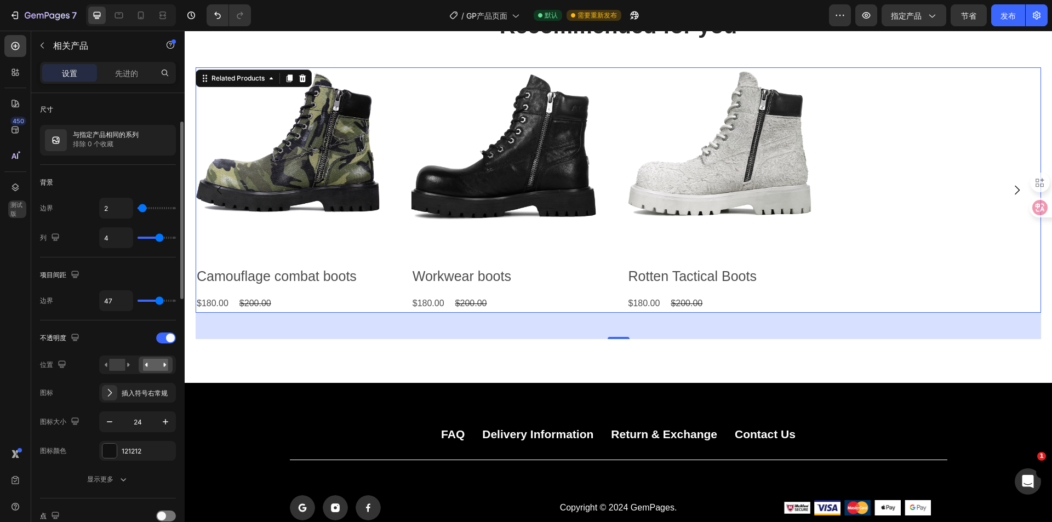
type input "49"
type input "68"
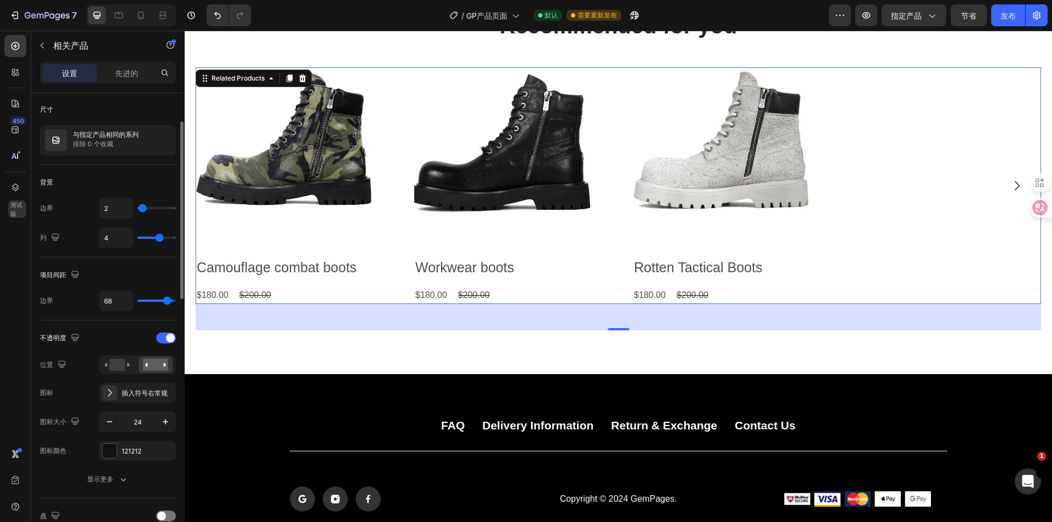
type input "74"
type input "79"
type input "80"
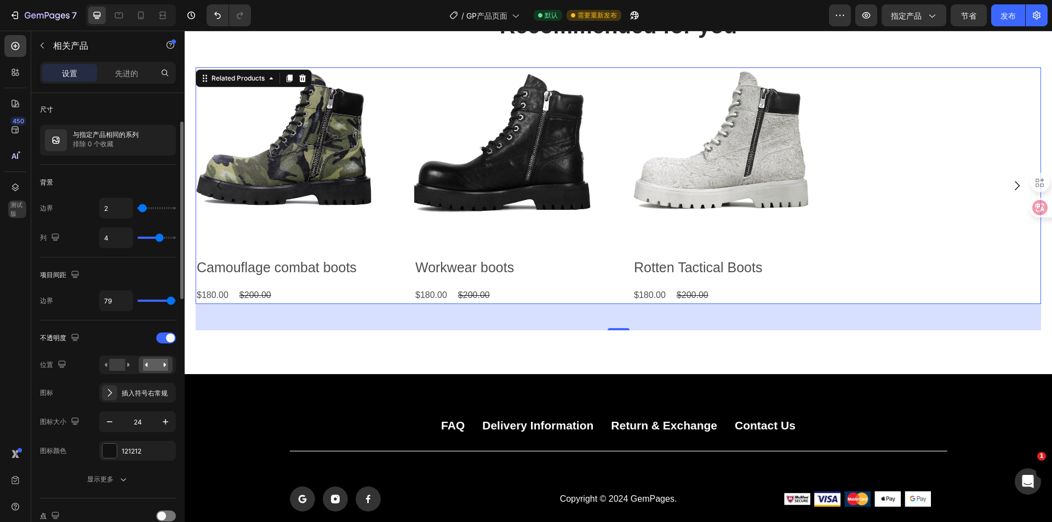
type input "80"
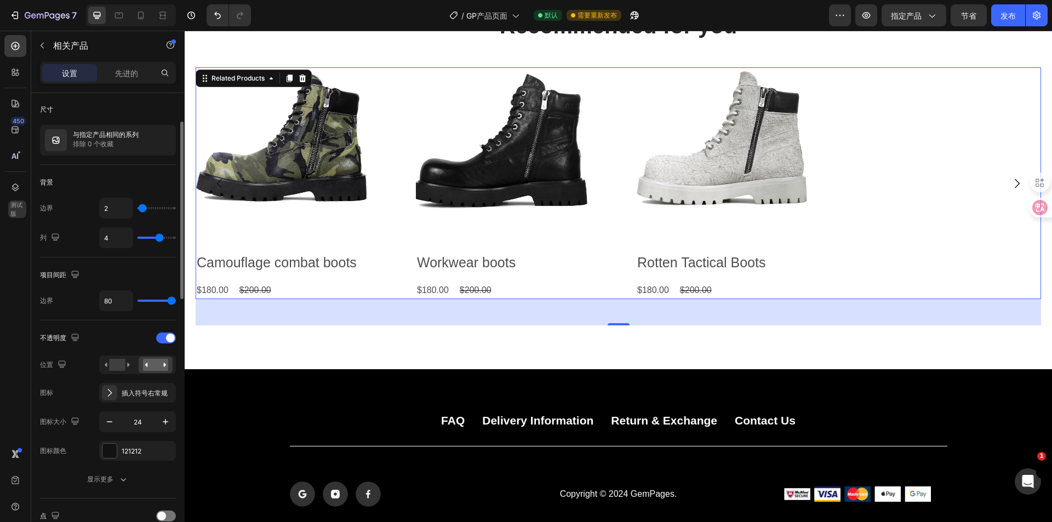
type input "41"
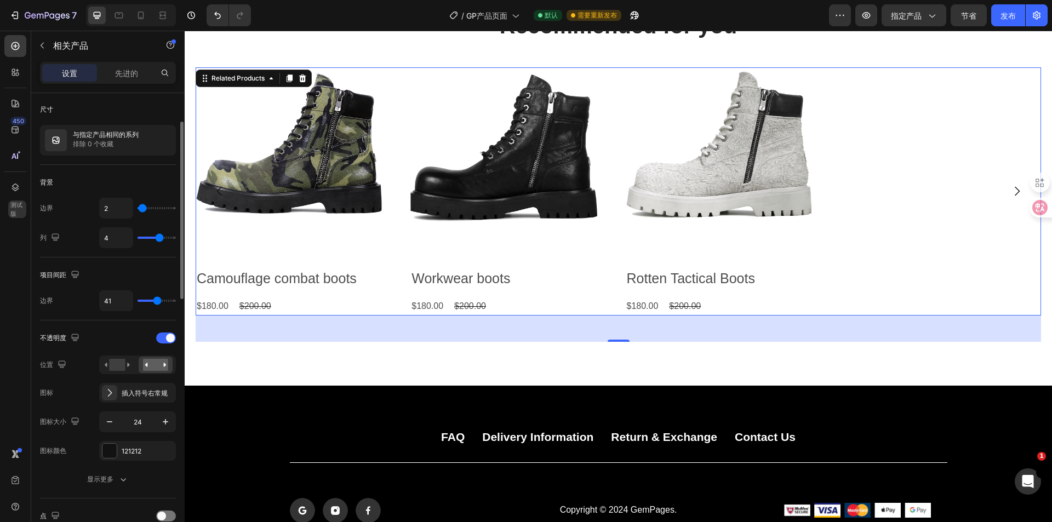
type input "34"
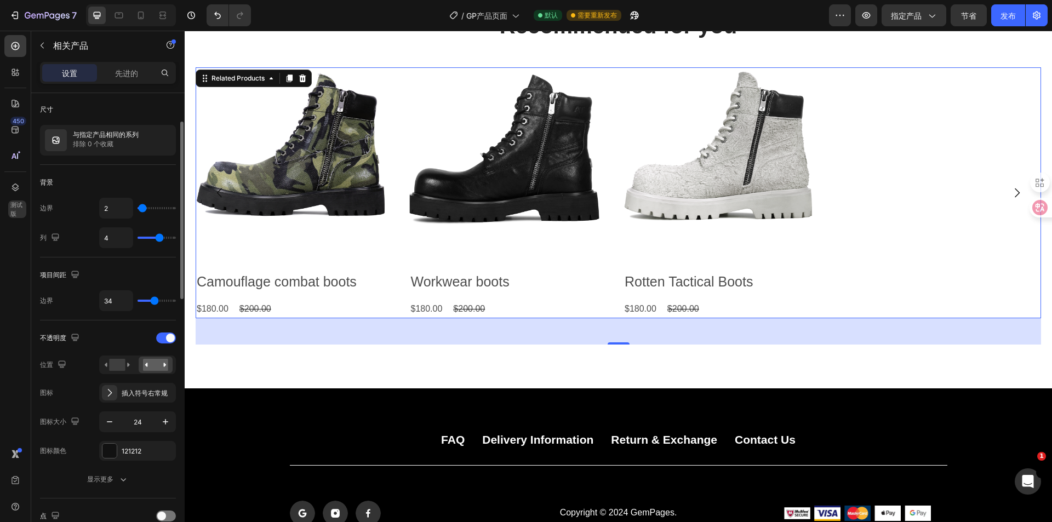
type input "25"
type input "24"
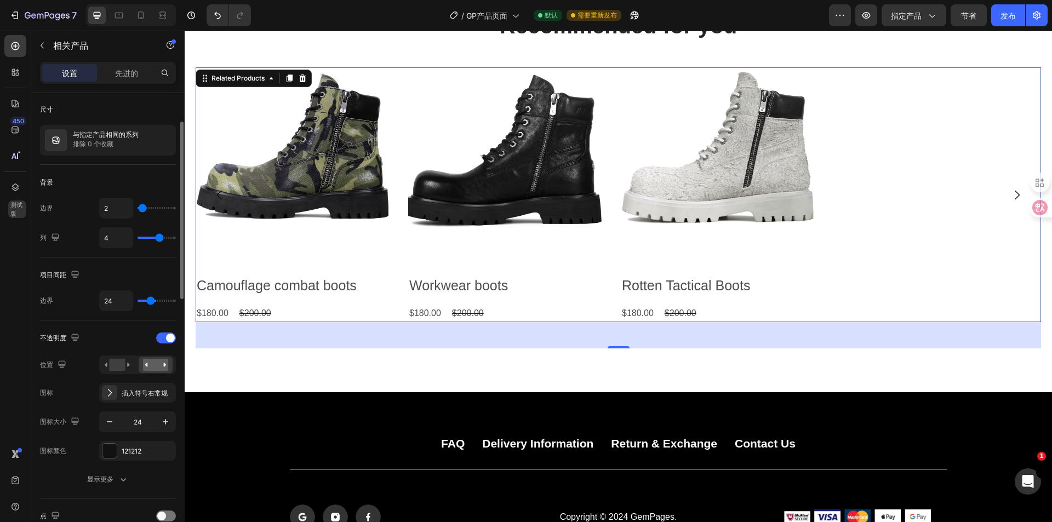
type input "19"
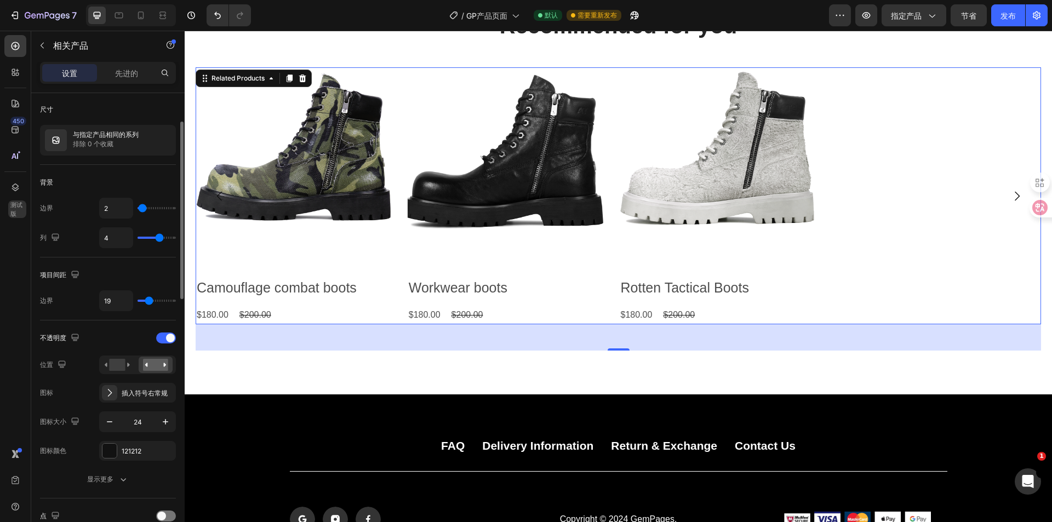
type input "33"
type input "39"
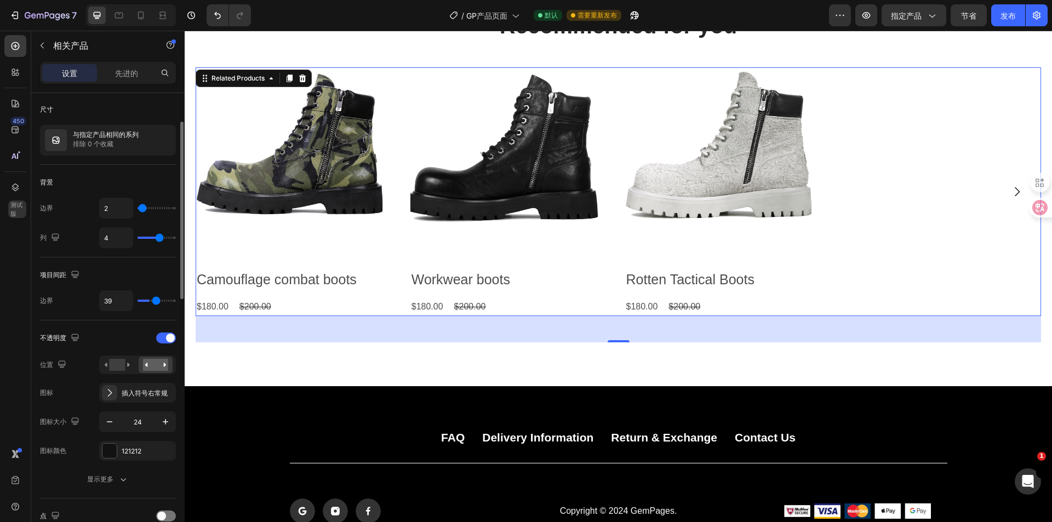
type input "40"
type input "41"
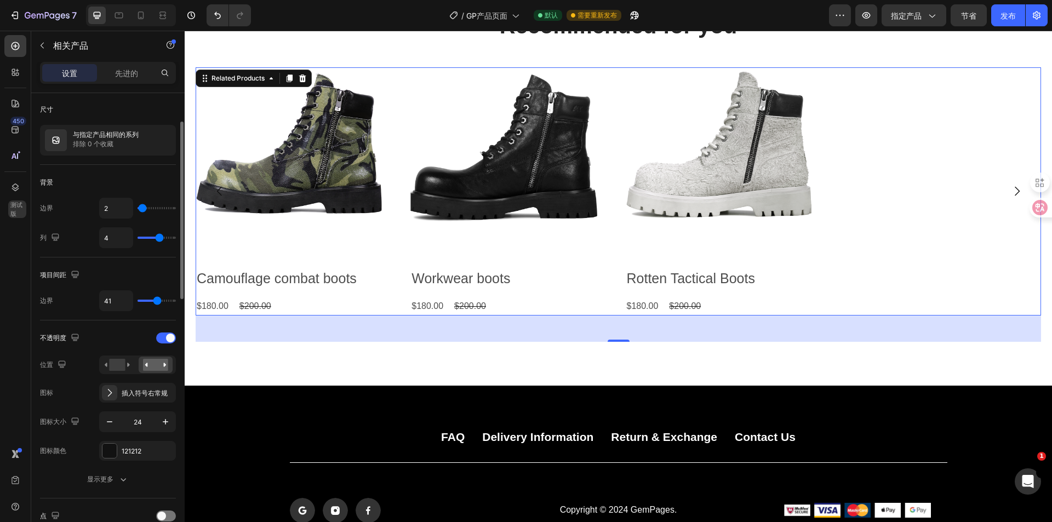
type input "49"
type input "52"
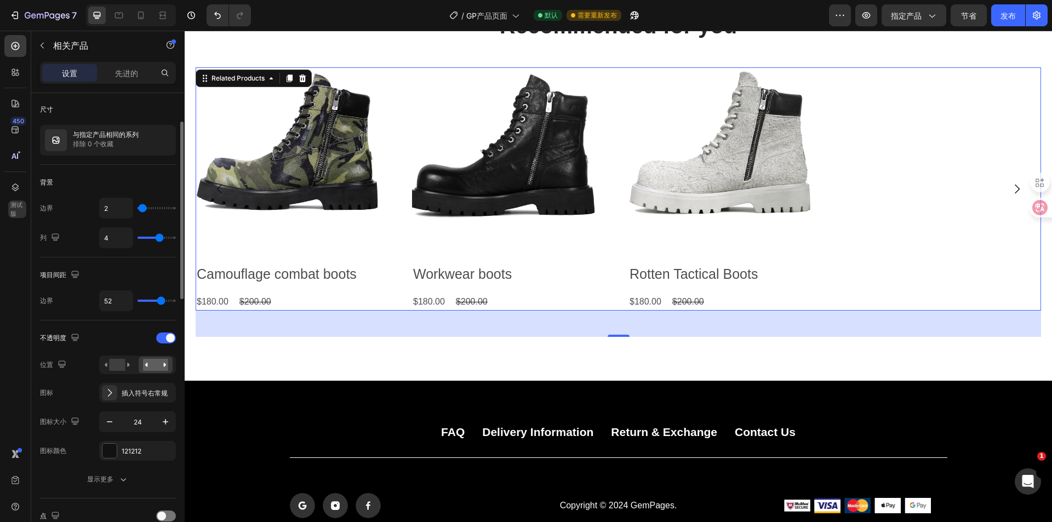
type input "50"
type input "47"
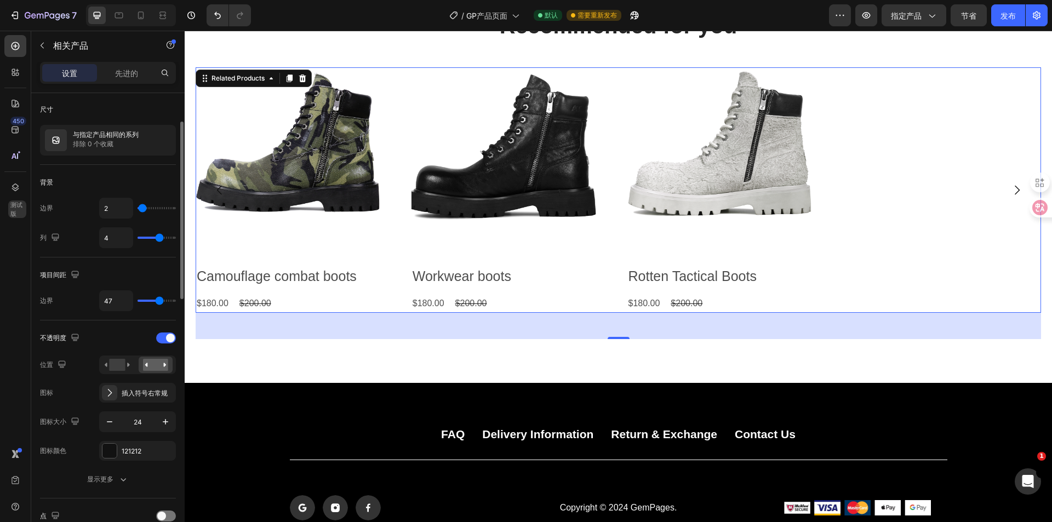
type input "43"
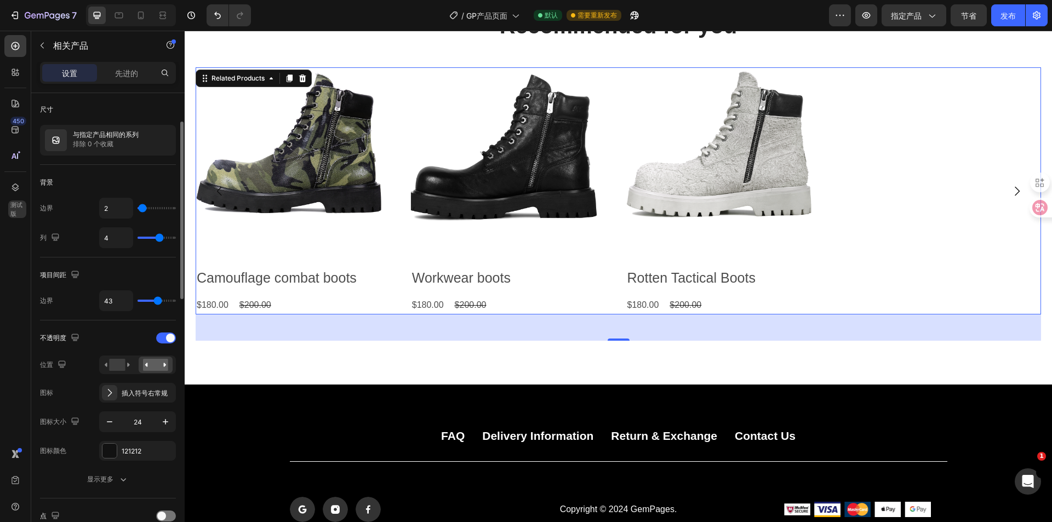
type input "41"
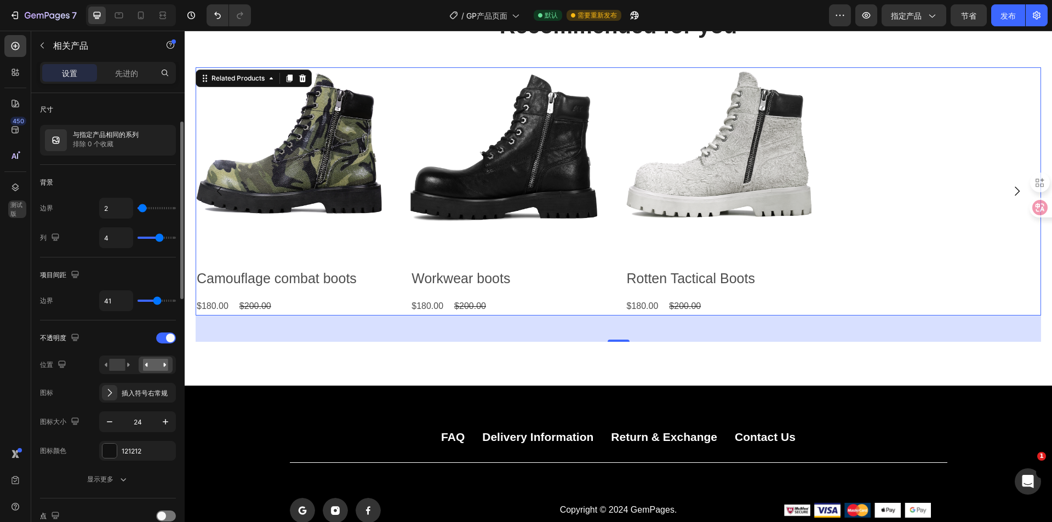
type input "40"
drag, startPoint x: 150, startPoint y: 302, endPoint x: 157, endPoint y: 299, distance: 7.1
type input "40"
click at [157, 300] on input "range" at bounding box center [157, 301] width 38 height 2
click at [128, 67] on p "先进的" at bounding box center [126, 73] width 23 height 12
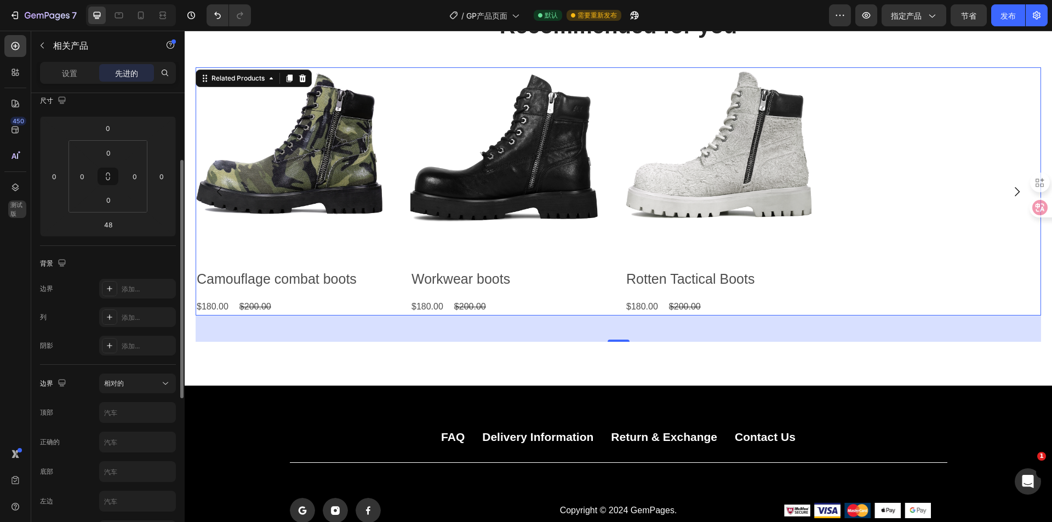
scroll to position [0, 0]
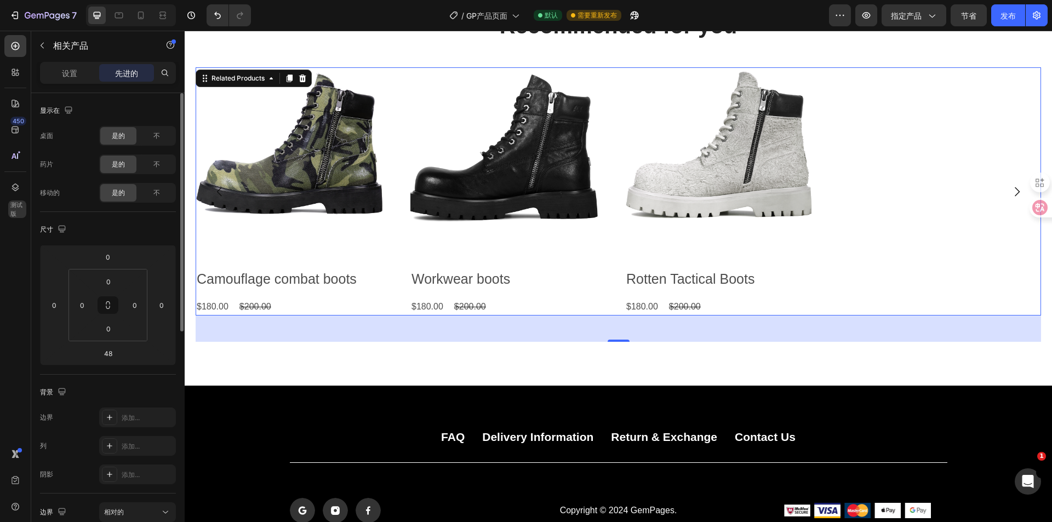
click at [63, 62] on div "设置 先进的" at bounding box center [108, 73] width 136 height 22
click at [79, 73] on div "设置" at bounding box center [69, 73] width 55 height 18
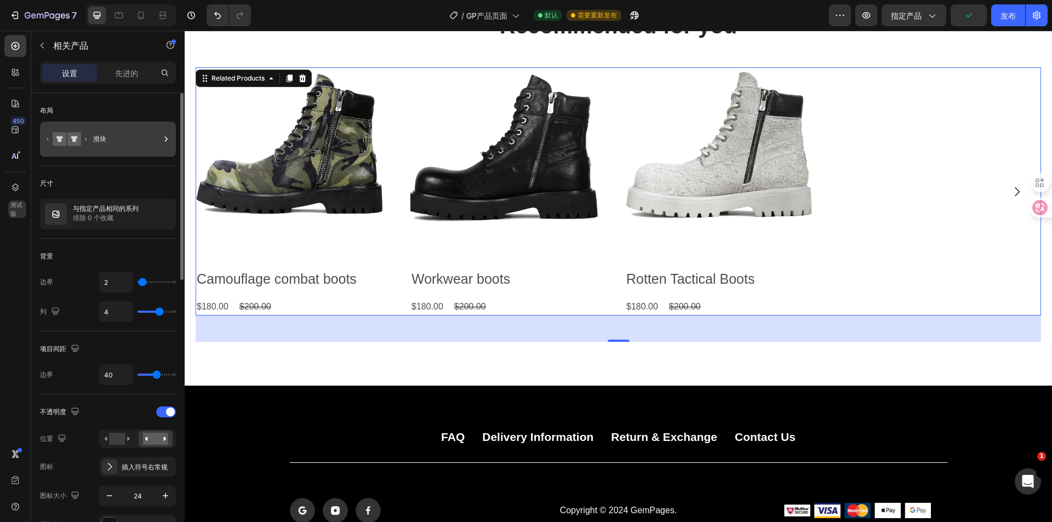
click at [94, 147] on div "滑块" at bounding box center [126, 139] width 67 height 25
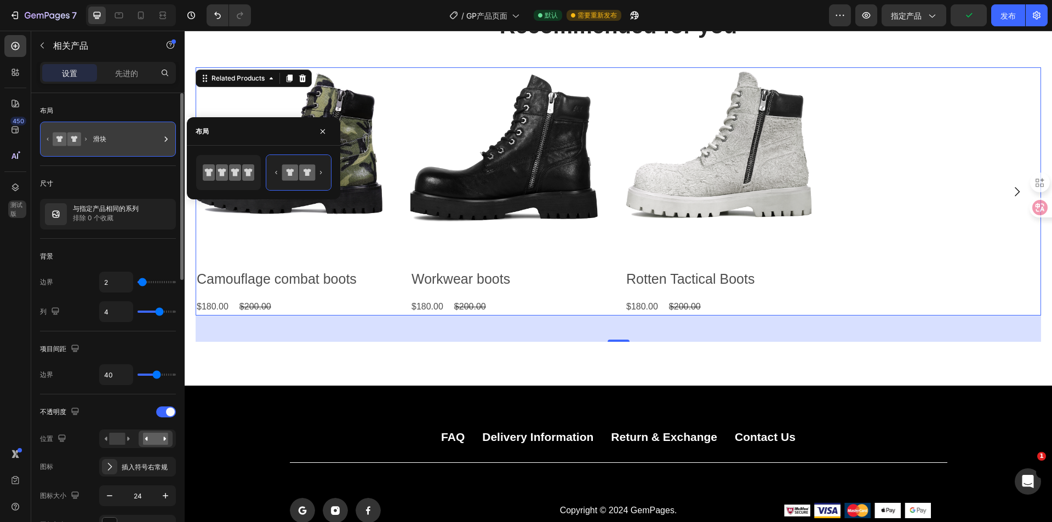
click at [94, 147] on div "滑块" at bounding box center [126, 139] width 67 height 25
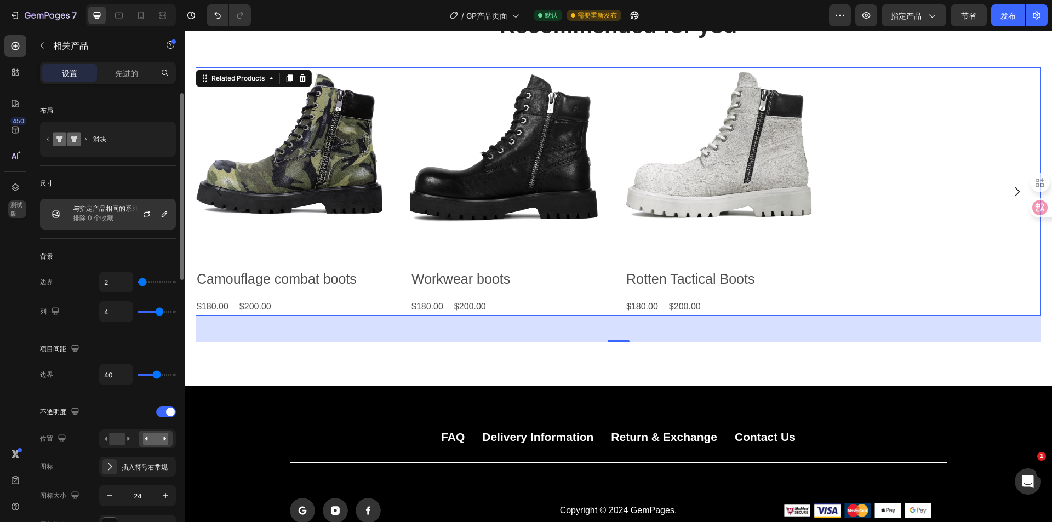
click at [95, 208] on font "与指定产品相同的系列" at bounding box center [106, 208] width 66 height 8
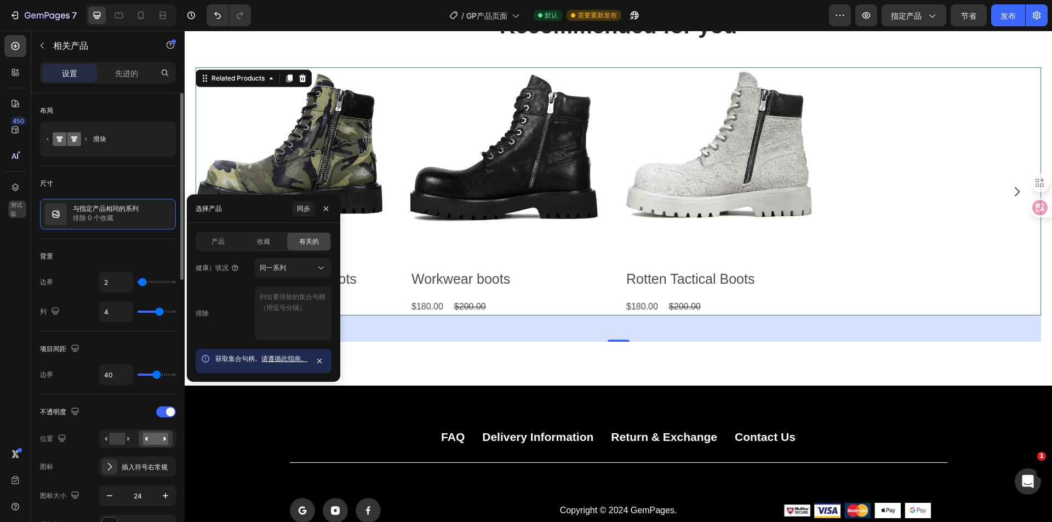
click at [96, 260] on div "背景" at bounding box center [108, 257] width 136 height 18
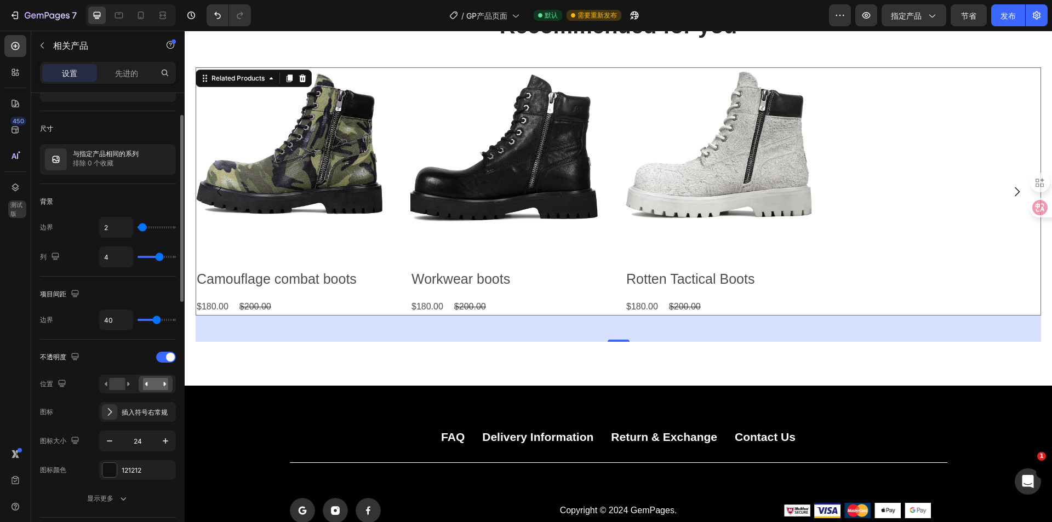
scroll to position [110, 0]
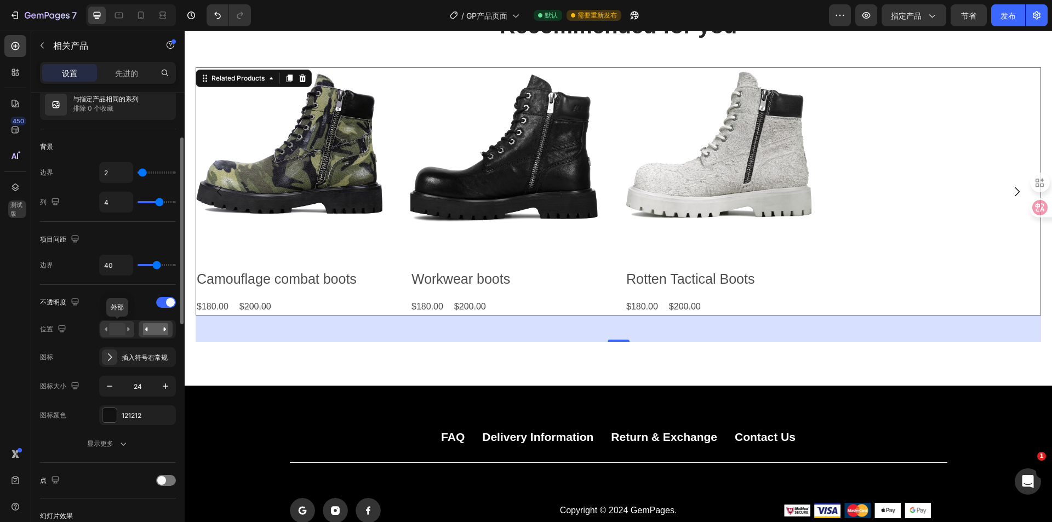
click at [116, 333] on rect at bounding box center [117, 329] width 16 height 12
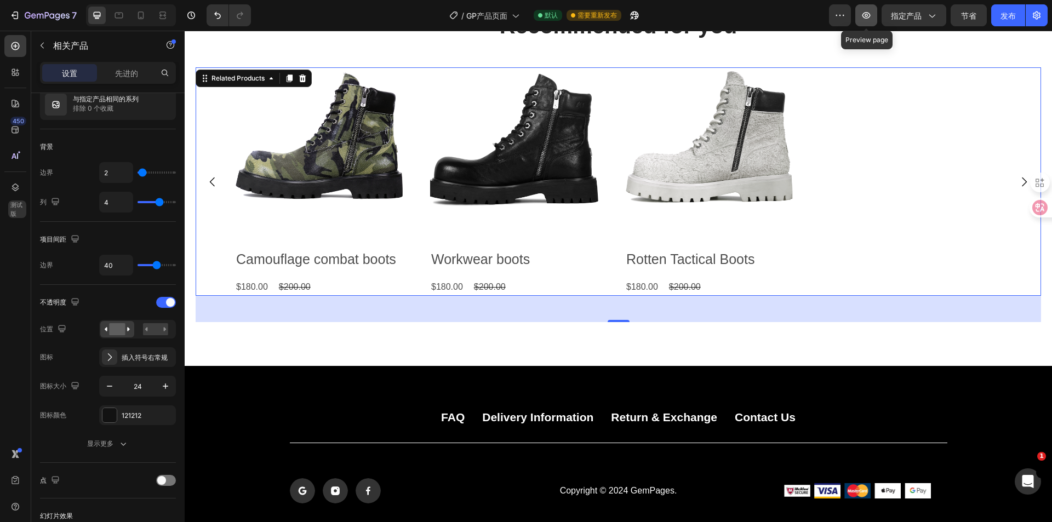
click at [866, 16] on icon "button" at bounding box center [866, 15] width 11 height 11
click at [102, 237] on div "项目间距" at bounding box center [108, 240] width 136 height 18
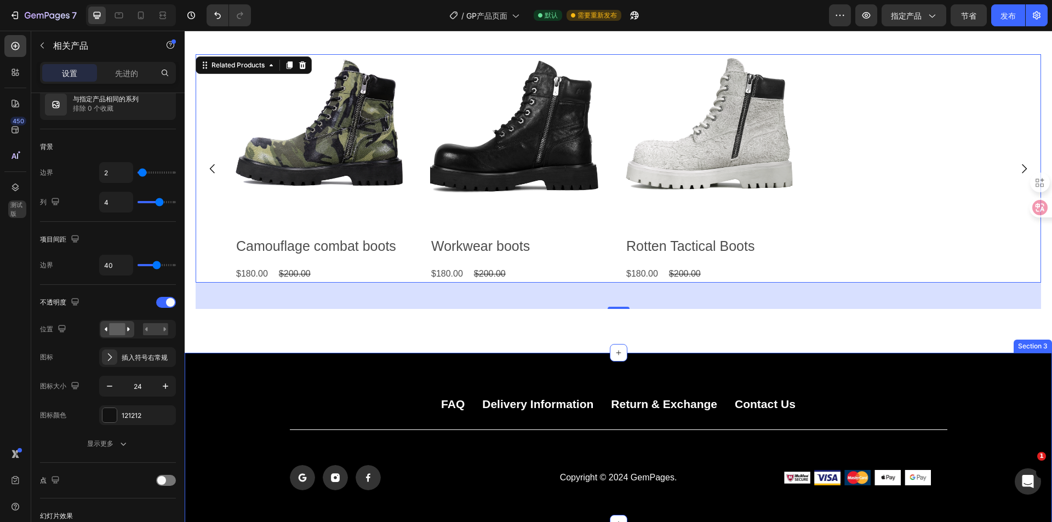
scroll to position [0, 0]
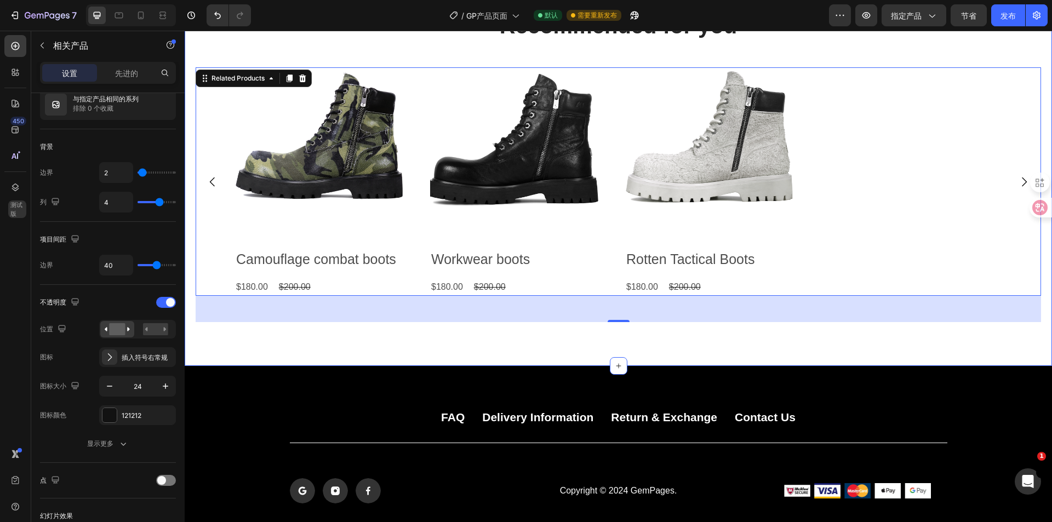
click at [649, 55] on div "Recommended for you Heading Product Images Workwear boots Product Title $180.00…" at bounding box center [618, 166] width 845 height 312
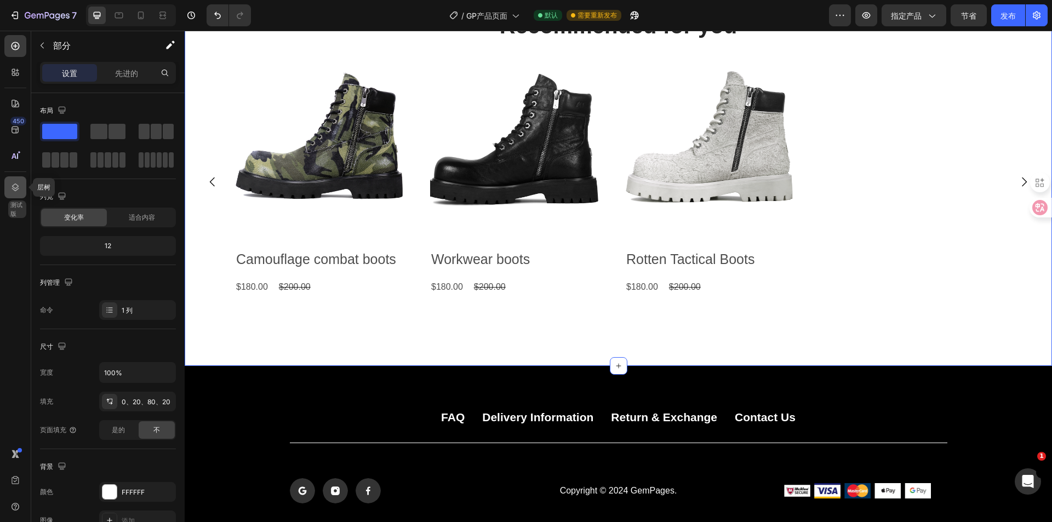
click at [16, 187] on icon at bounding box center [15, 187] width 11 height 11
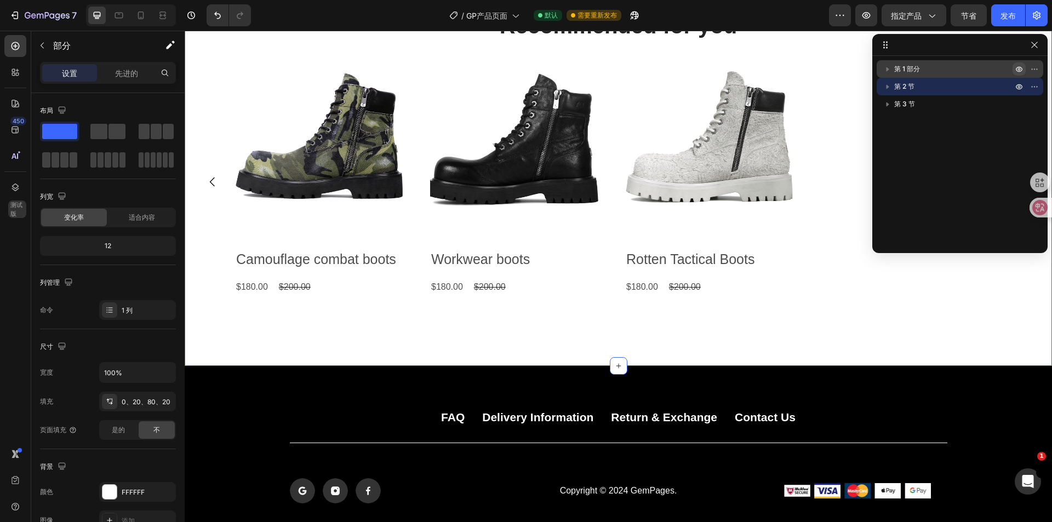
click at [1018, 68] on icon "button" at bounding box center [1019, 69] width 3 height 3
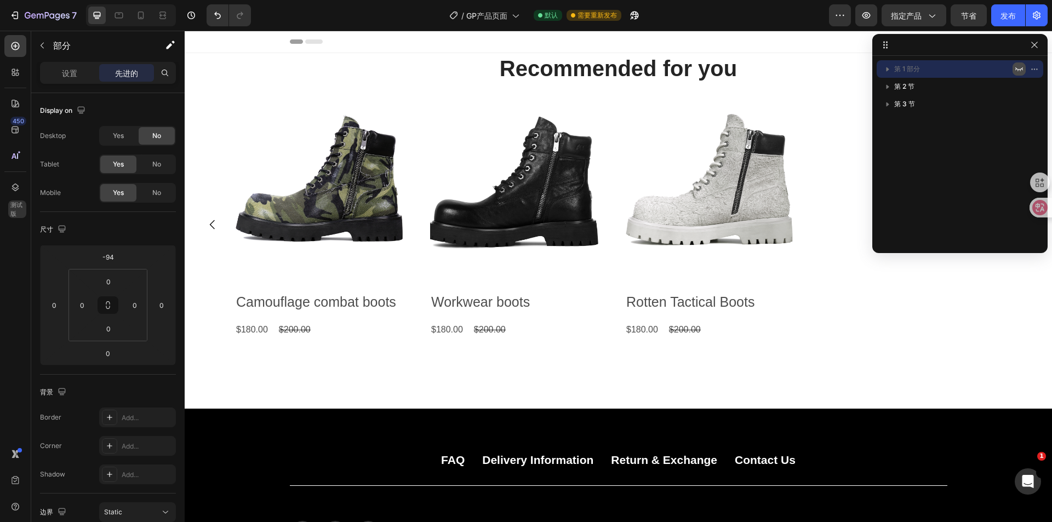
click at [1018, 68] on icon "button" at bounding box center [1019, 69] width 9 height 9
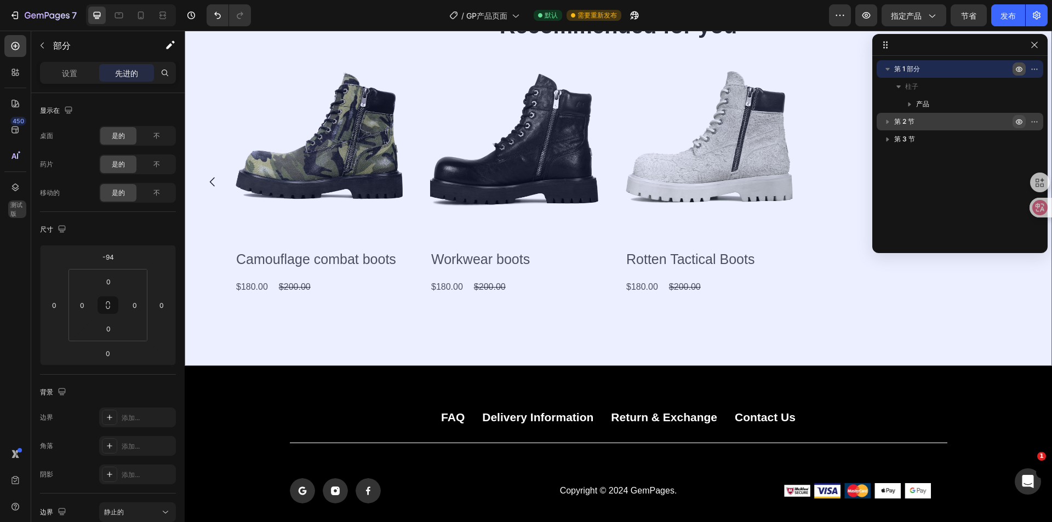
click at [1017, 118] on icon "button" at bounding box center [1019, 121] width 9 height 9
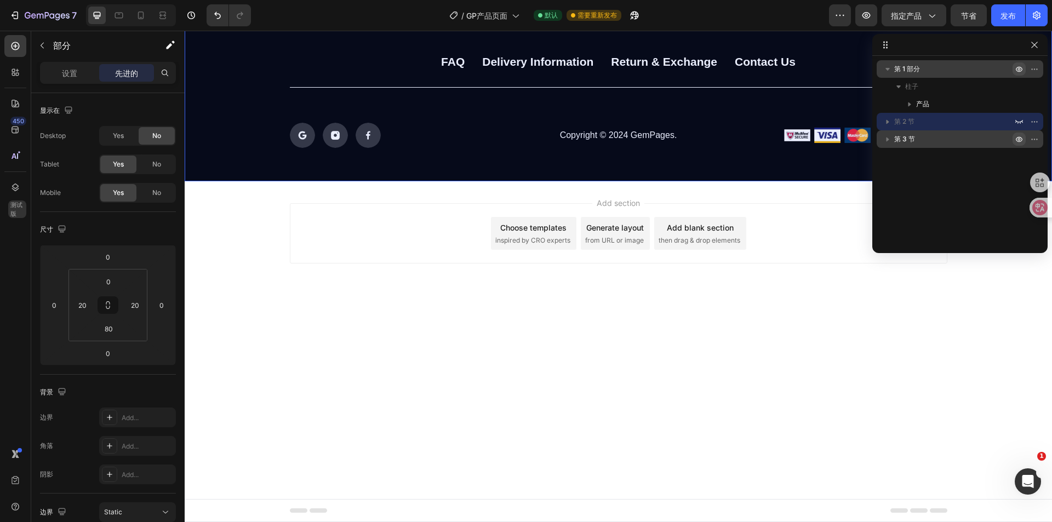
click at [1017, 141] on icon "button" at bounding box center [1019, 139] width 7 height 5
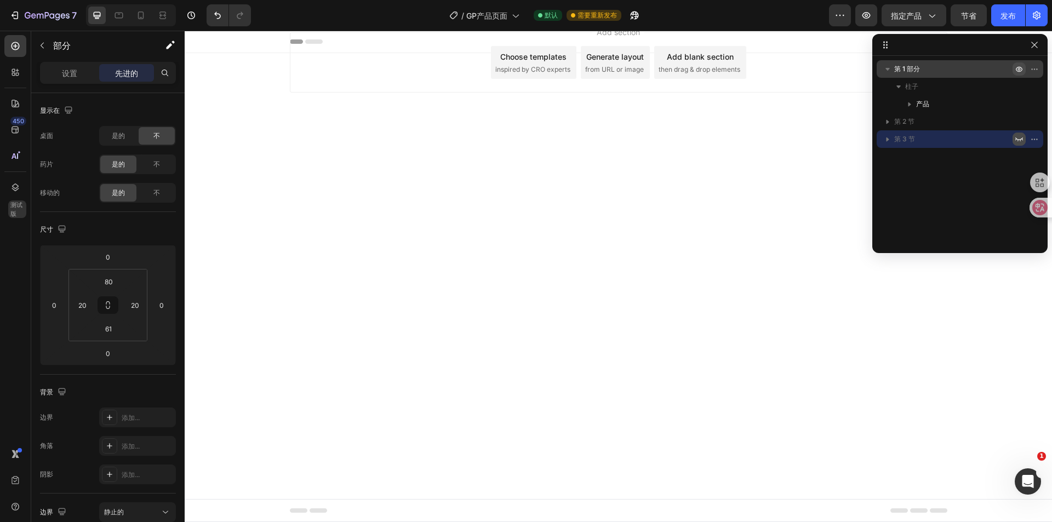
click at [1020, 69] on icon "button" at bounding box center [1019, 69] width 9 height 9
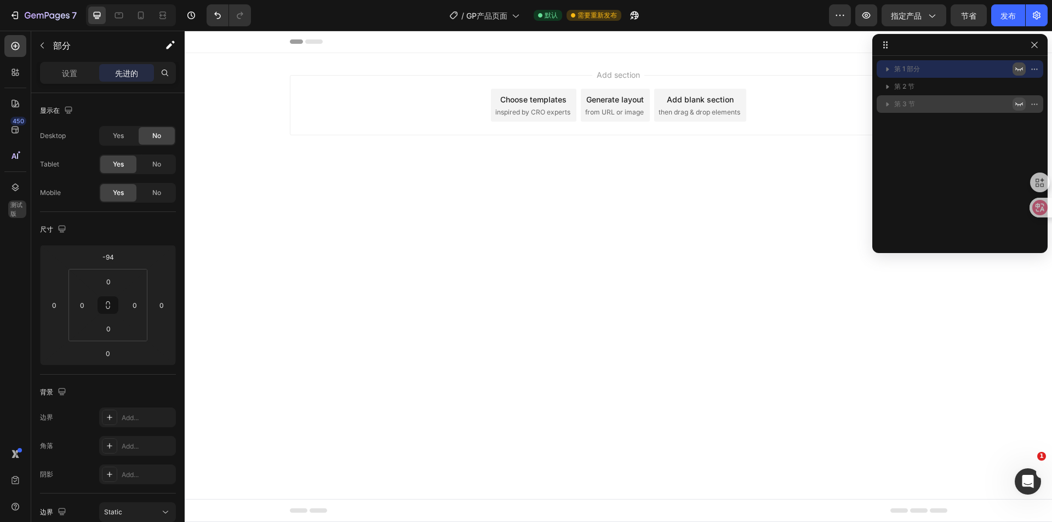
click at [1020, 69] on icon "button" at bounding box center [1019, 69] width 9 height 9
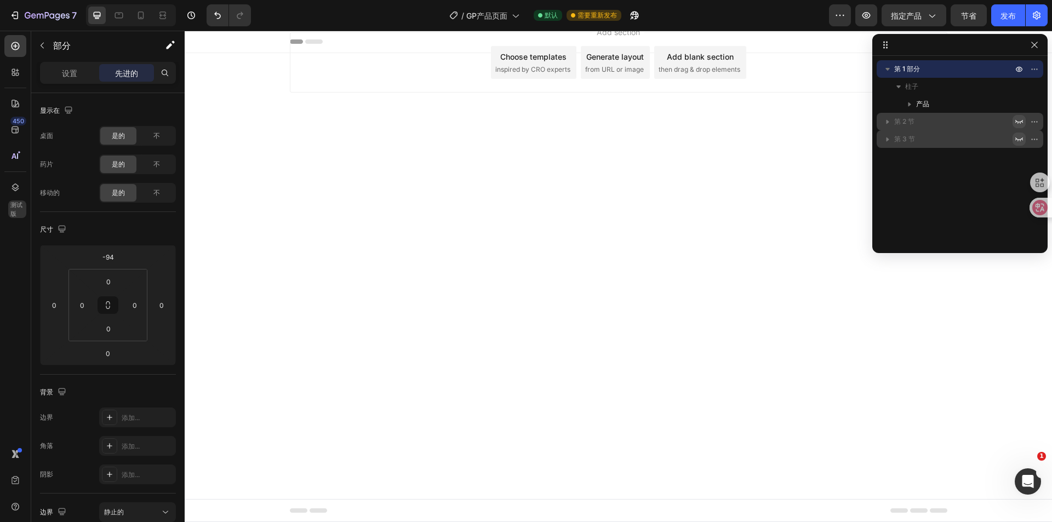
click at [1017, 122] on icon "button" at bounding box center [1019, 122] width 8 height 4
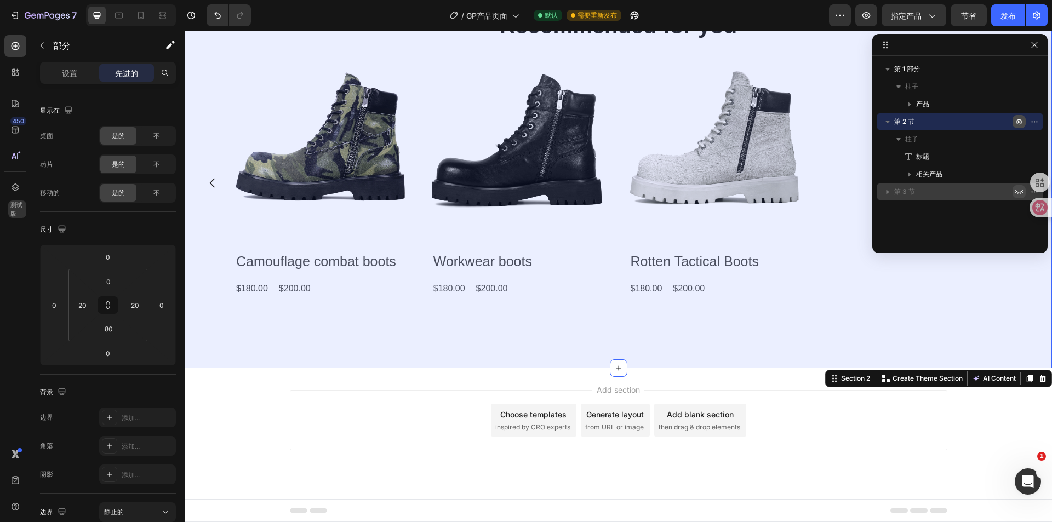
click at [1018, 122] on icon "button" at bounding box center [1019, 122] width 3 height 3
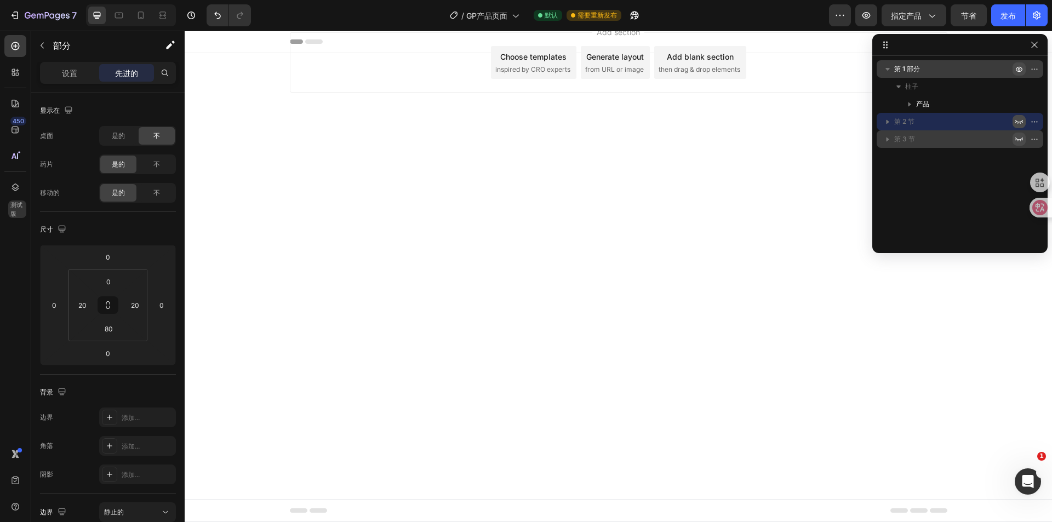
click at [1018, 73] on icon "button" at bounding box center [1019, 69] width 9 height 9
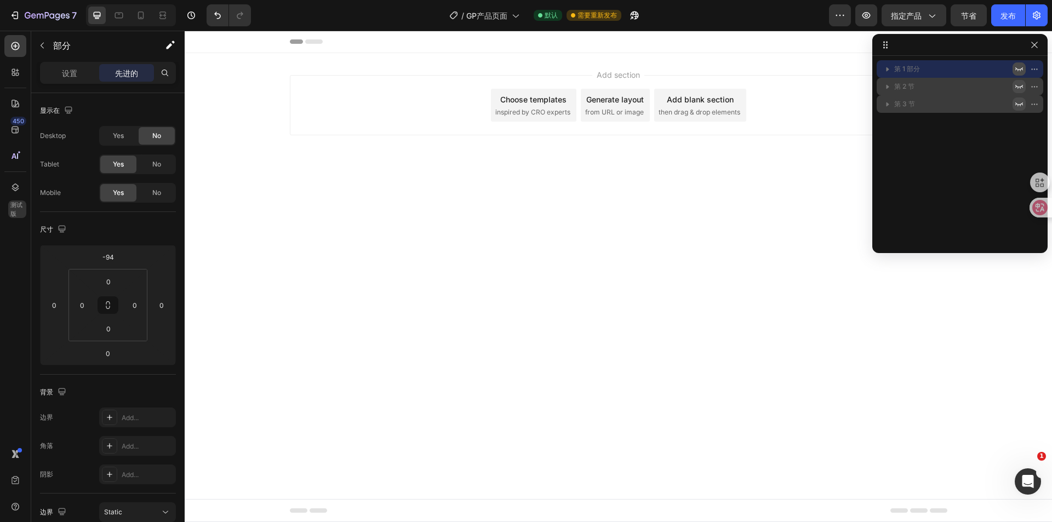
click at [1018, 73] on icon "button" at bounding box center [1019, 69] width 9 height 9
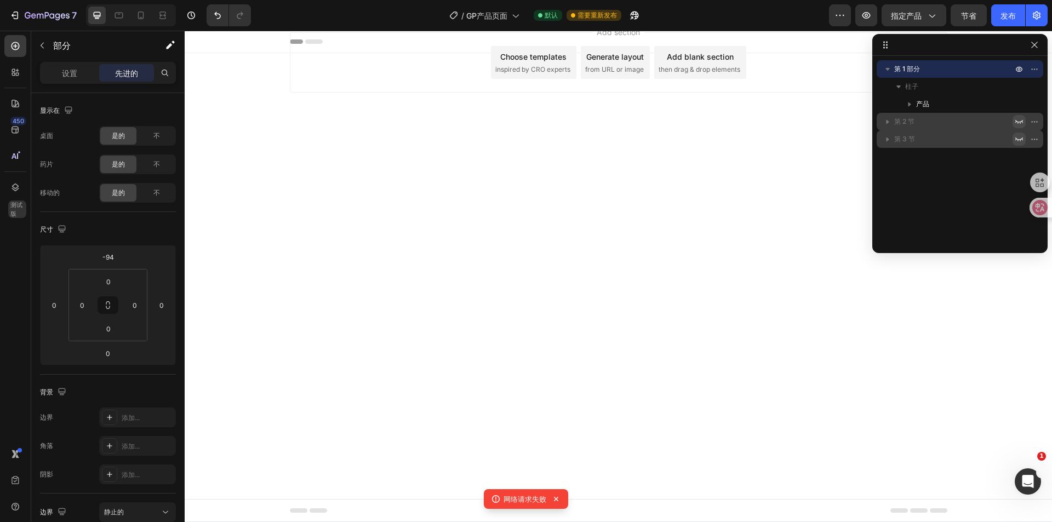
click at [592, 125] on div "Add section Choose templates inspired by CRO experts Generate layout from URL o…" at bounding box center [618, 77] width 867 height 135
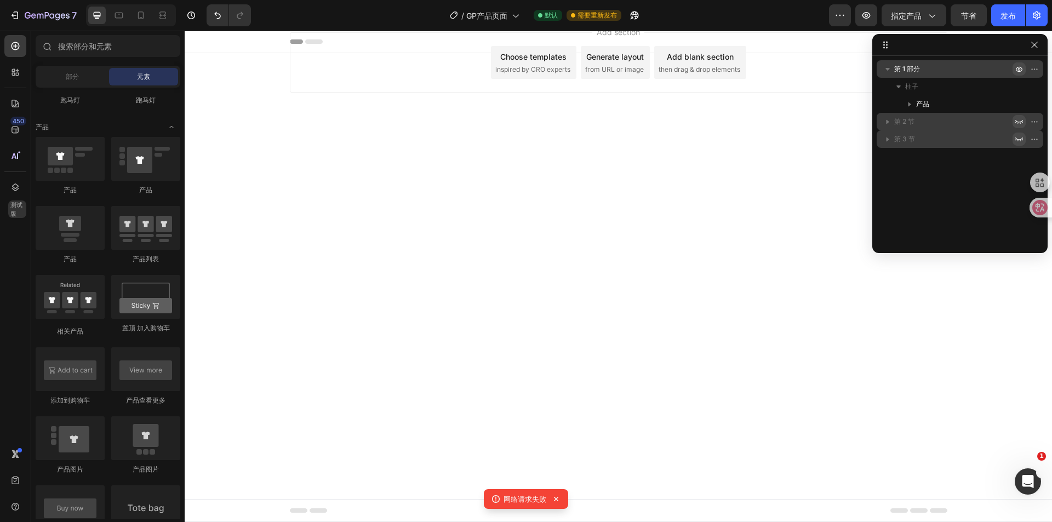
click at [1015, 69] on icon "button" at bounding box center [1019, 69] width 9 height 9
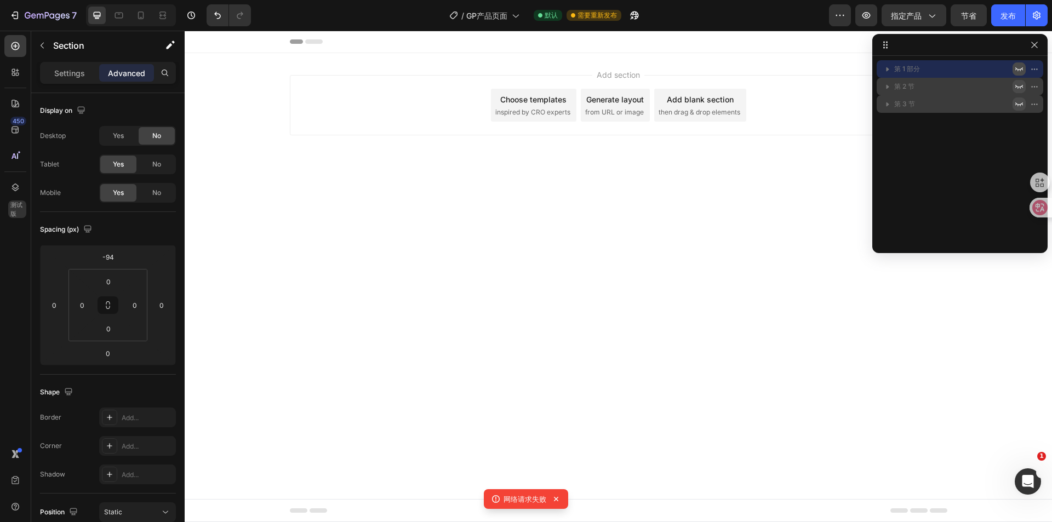
click at [1018, 69] on icon "button" at bounding box center [1019, 69] width 9 height 9
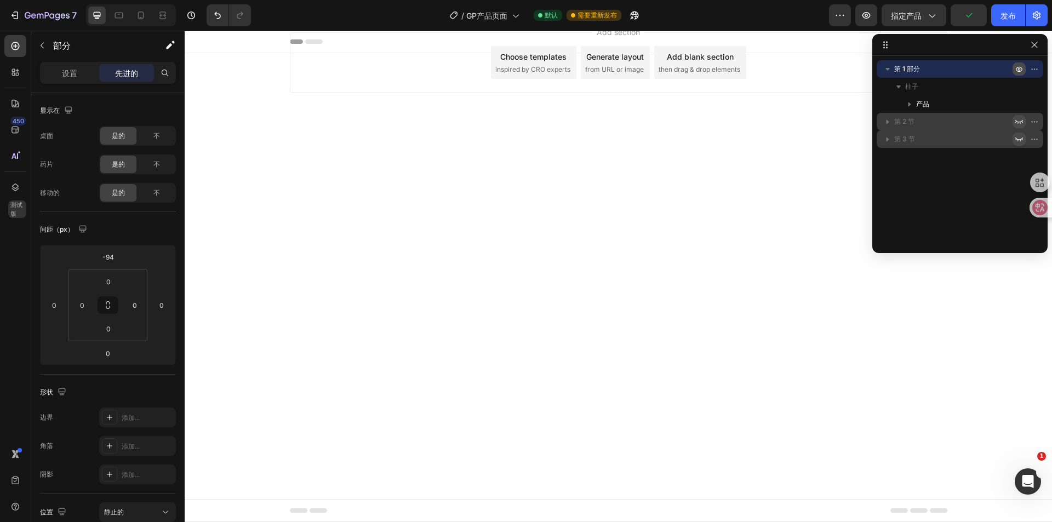
click at [1018, 69] on icon "button" at bounding box center [1019, 69] width 9 height 9
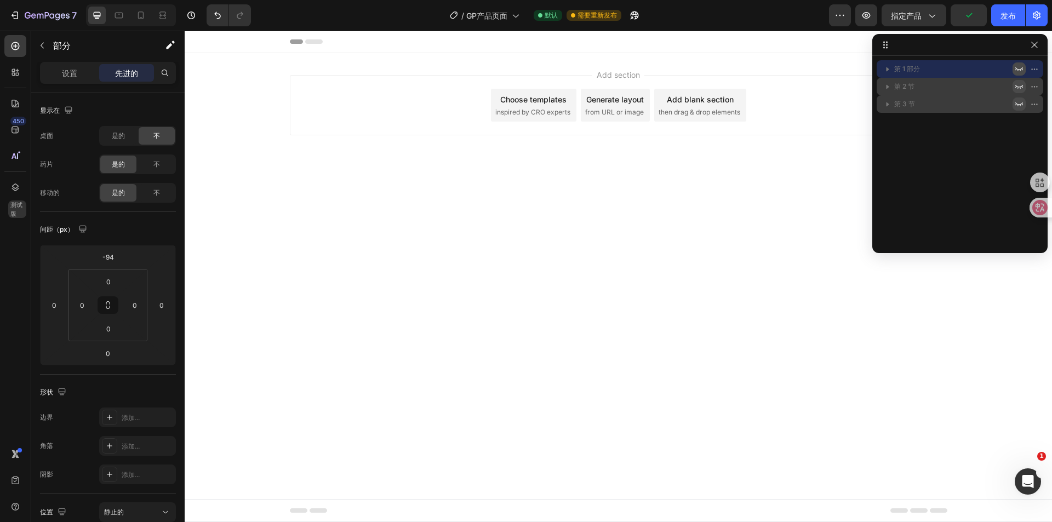
click at [1018, 69] on icon "button" at bounding box center [1019, 69] width 9 height 9
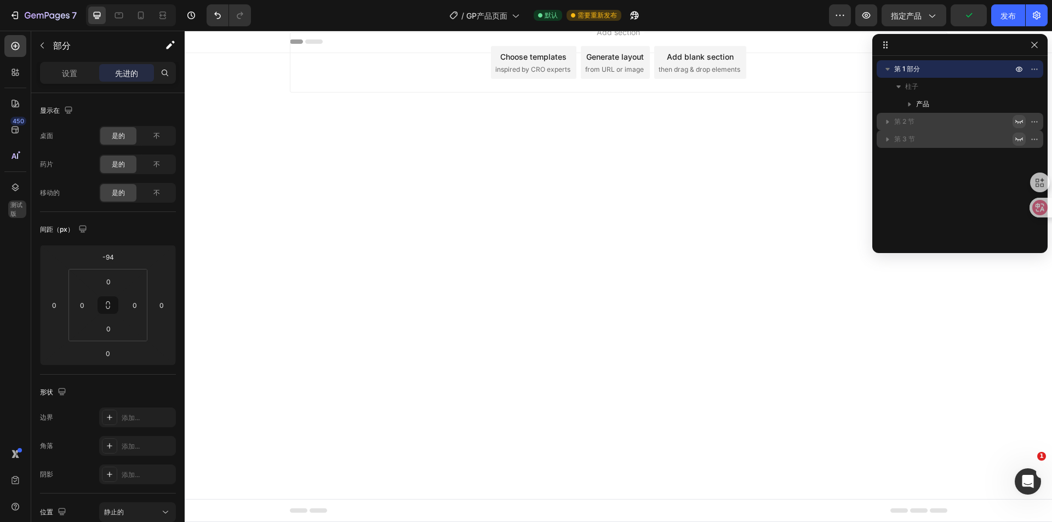
click at [1020, 123] on icon "button" at bounding box center [1019, 122] width 8 height 4
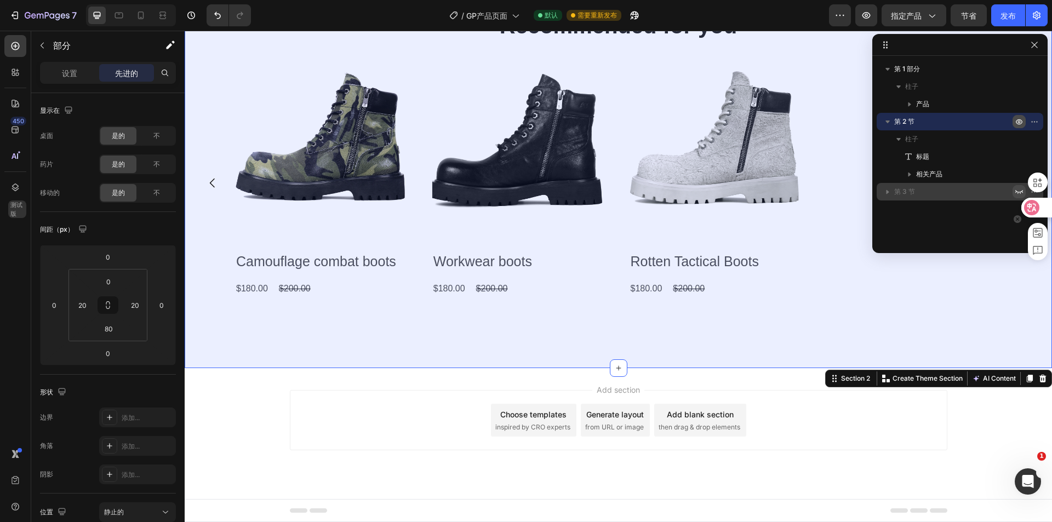
click at [1018, 193] on div at bounding box center [1033, 213] width 38 height 93
click at [1017, 194] on icon "button" at bounding box center [1019, 191] width 9 height 9
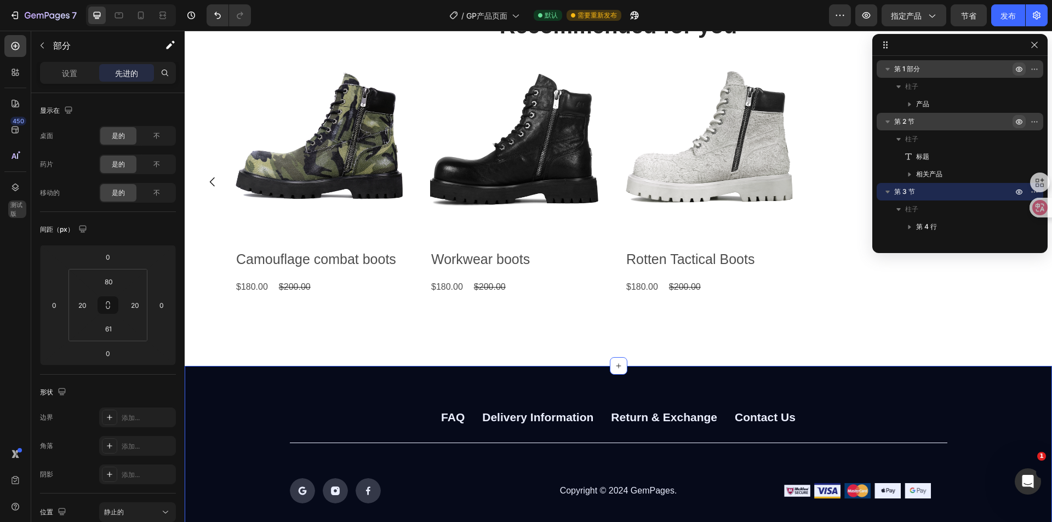
click at [1022, 65] on icon "button" at bounding box center [1019, 69] width 9 height 9
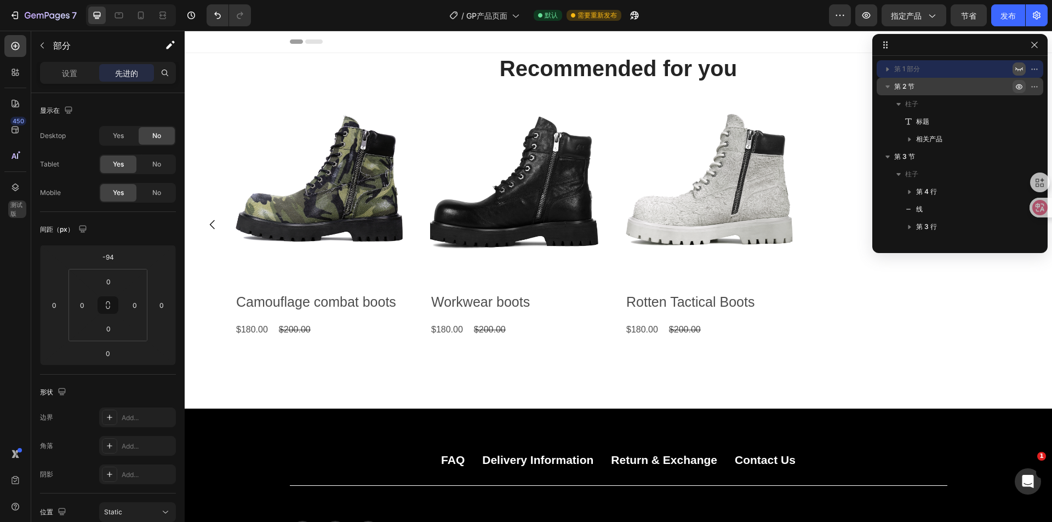
click at [1022, 66] on icon "button" at bounding box center [1019, 69] width 9 height 9
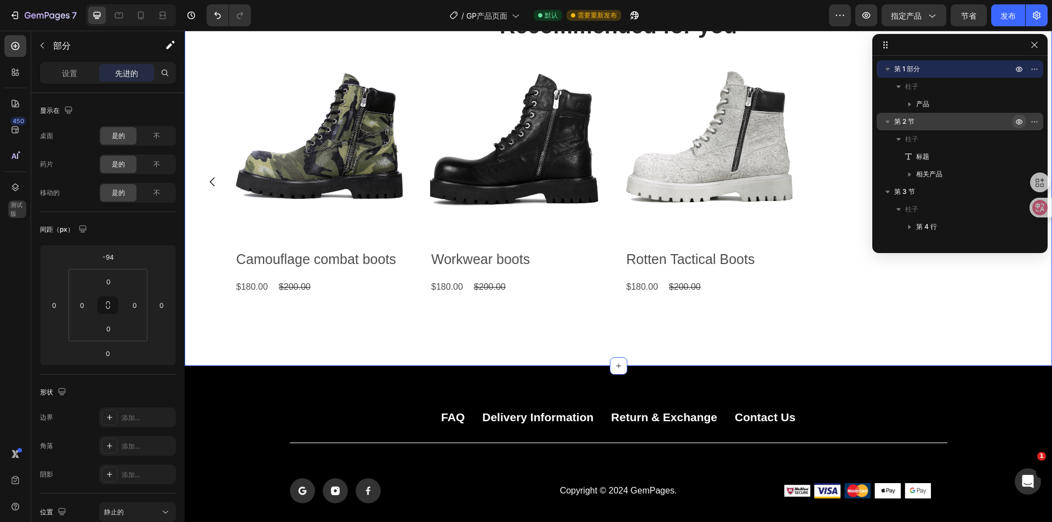
click at [402, 53] on div "Recommended for you Heading Product Images Workwear boots Product Title $180.00…" at bounding box center [618, 166] width 845 height 312
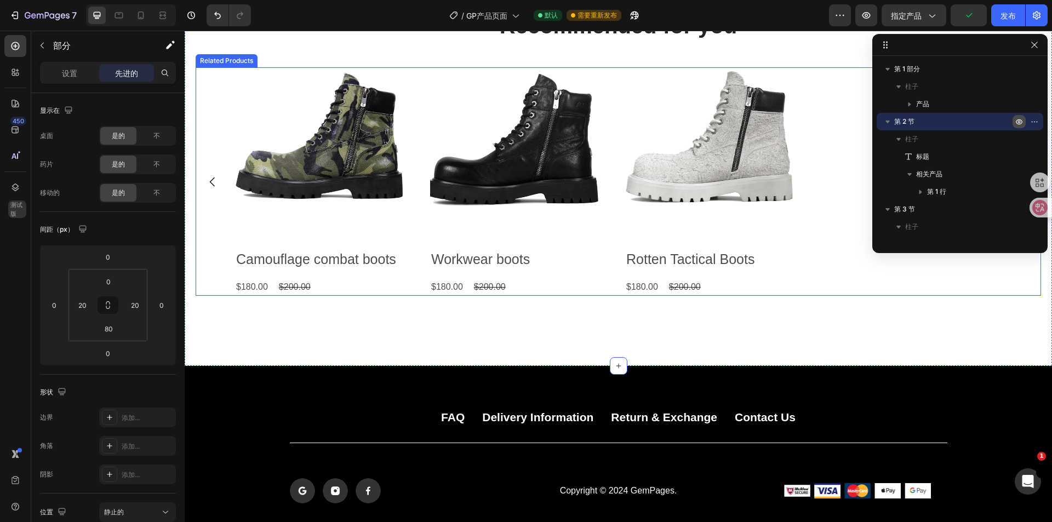
click at [409, 284] on div "Product Images Workwear boots Product Title $180.00 Product Price Product Price…" at bounding box center [618, 181] width 766 height 228
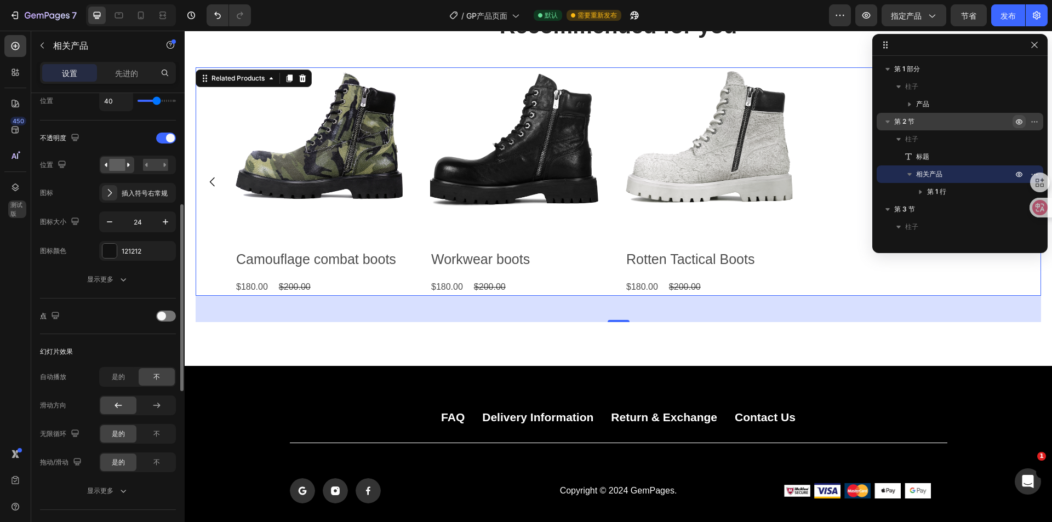
scroll to position [55, 0]
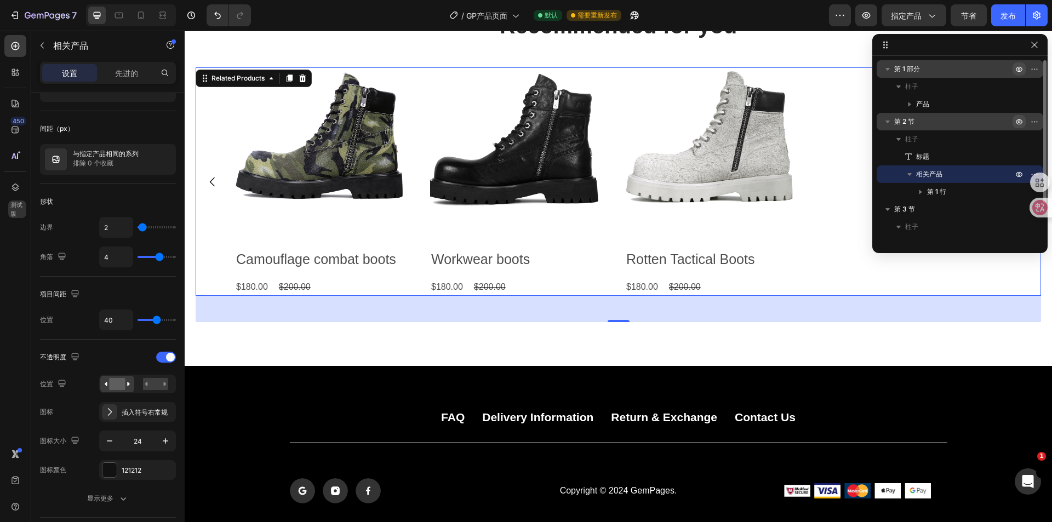
click at [1016, 68] on icon "button" at bounding box center [1019, 69] width 9 height 9
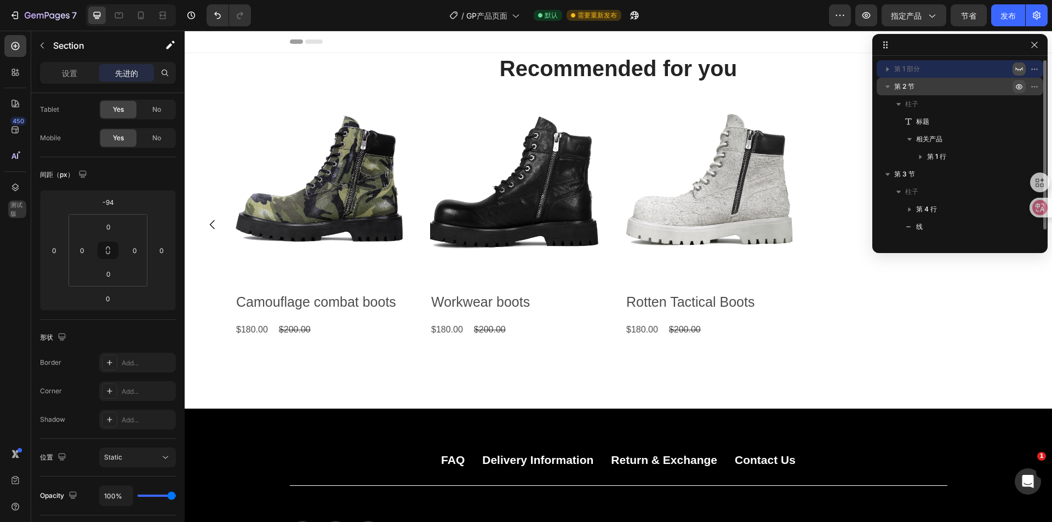
scroll to position [0, 0]
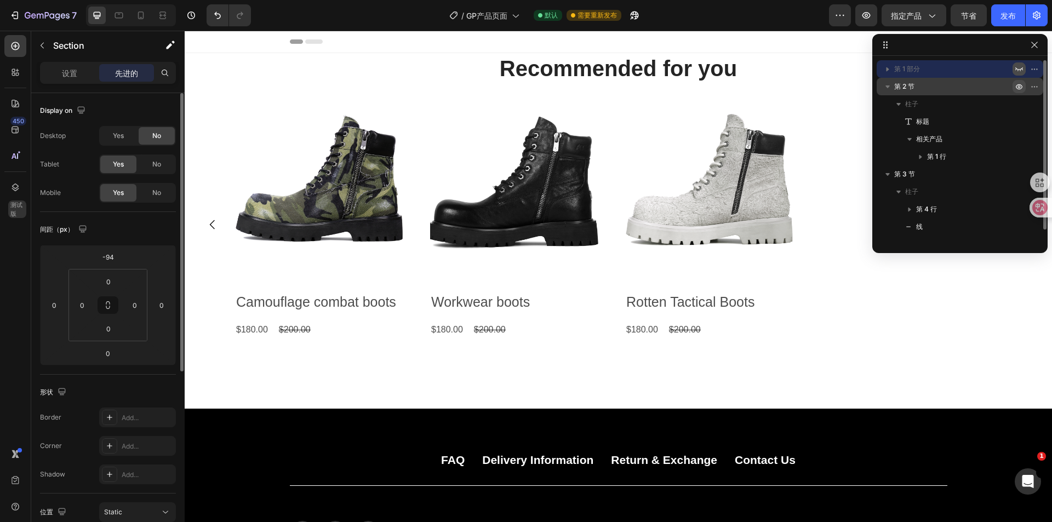
click at [1019, 69] on icon "button" at bounding box center [1019, 69] width 9 height 9
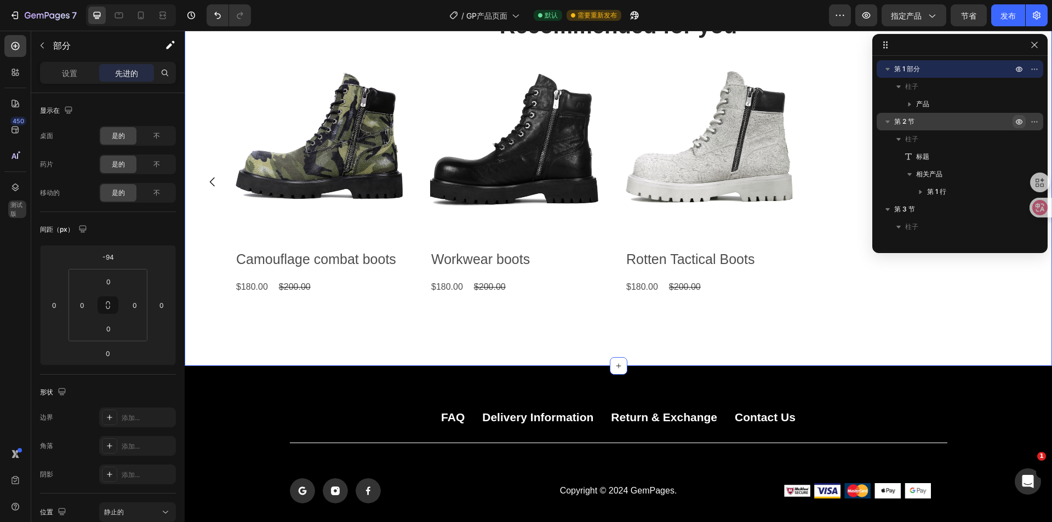
click at [589, 57] on div "Recommended for you Heading Product Images Workwear boots Product Title $180.00…" at bounding box center [618, 166] width 845 height 312
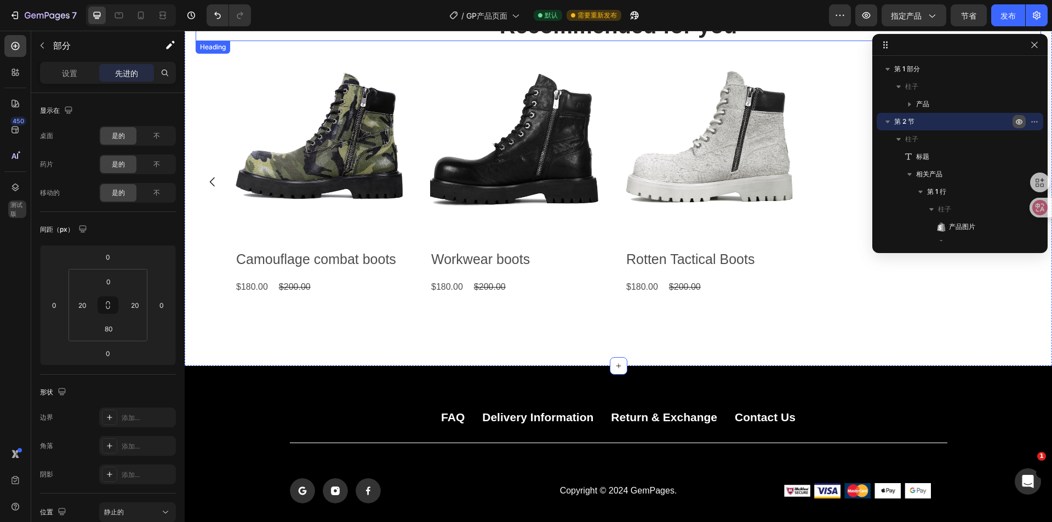
click at [580, 38] on h2 "Recommended for you" at bounding box center [618, 25] width 845 height 31
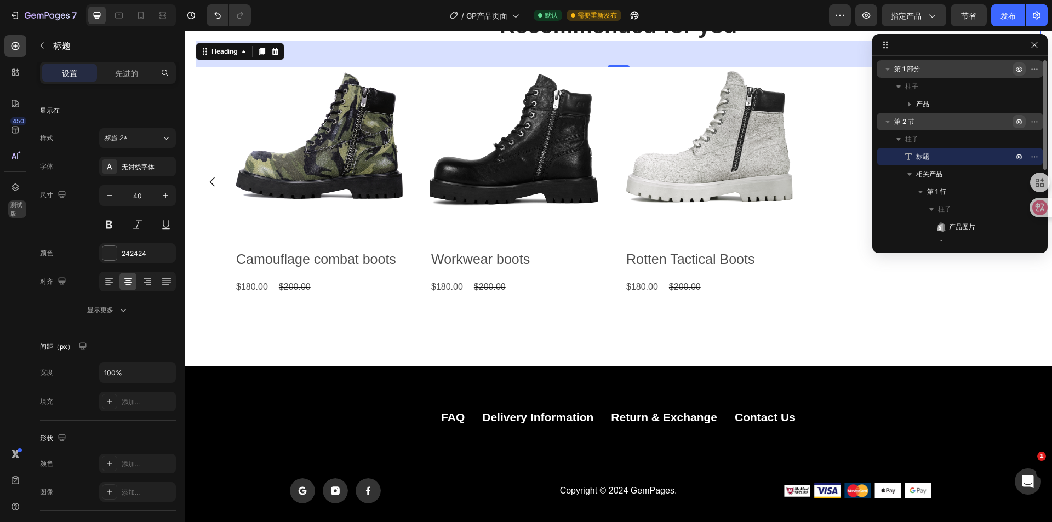
click at [1020, 73] on icon "button" at bounding box center [1019, 69] width 9 height 9
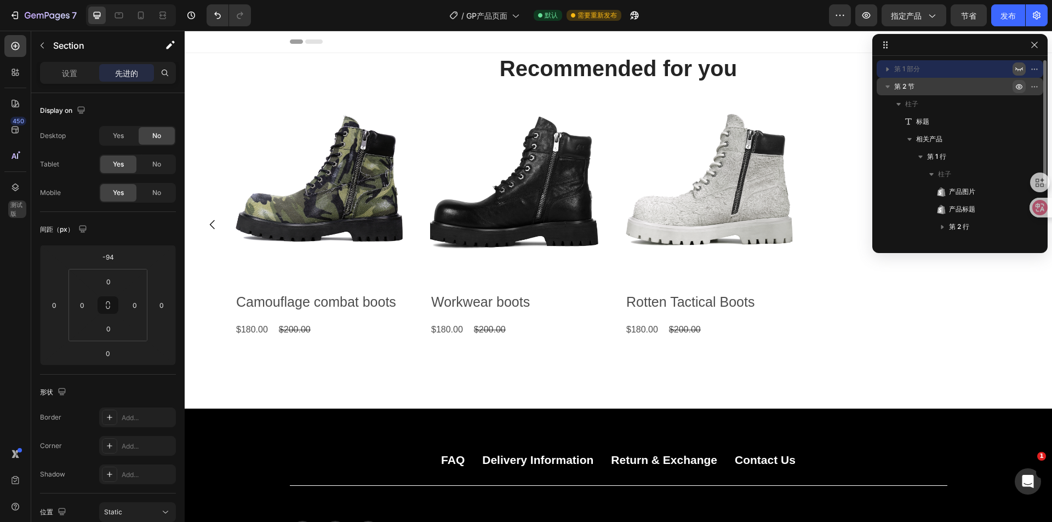
click at [1020, 70] on icon "button" at bounding box center [1019, 69] width 8 height 4
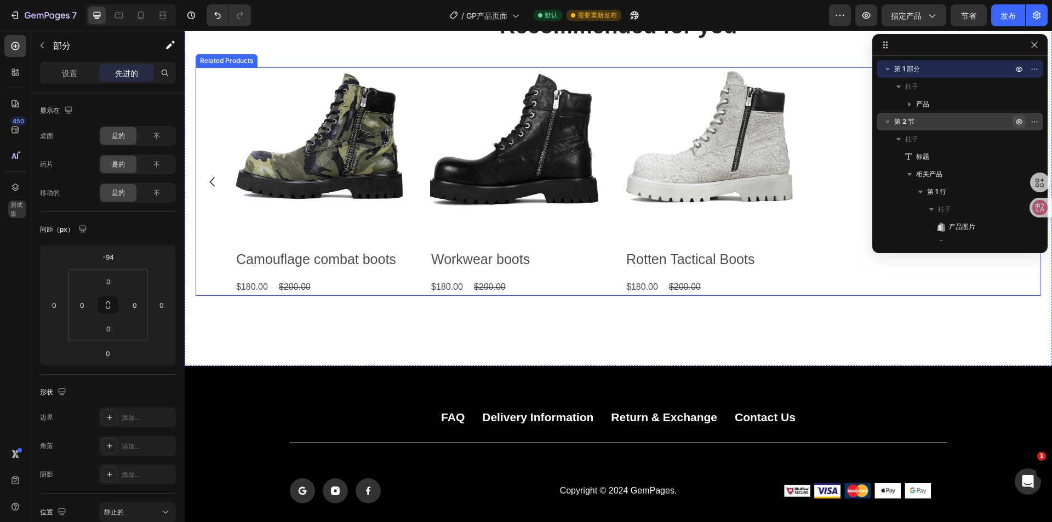
click at [597, 296] on div "Product Images Workwear boots Product Title $180.00 Product Price Product Price…" at bounding box center [516, 181] width 173 height 228
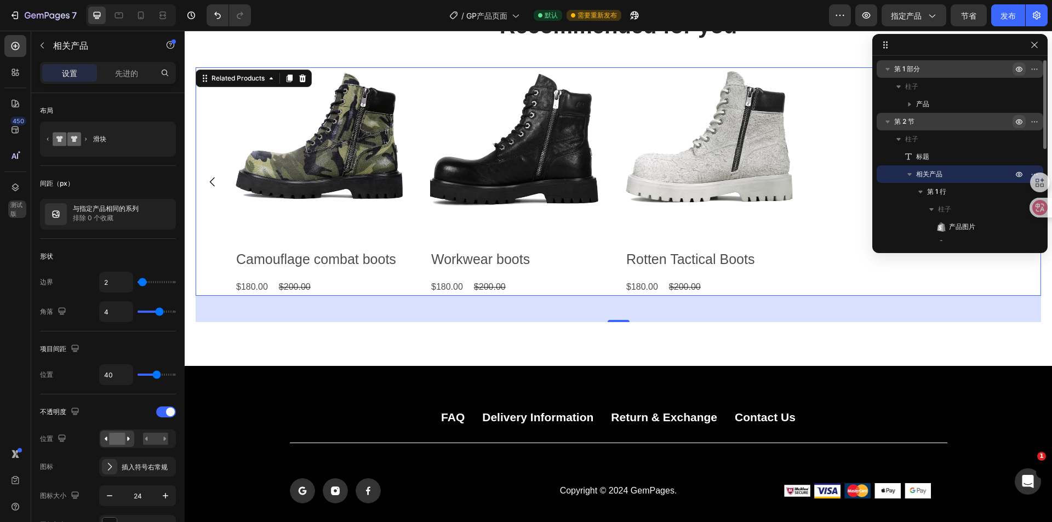
click at [1020, 71] on icon "button" at bounding box center [1019, 69] width 7 height 5
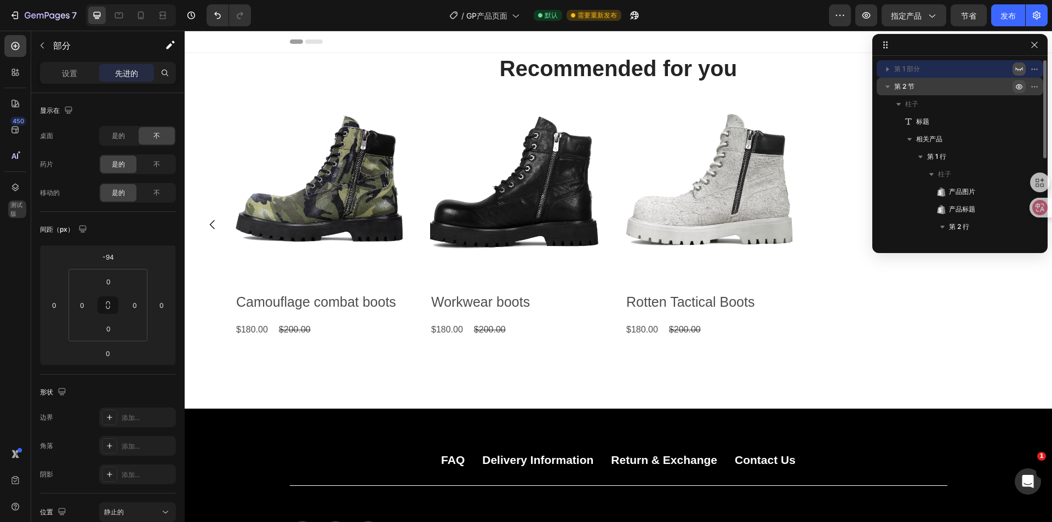
click at [1018, 70] on icon "button" at bounding box center [1019, 69] width 8 height 4
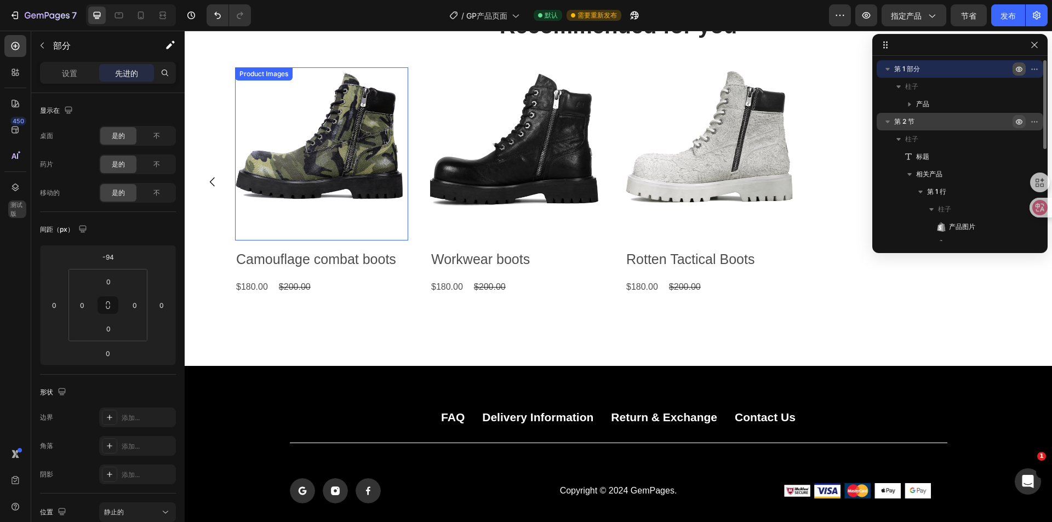
click at [393, 93] on img at bounding box center [321, 153] width 173 height 173
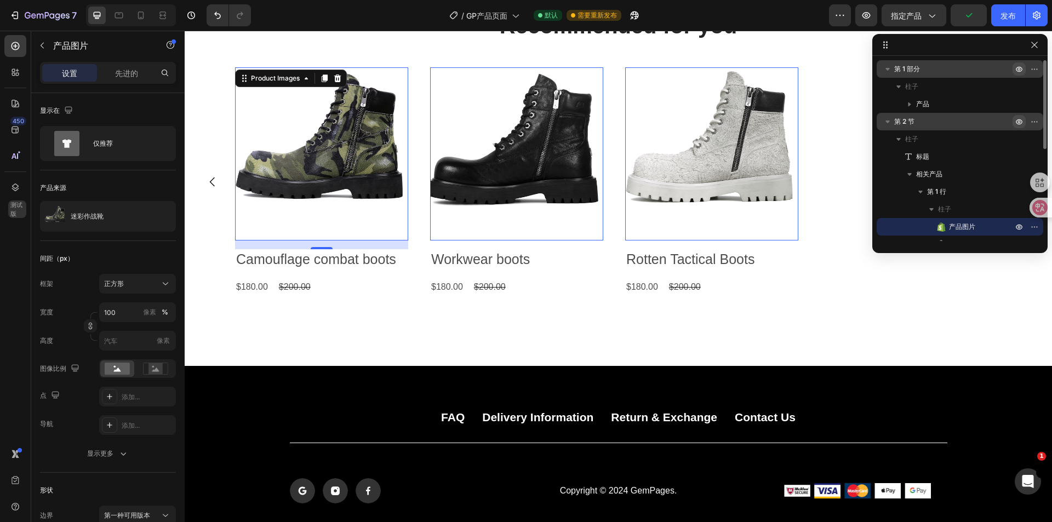
click at [1020, 70] on icon "button" at bounding box center [1019, 69] width 3 height 3
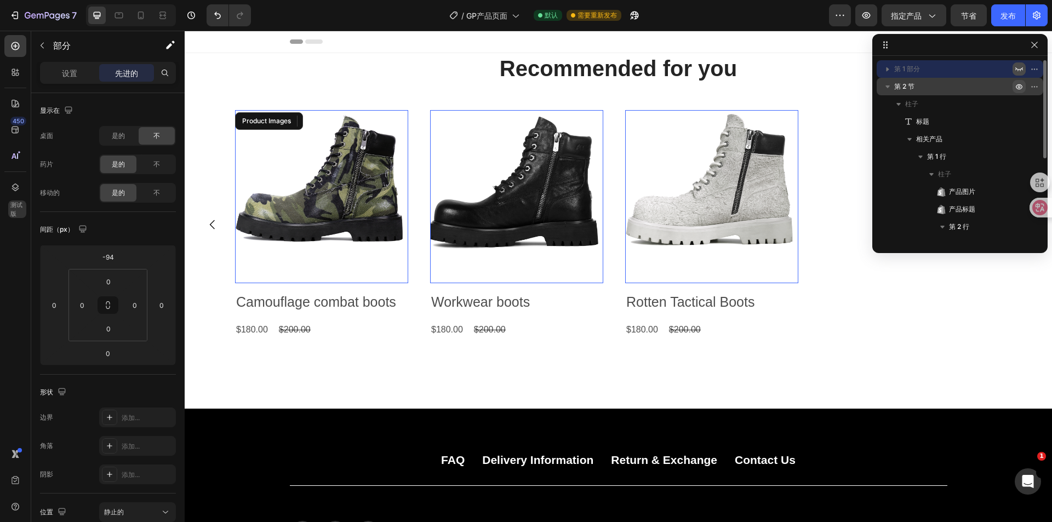
click at [1017, 68] on icon "button" at bounding box center [1019, 69] width 9 height 9
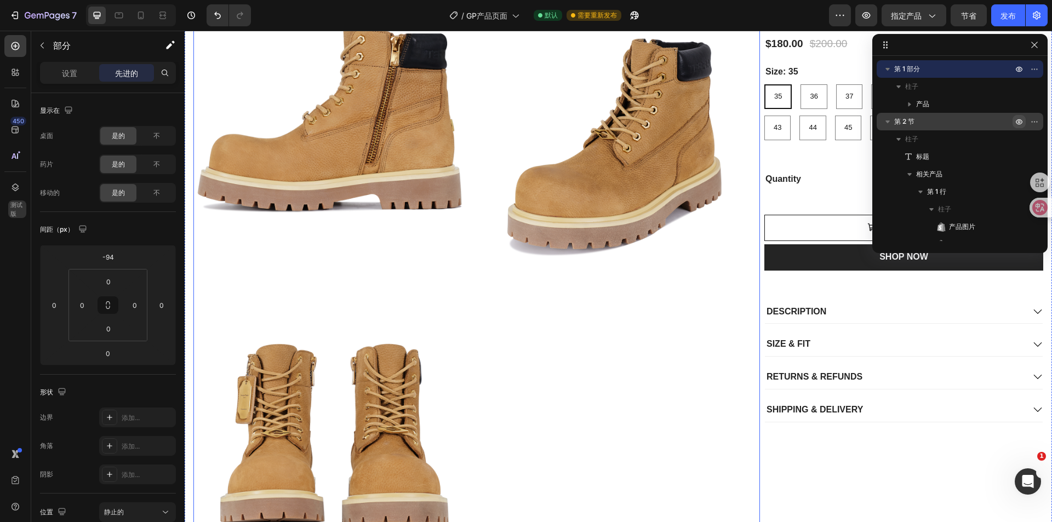
scroll to position [55, 0]
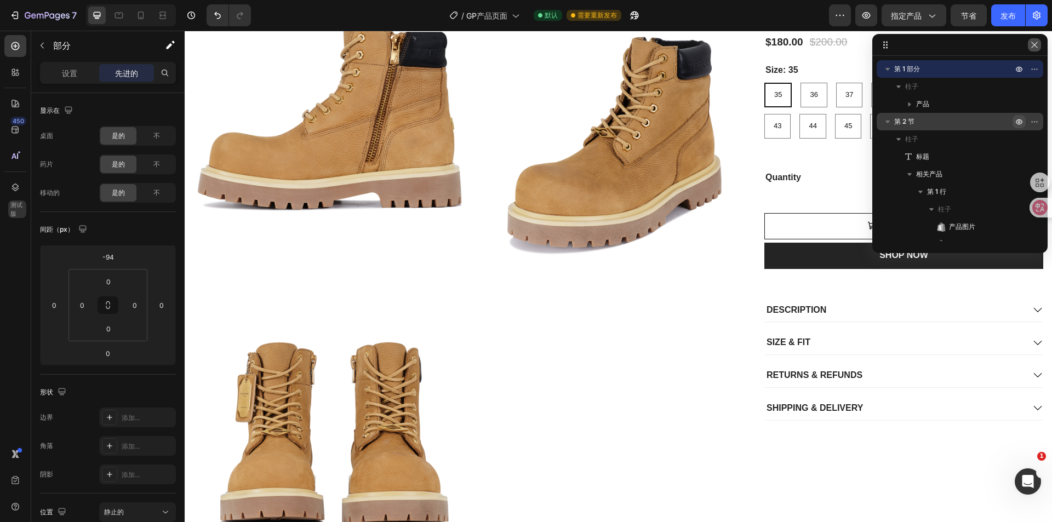
drag, startPoint x: 1036, startPoint y: 44, endPoint x: 851, endPoint y: 14, distance: 187.6
click at [1036, 44] on icon "button" at bounding box center [1034, 45] width 9 height 9
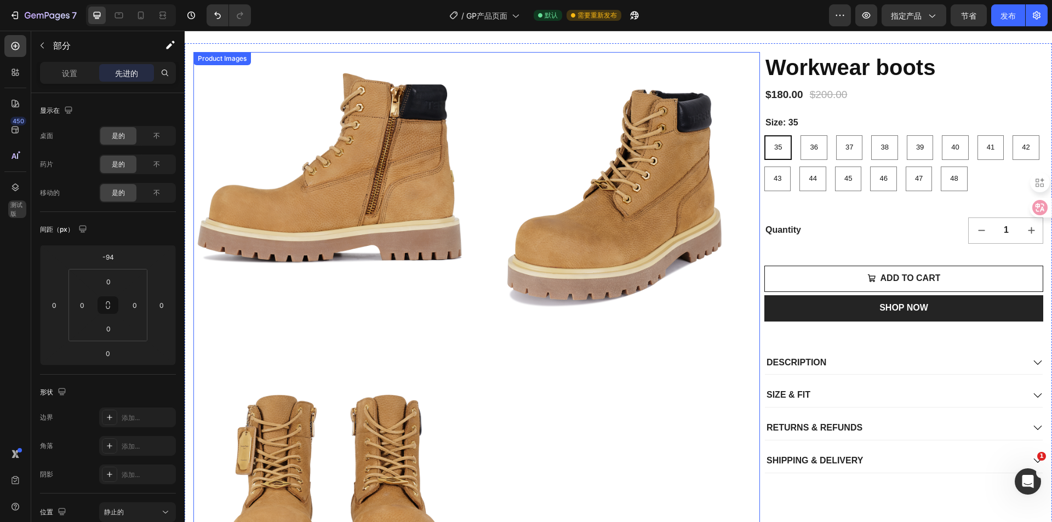
scroll to position [0, 0]
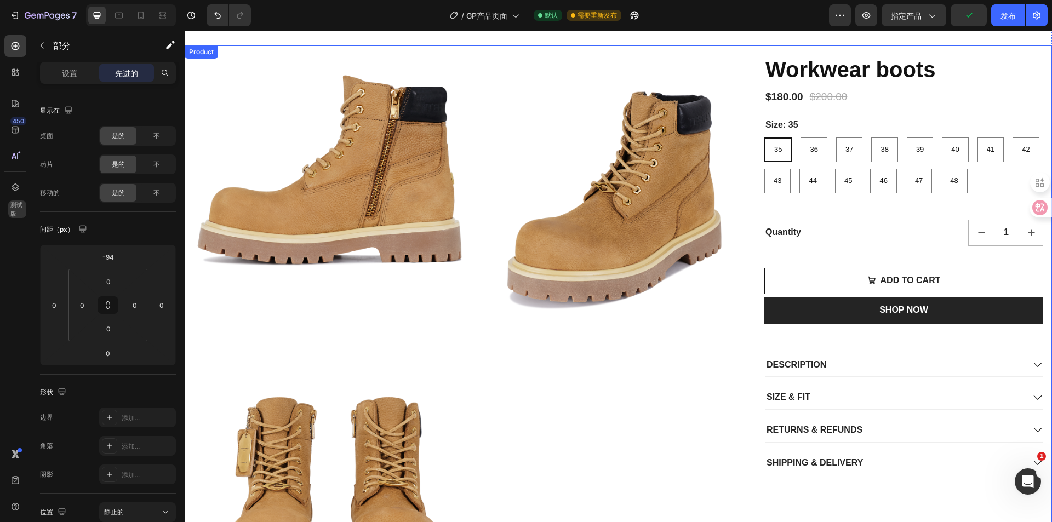
click at [833, 358] on div "DESCRIPTION" at bounding box center [894, 365] width 259 height 15
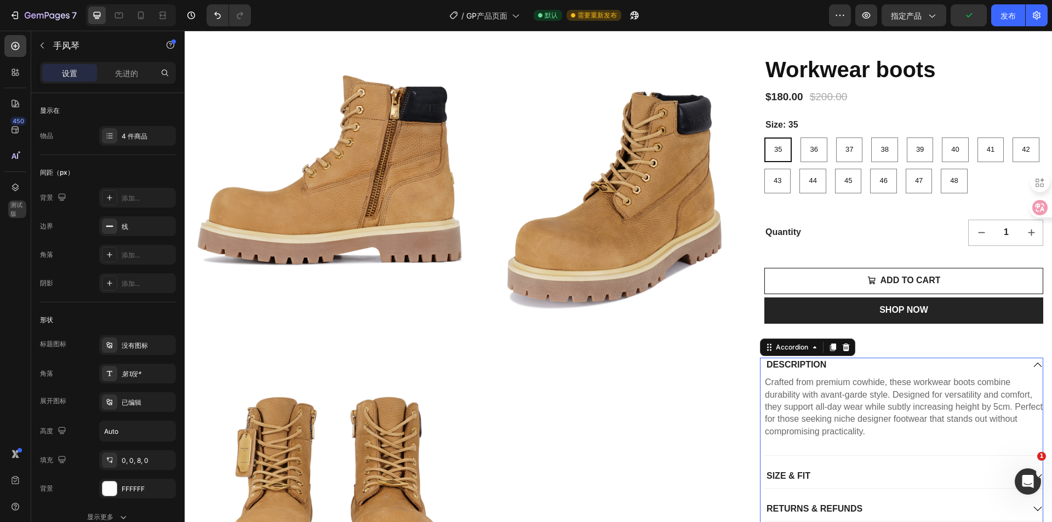
click at [833, 358] on div "DESCRIPTION" at bounding box center [894, 365] width 259 height 15
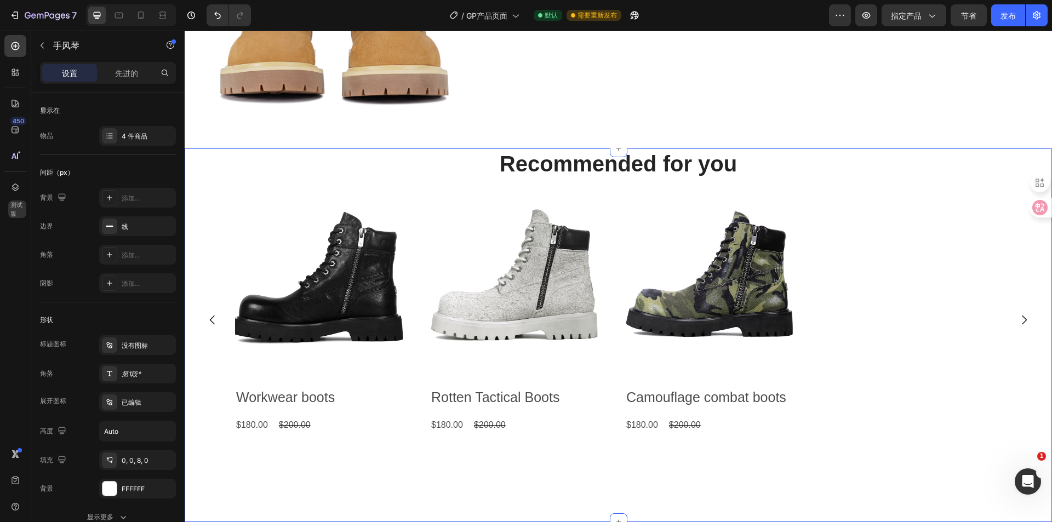
scroll to position [493, 0]
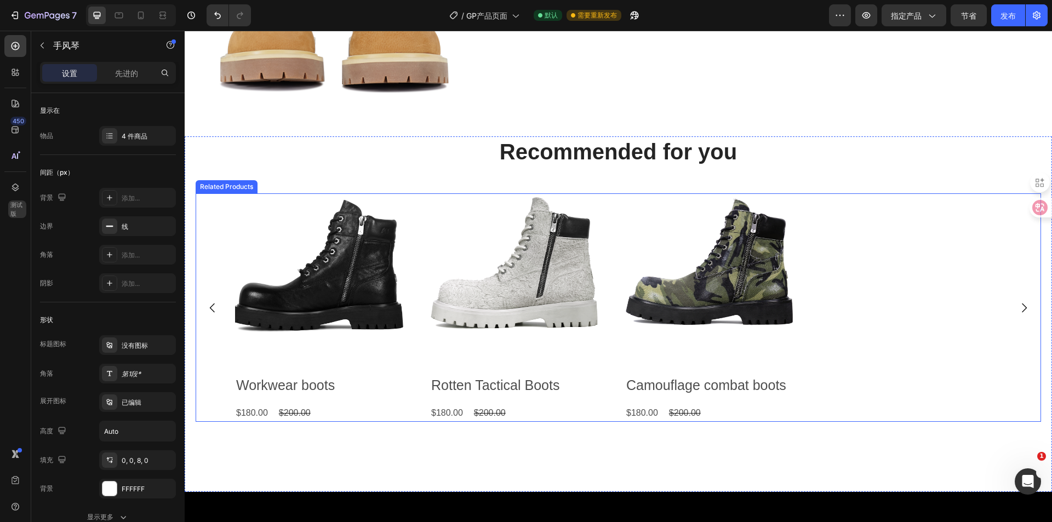
click at [861, 329] on div "Product Images Workwear boots Product Title $180.00 Product Price Product Price…" at bounding box center [618, 307] width 766 height 228
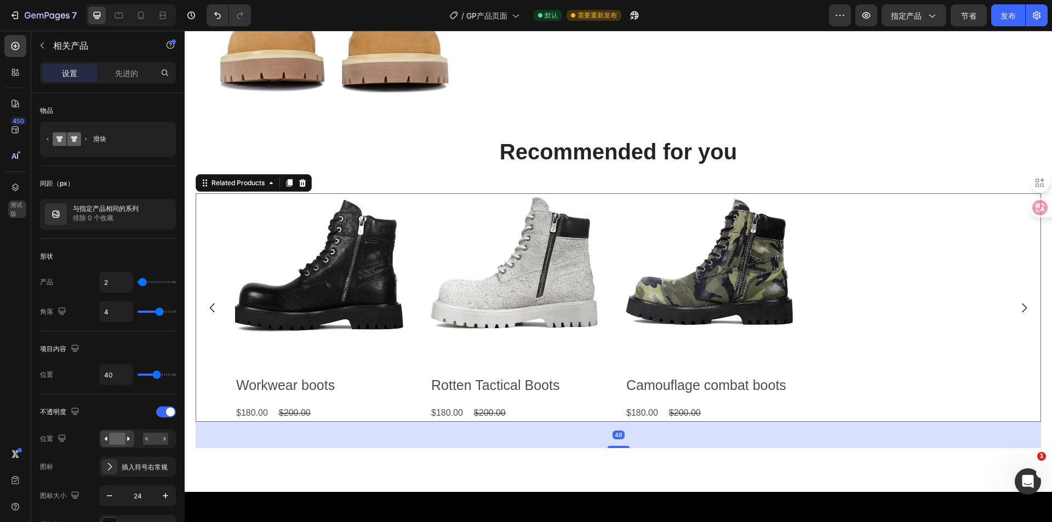
click at [1018, 308] on icon "Carousel Next Arrow" at bounding box center [1023, 307] width 13 height 13
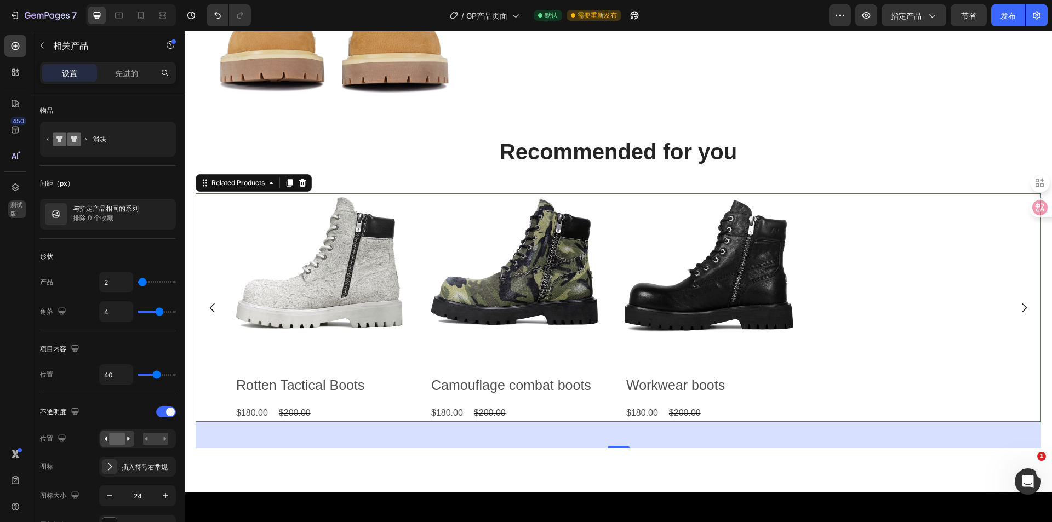
click at [836, 336] on div "Product Images Workwear boots Product Title $180.00 Product Price Product Price…" at bounding box center [618, 307] width 766 height 228
type input "6"
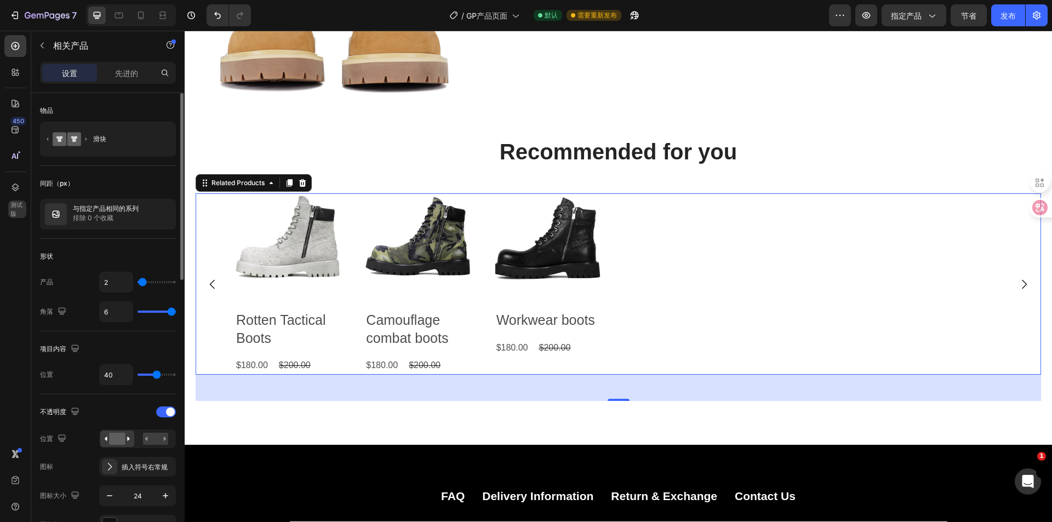
type input "2"
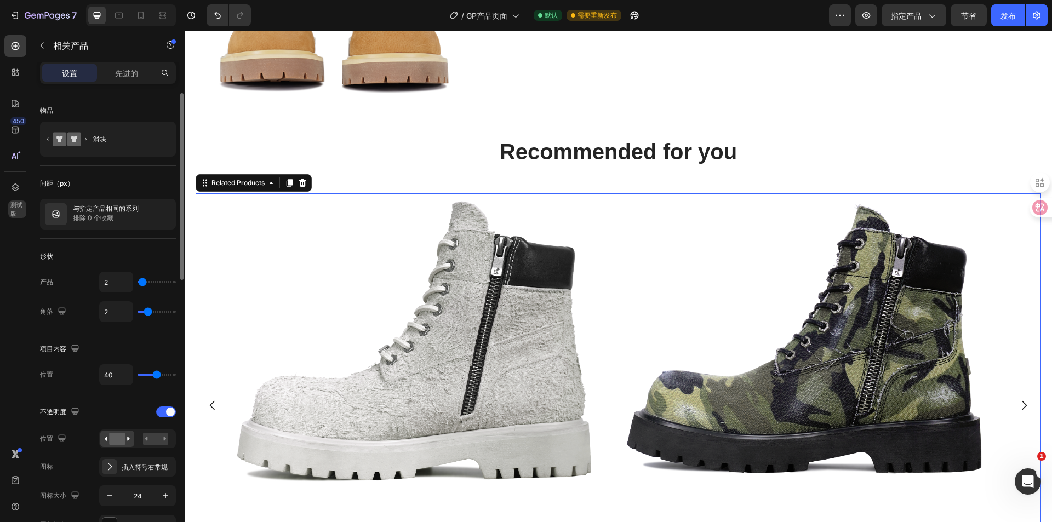
type input "1"
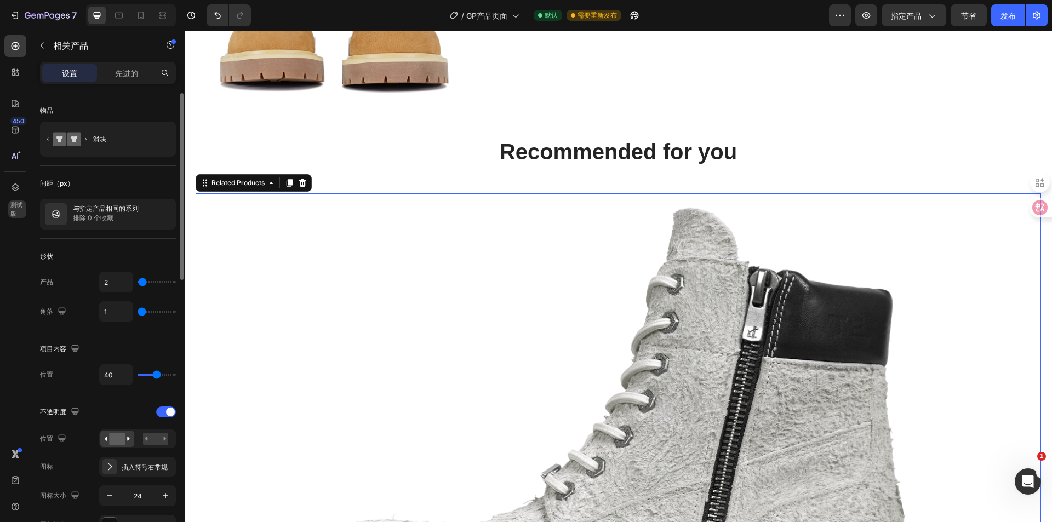
type input "2"
type input "3"
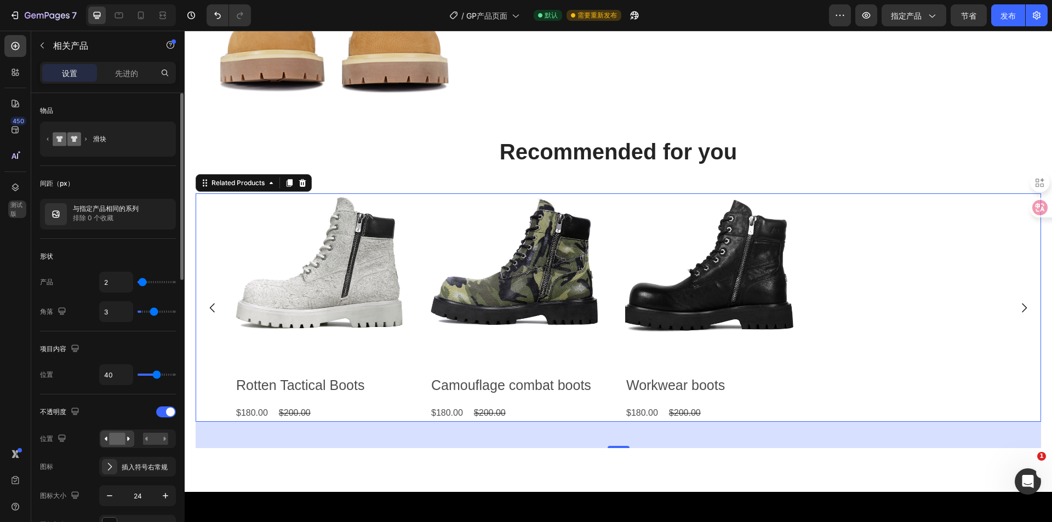
type input "4"
type input "3"
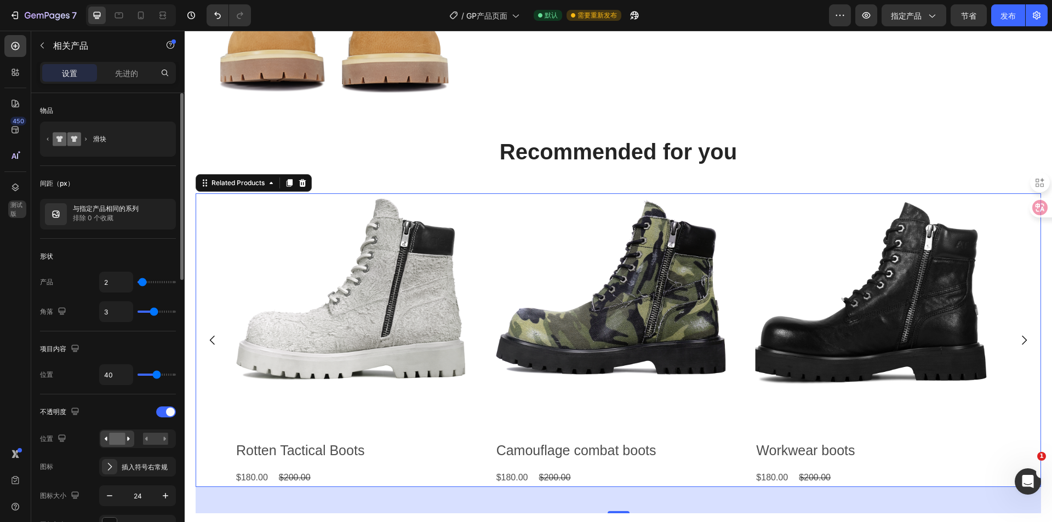
drag, startPoint x: 160, startPoint y: 312, endPoint x: 155, endPoint y: 306, distance: 8.2
type input "3"
click at [155, 311] on input "range" at bounding box center [157, 312] width 38 height 2
click at [1017, 338] on icon "Carousel Next Arrow" at bounding box center [1023, 340] width 13 height 13
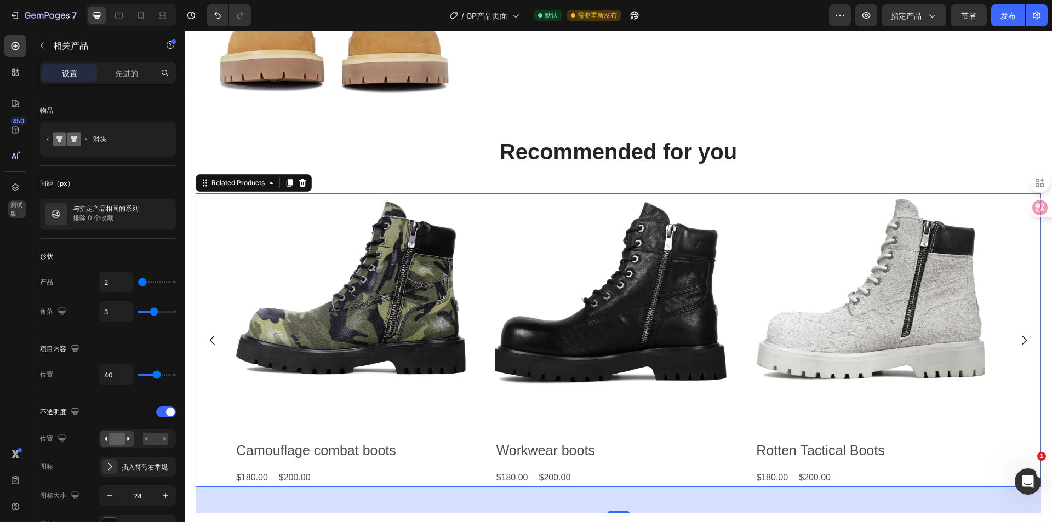
click at [1017, 338] on icon "Carousel Next Arrow" at bounding box center [1023, 340] width 13 height 13
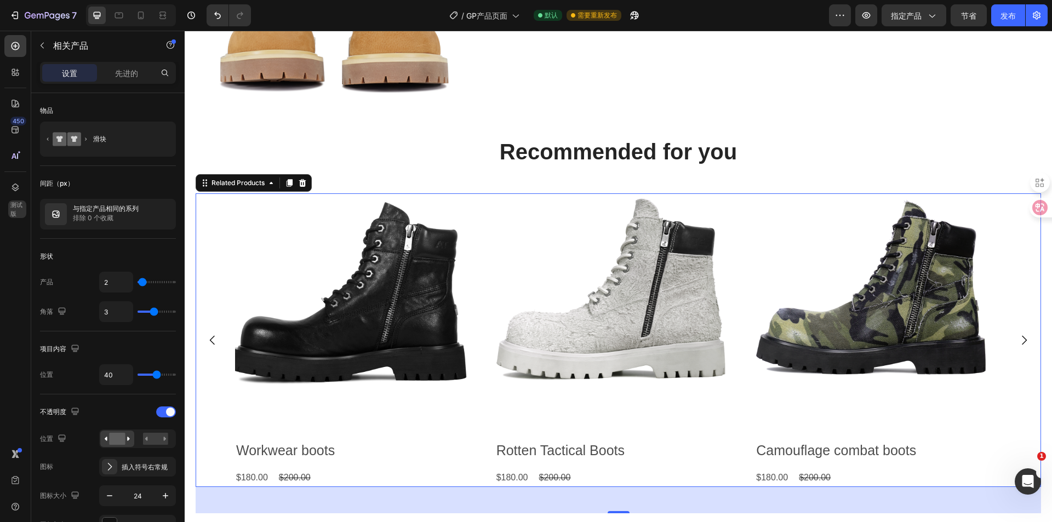
click at [1017, 338] on icon "Carousel Next Arrow" at bounding box center [1023, 340] width 13 height 13
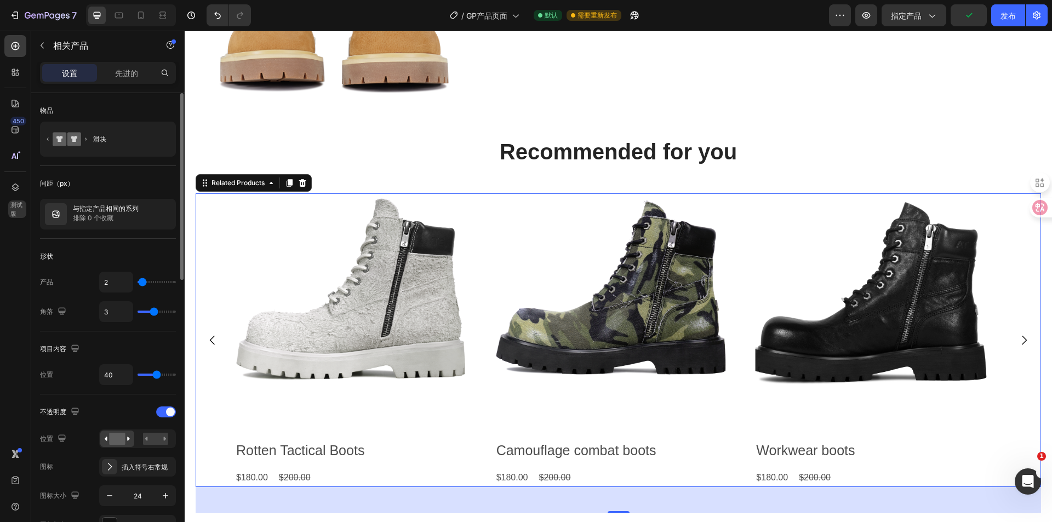
type input "2"
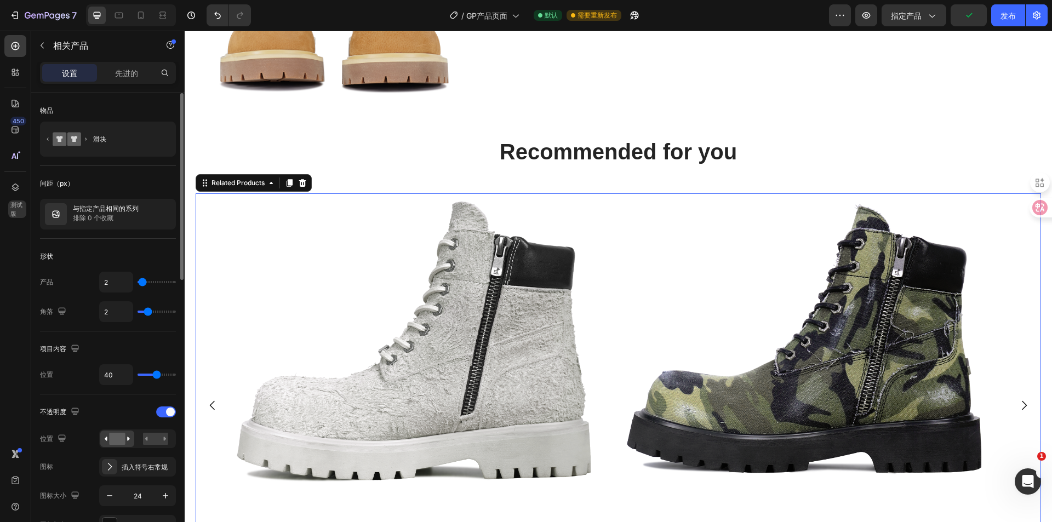
type input "3"
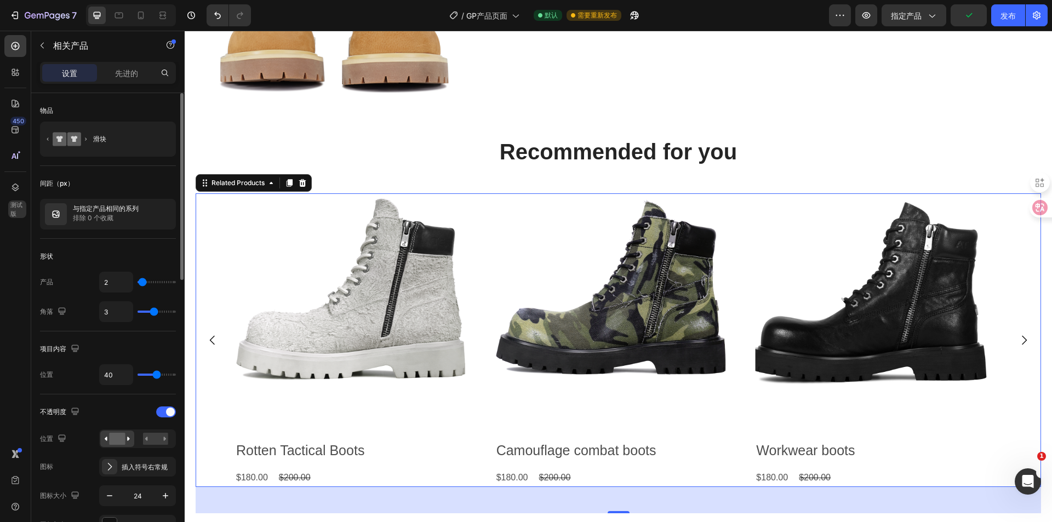
type input "4"
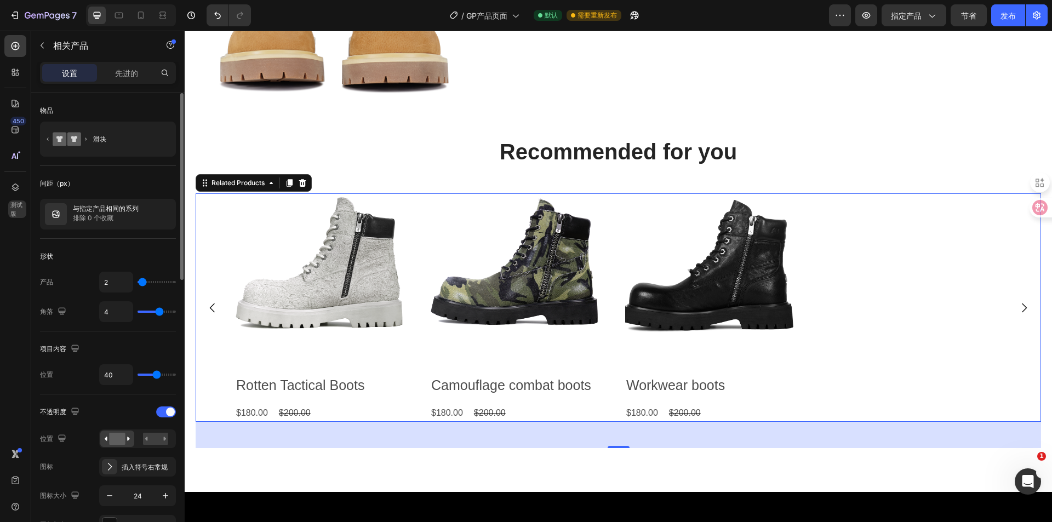
type input "3"
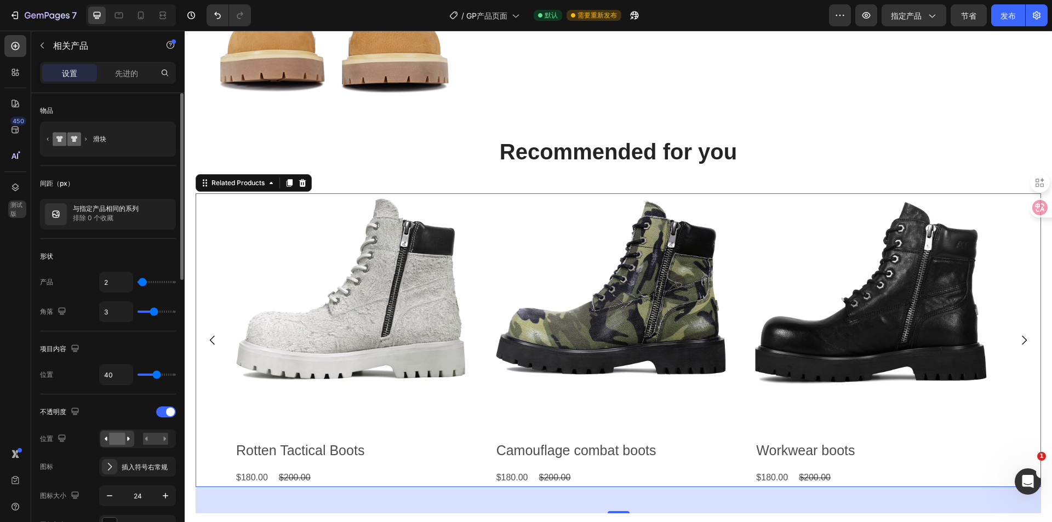
click at [154, 313] on input "range" at bounding box center [157, 312] width 38 height 2
type input "18"
type input "15"
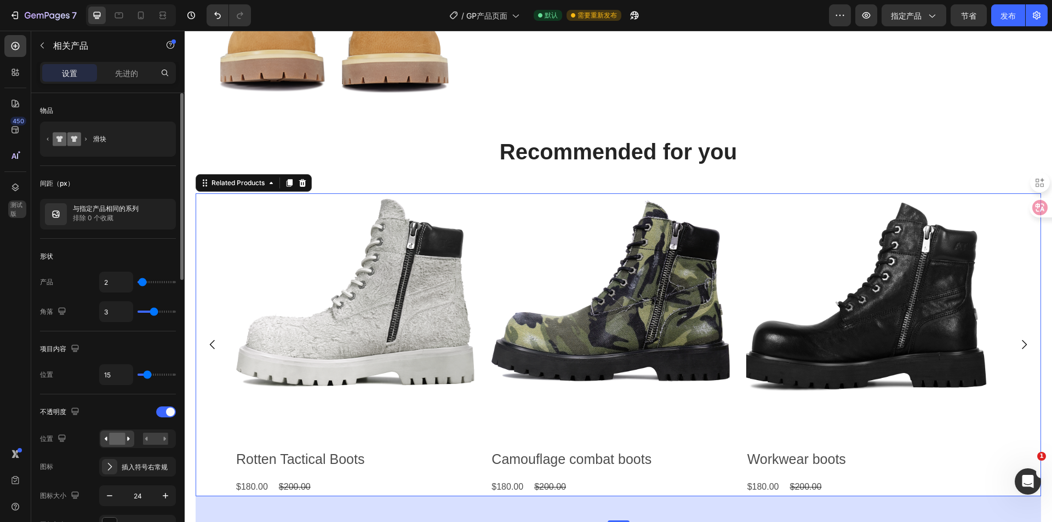
type input "47"
type input "49"
type input "59"
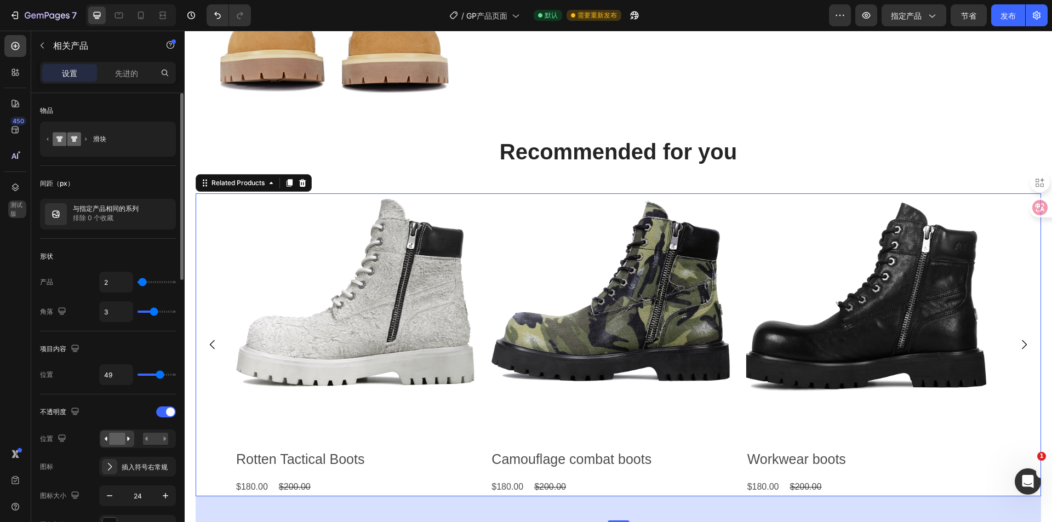
type input "59"
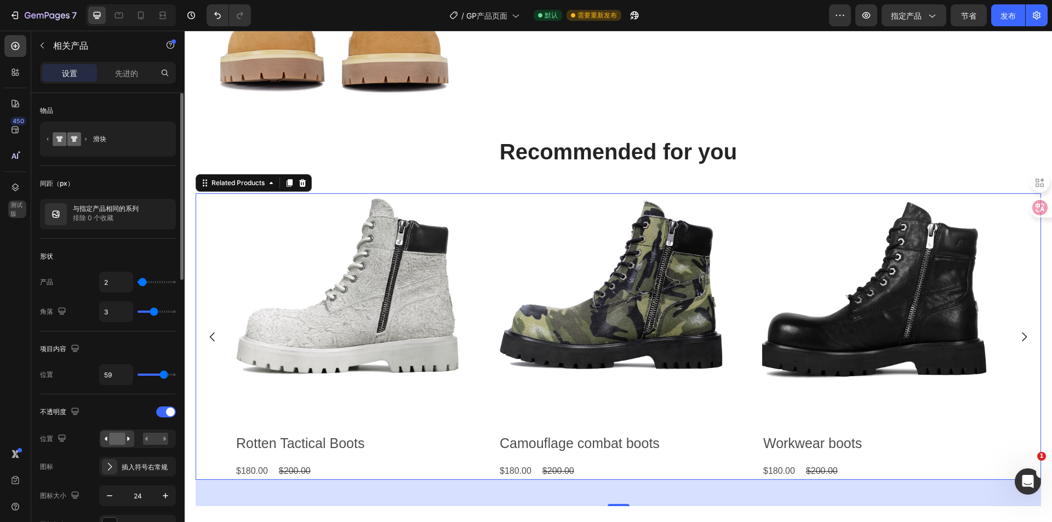
type input "68"
type input "70"
type input "73"
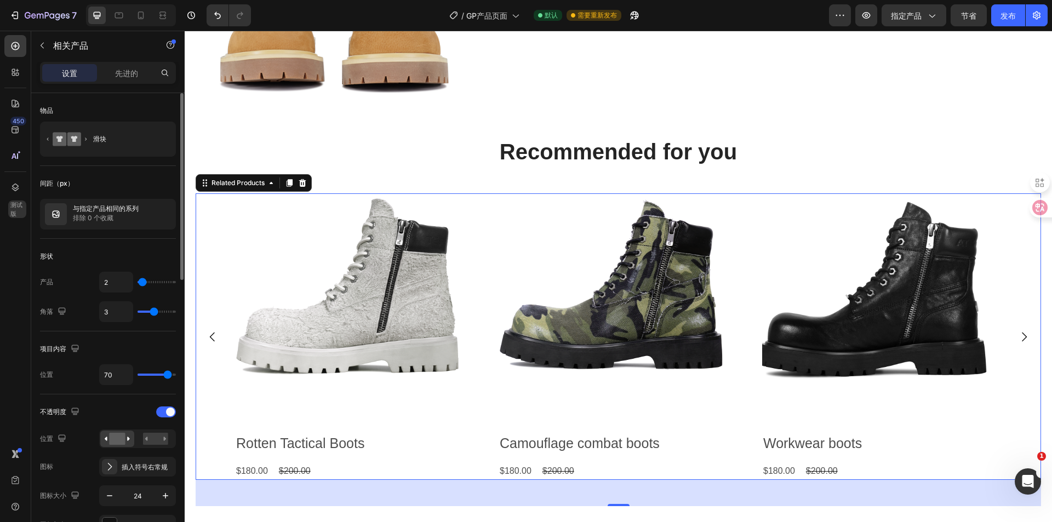
type input "73"
type input "80"
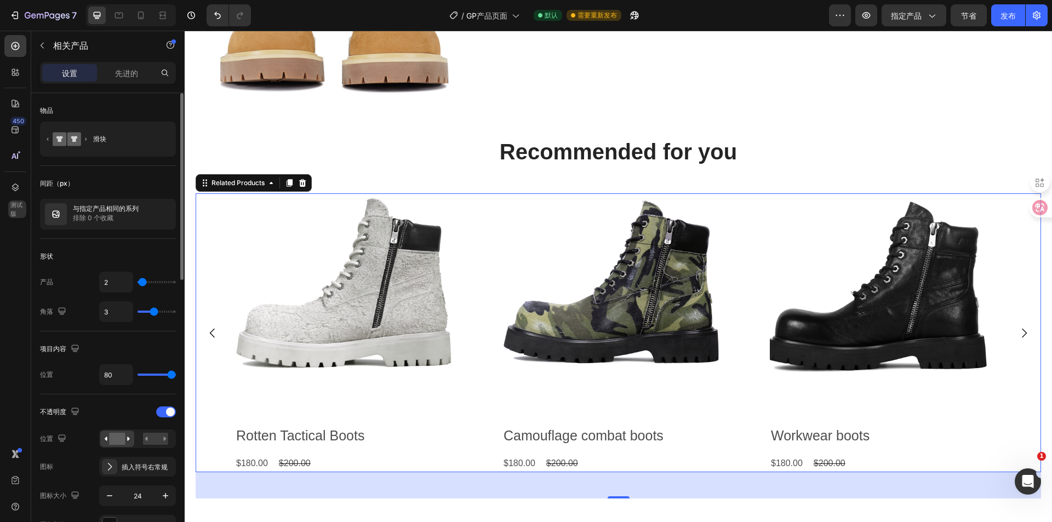
drag, startPoint x: 152, startPoint y: 374, endPoint x: 198, endPoint y: 375, distance: 46.0
type input "80"
click at [176, 375] on input "range" at bounding box center [157, 375] width 38 height 2
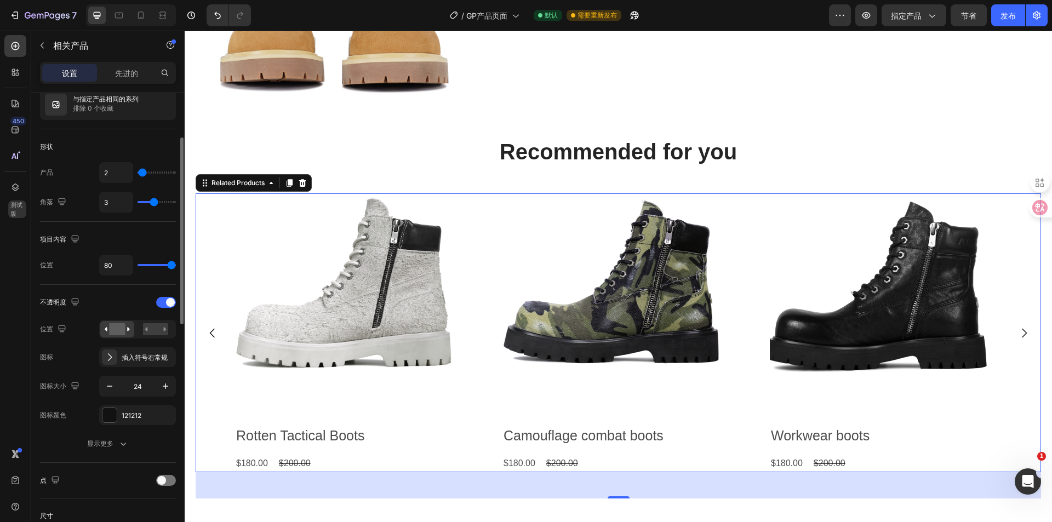
type input "5"
type input "7"
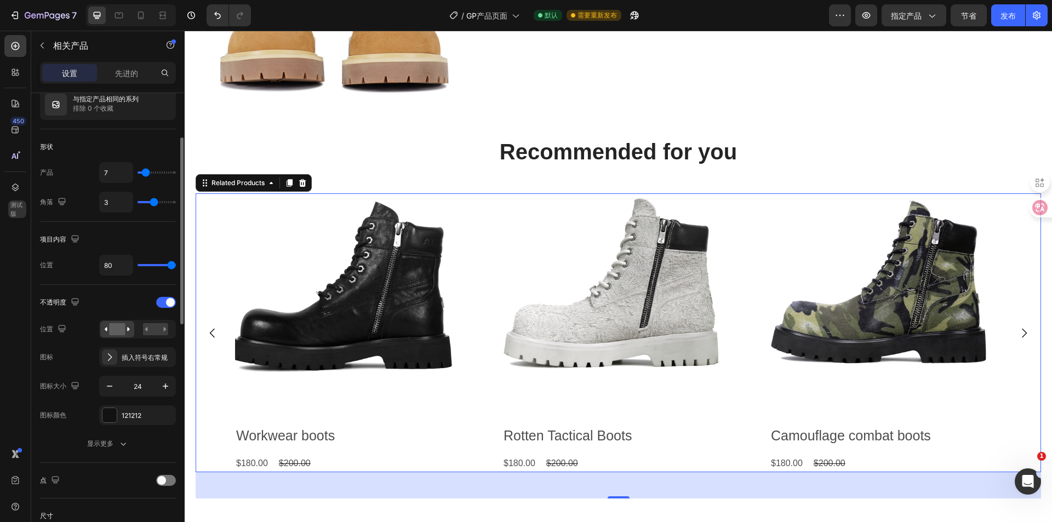
type input "4"
type input "2"
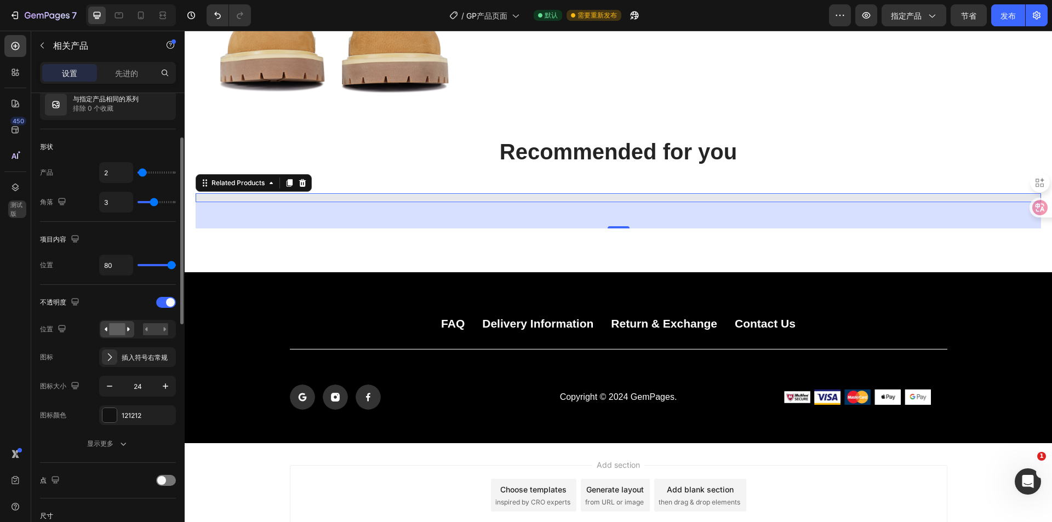
type input "1"
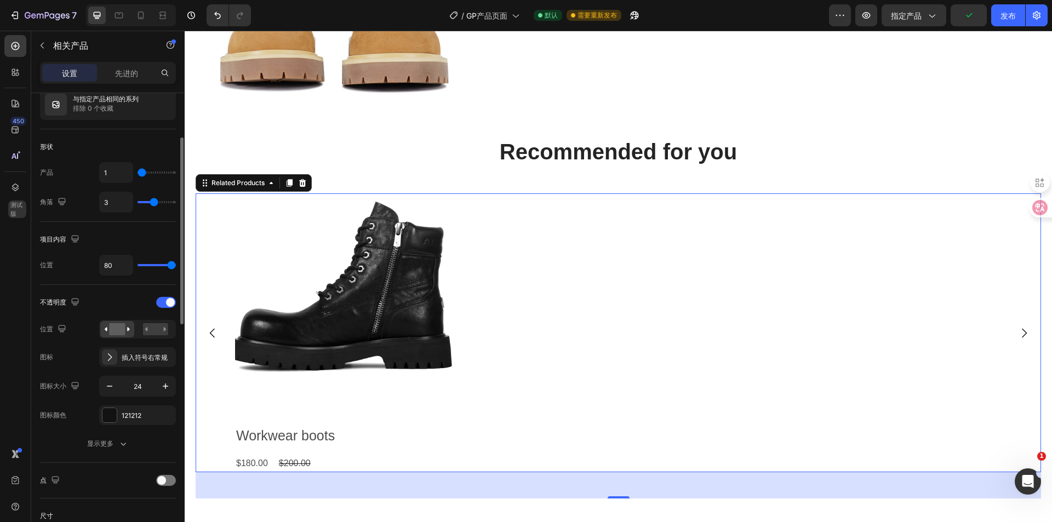
type input "2"
type input "3"
type input "6"
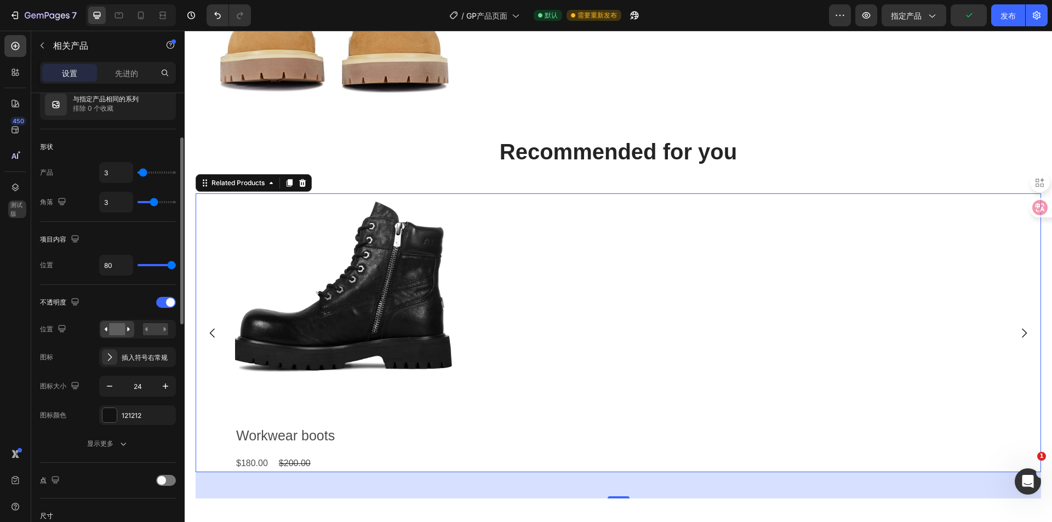
type input "6"
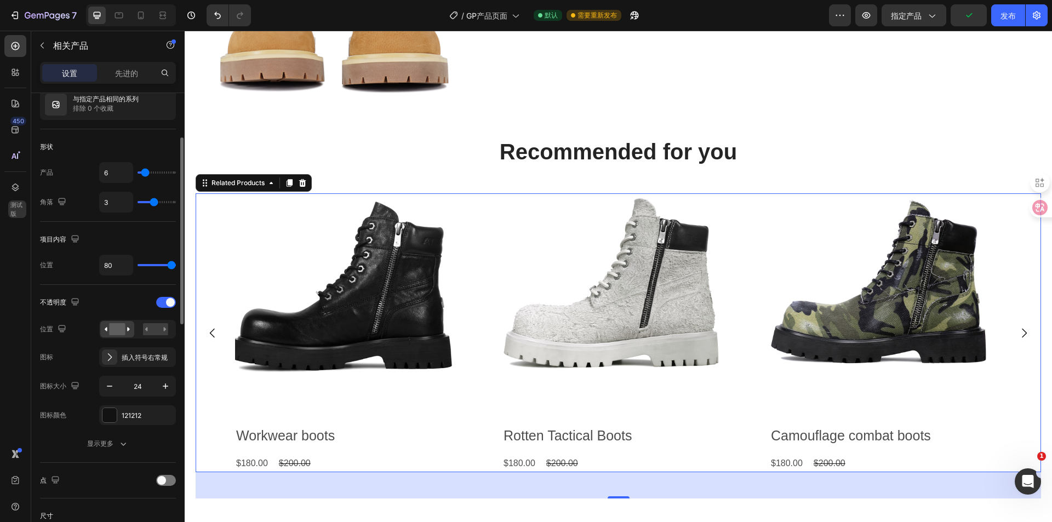
type input "5"
type input "4"
type input "3"
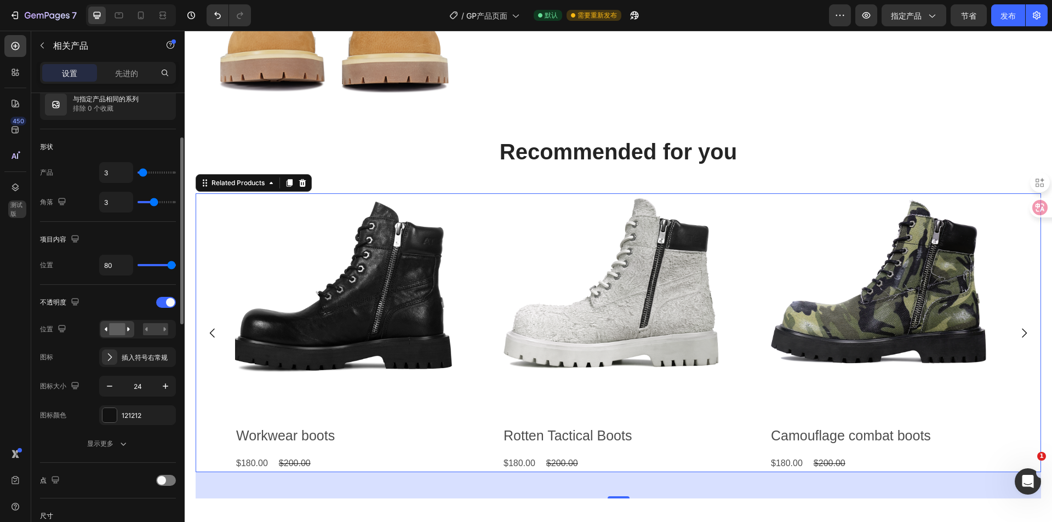
type input "3"
click at [143, 174] on input "range" at bounding box center [157, 172] width 38 height 2
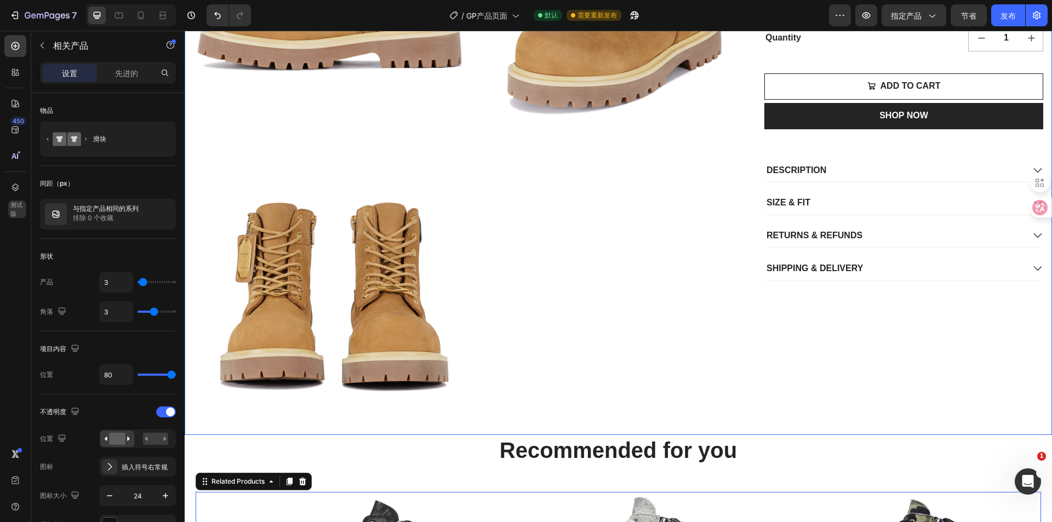
scroll to position [0, 0]
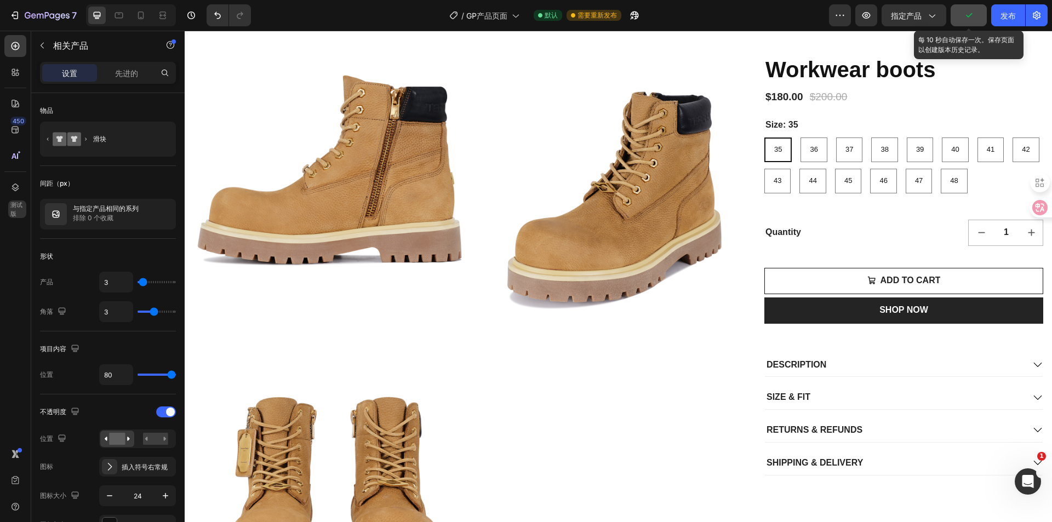
click at [972, 15] on icon "button" at bounding box center [968, 15] width 11 height 11
click at [1010, 11] on font "发布" at bounding box center [1007, 15] width 15 height 9
